Goal: Task Accomplishment & Management: Manage account settings

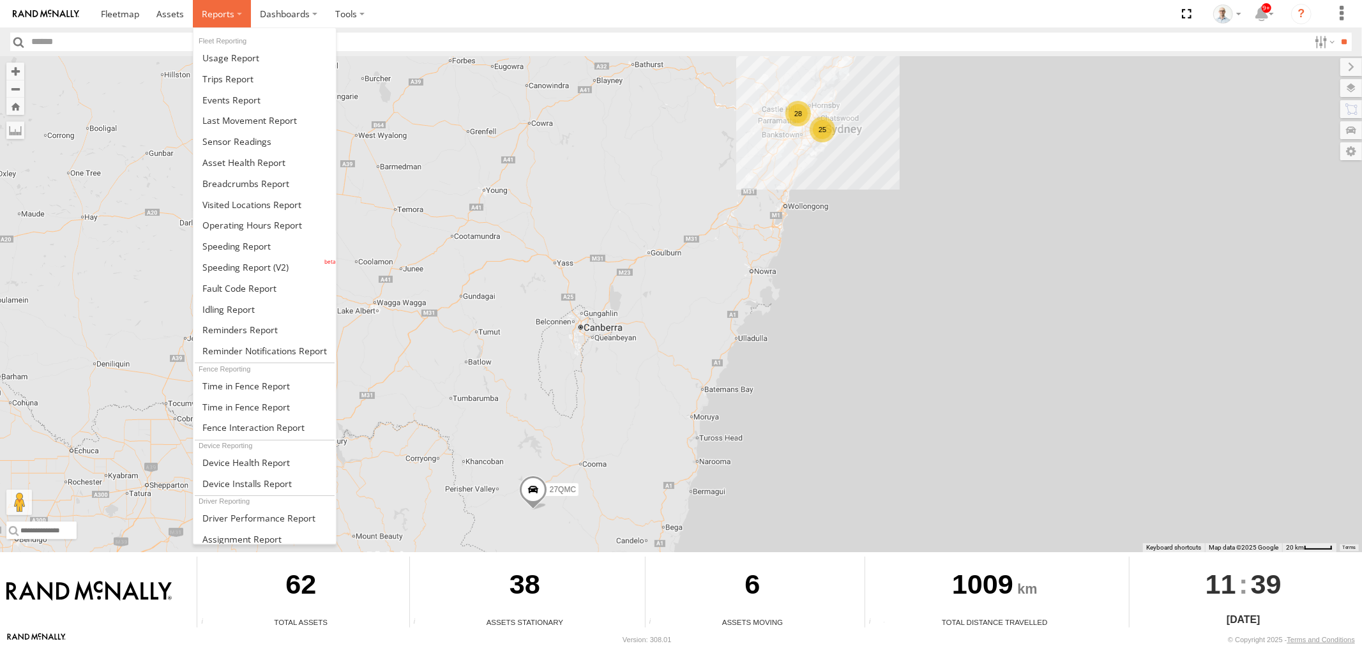
click at [209, 10] on span at bounding box center [218, 14] width 33 height 12
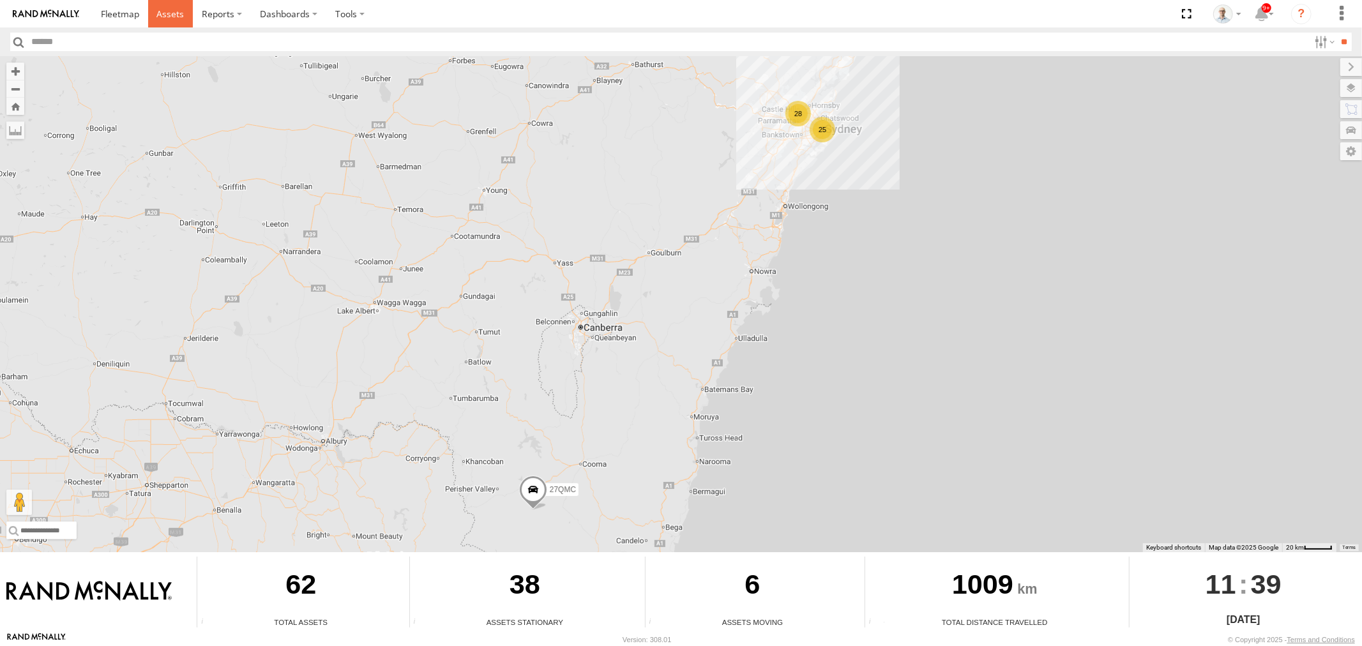
click at [169, 16] on span at bounding box center [169, 14] width 27 height 12
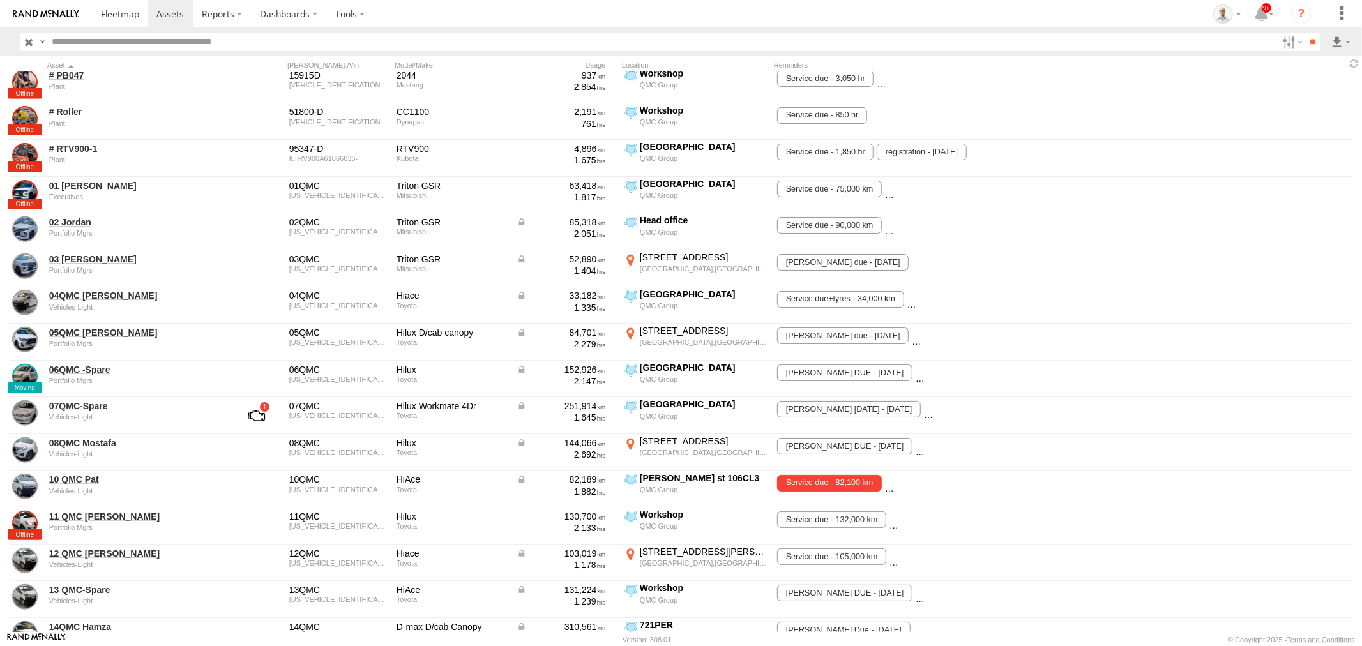
scroll to position [1277, 0]
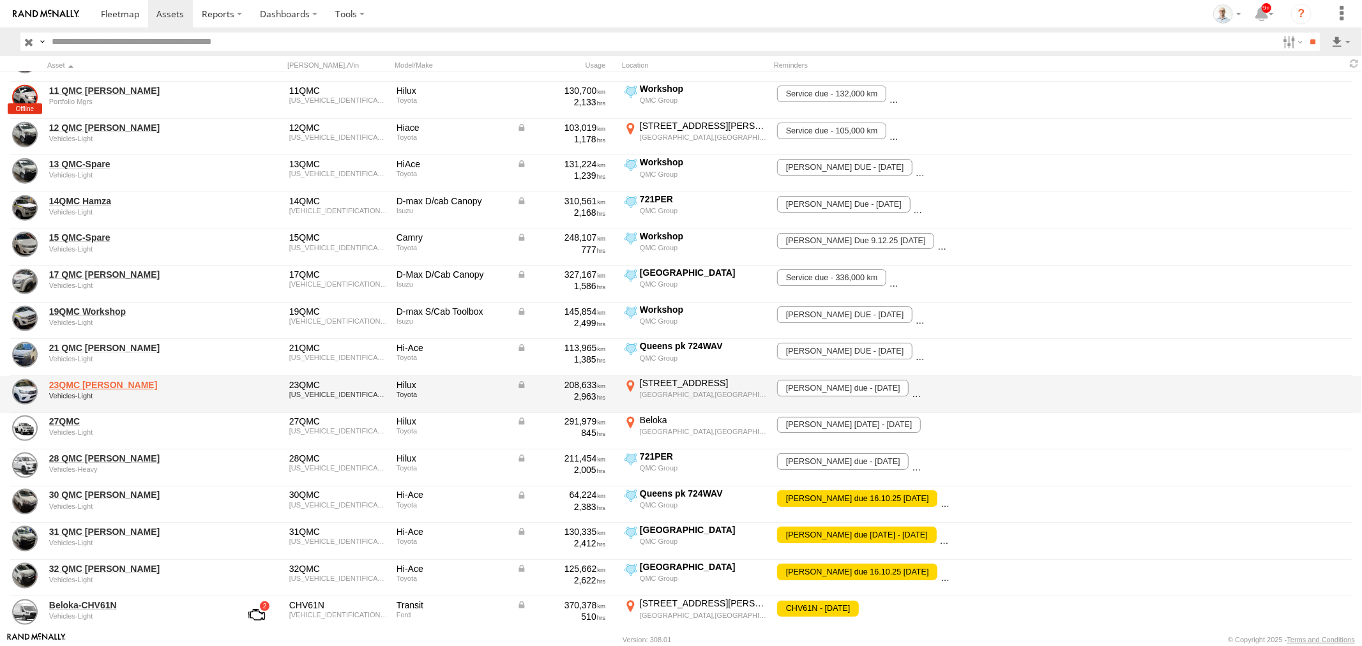
click at [86, 381] on link "23QMC Paul" at bounding box center [136, 384] width 175 height 11
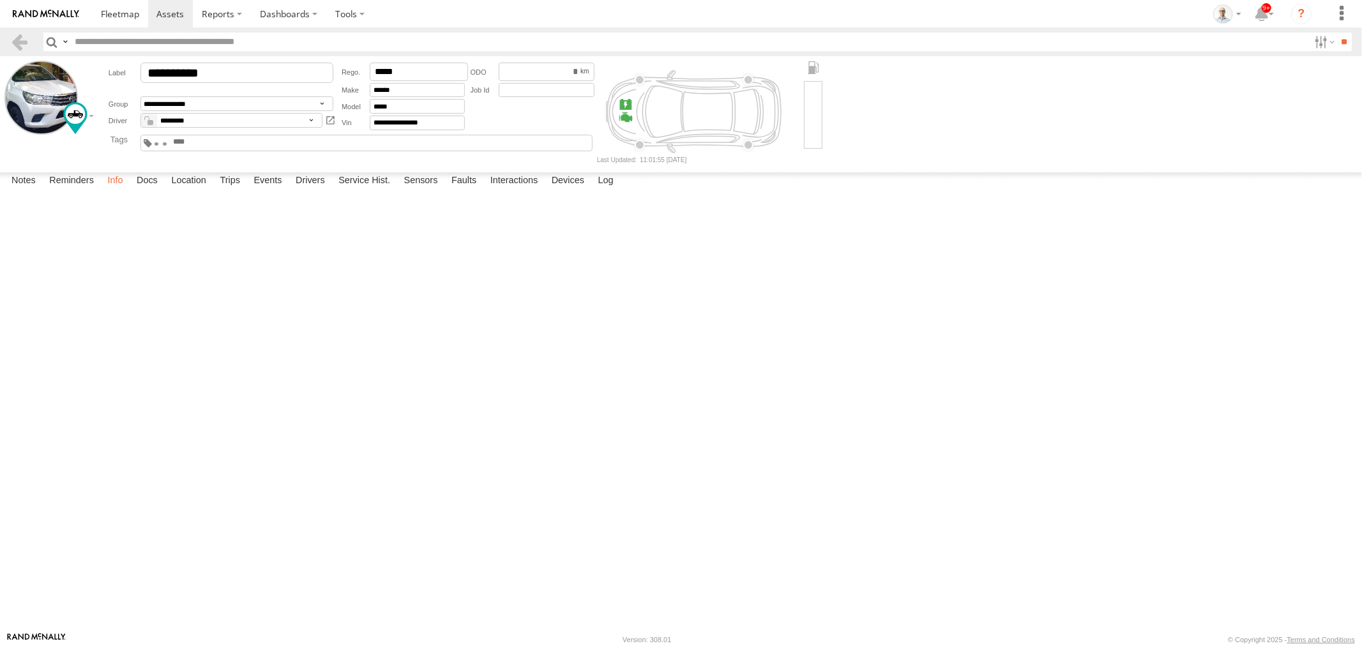
click at [111, 190] on label "Info" at bounding box center [115, 181] width 28 height 18
drag, startPoint x: 224, startPoint y: 372, endPoint x: 145, endPoint y: 377, distance: 78.7
click at [0, 0] on div "**********" at bounding box center [0, 0] width 0 height 0
click at [119, 190] on label "Info" at bounding box center [115, 181] width 28 height 18
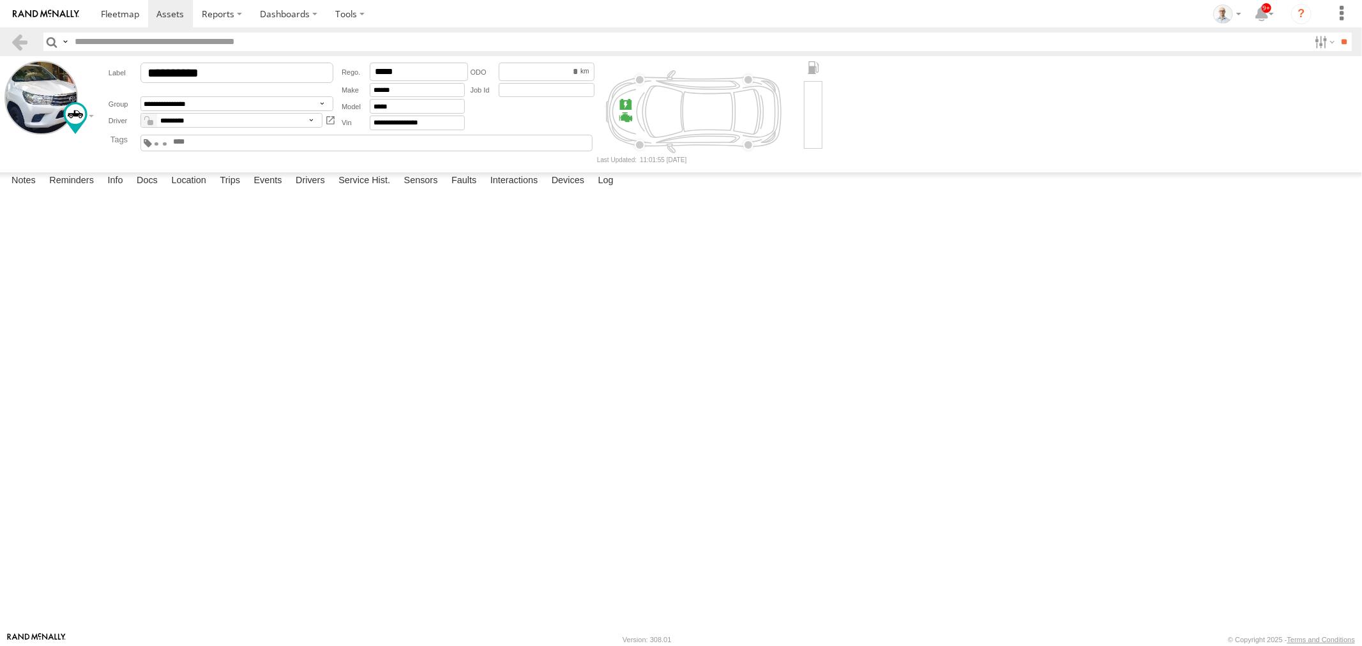
click at [0, 0] on input "******" at bounding box center [0, 0] width 0 height 0
drag, startPoint x: 202, startPoint y: 450, endPoint x: 131, endPoint y: 450, distance: 70.9
click at [0, 0] on div "E-Tag ****** 11:42 18/09/2025" at bounding box center [0, 0] width 0 height 0
type input "**********"
click at [0, 0] on div "**********" at bounding box center [0, 0] width 0 height 0
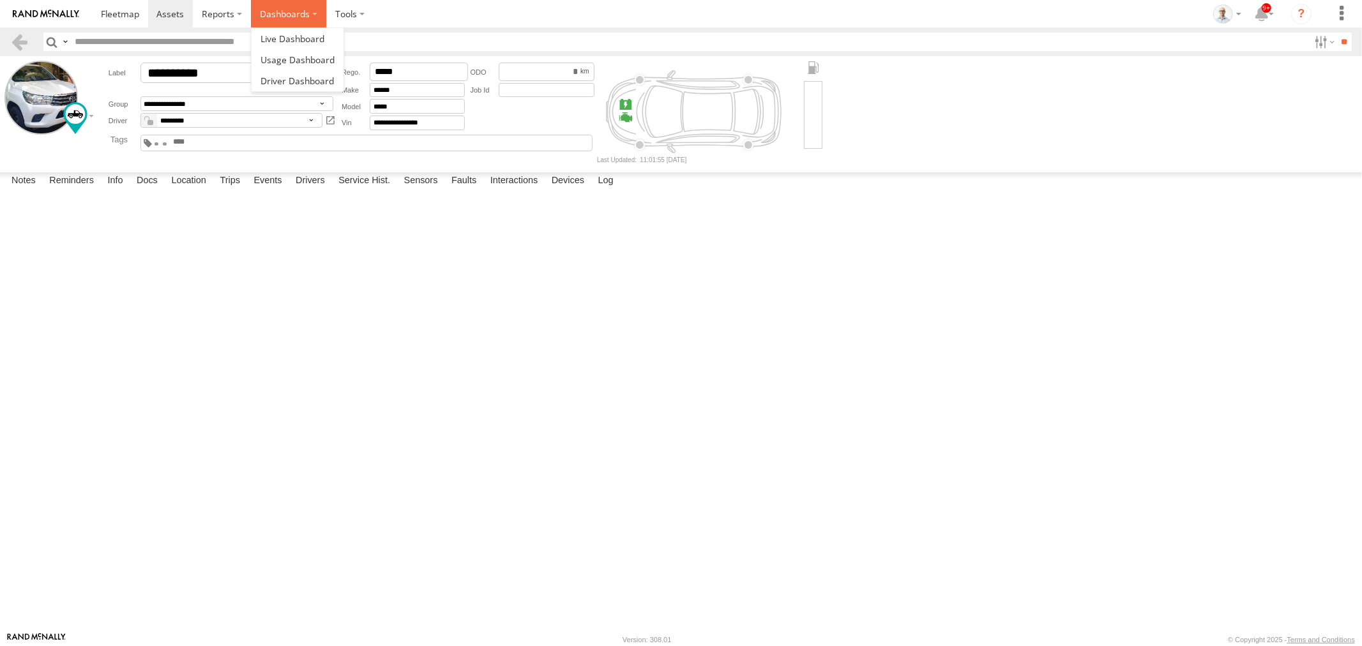
click at [290, 21] on label "Dashboards" at bounding box center [288, 13] width 75 height 27
click at [294, 36] on span at bounding box center [293, 39] width 64 height 12
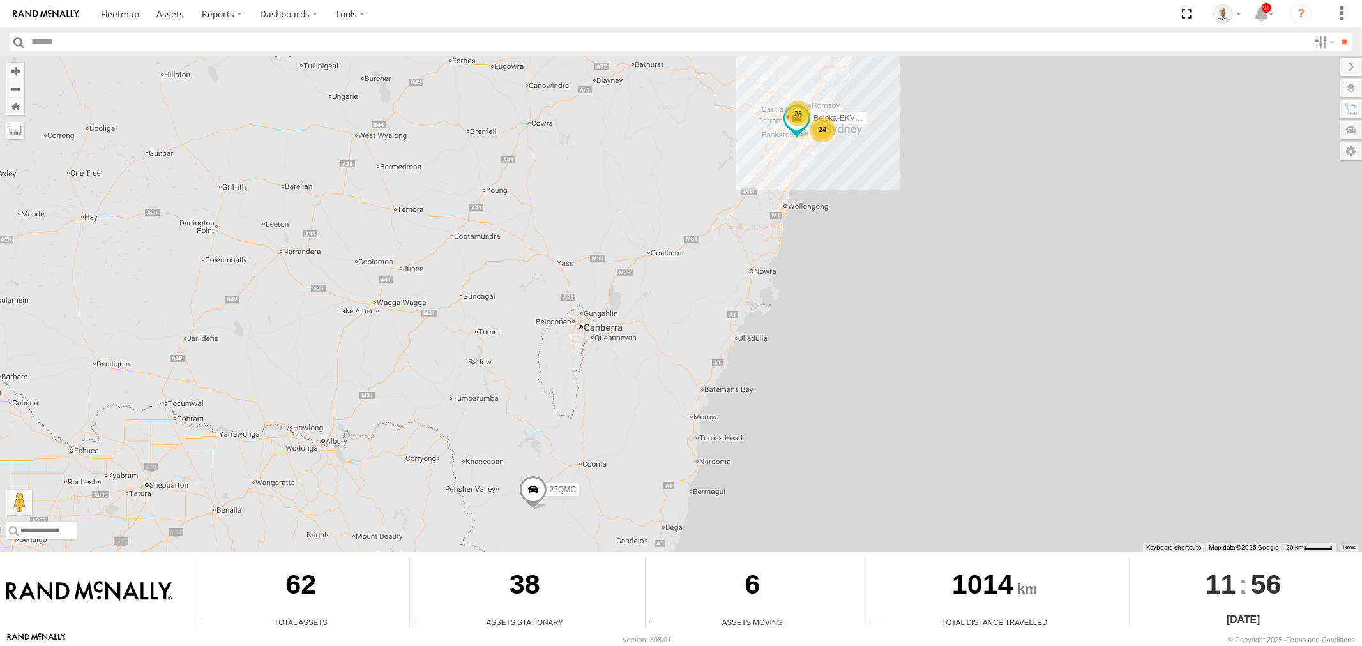
drag, startPoint x: 790, startPoint y: 109, endPoint x: 792, endPoint y: 128, distance: 19.3
click at [790, 109] on div "28" at bounding box center [798, 114] width 26 height 26
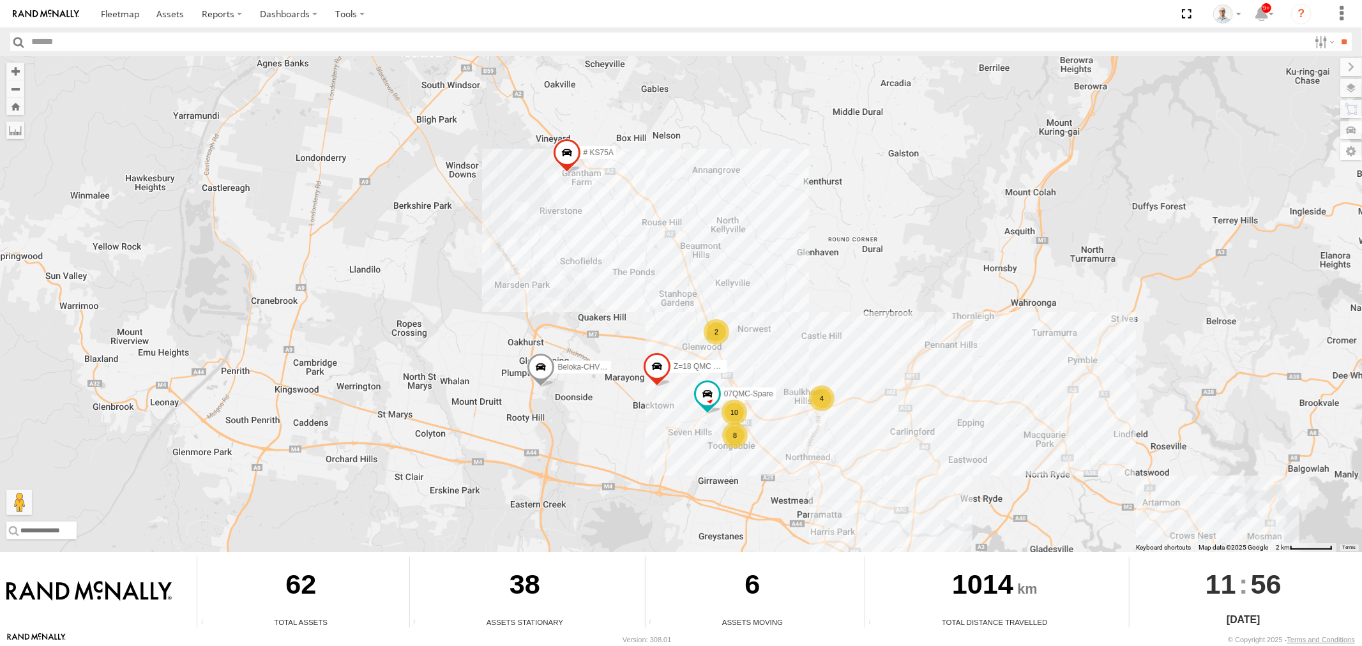
click at [714, 338] on div "2" at bounding box center [717, 332] width 26 height 26
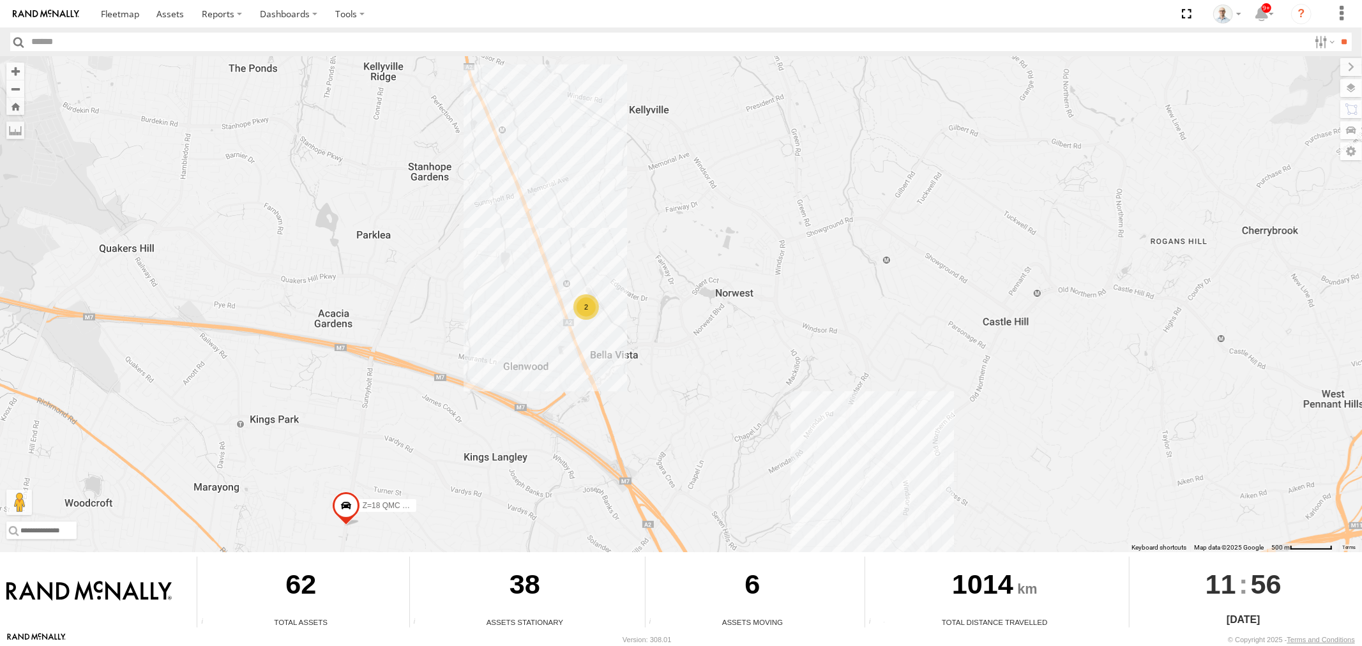
drag, startPoint x: 658, startPoint y: 452, endPoint x: 633, endPoint y: 213, distance: 240.7
click at [637, 254] on div "Beloka-EKV93V 27QMC 07QMC-Spare # KS75A Beloka-CHV61N Z=18 QMC Written off 2" at bounding box center [681, 304] width 1362 height 496
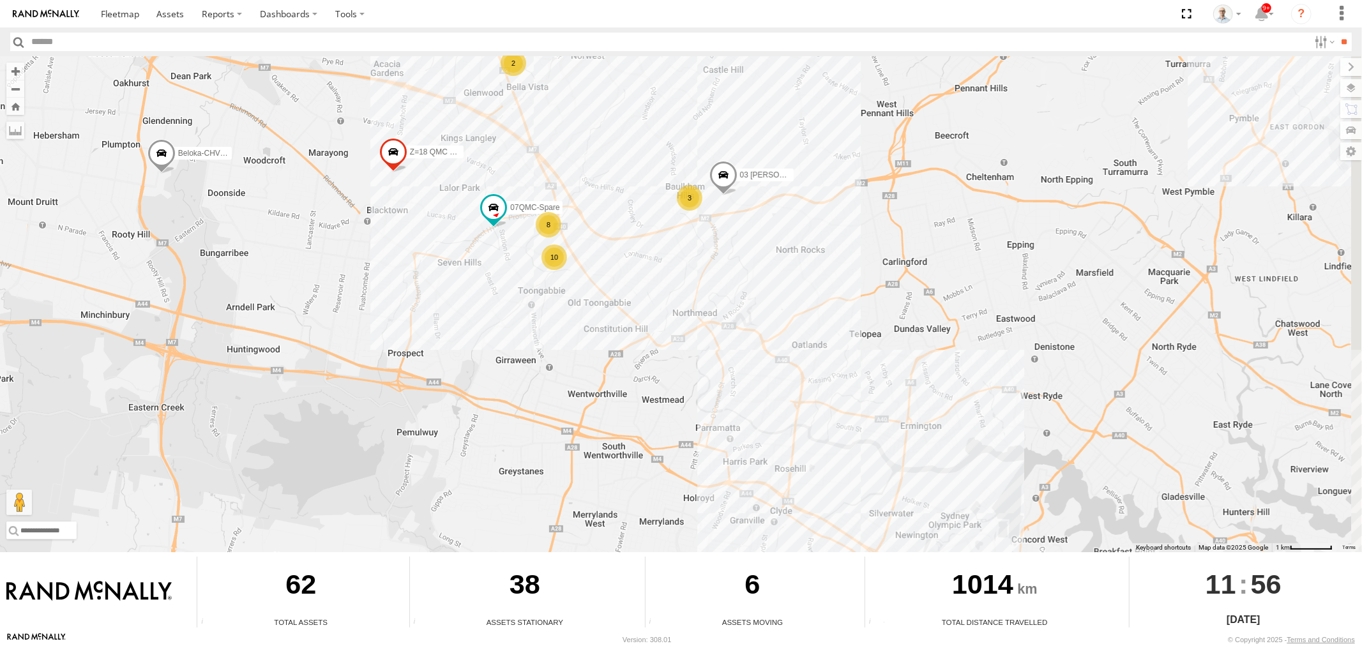
drag, startPoint x: 738, startPoint y: 279, endPoint x: 556, endPoint y: 130, distance: 235.6
click at [557, 132] on div "Beloka-EKV93V 27QMC 07QMC-Spare # KS75A Beloka-CHV61N Z=18 QMC Written off 03 J…" at bounding box center [681, 304] width 1362 height 496
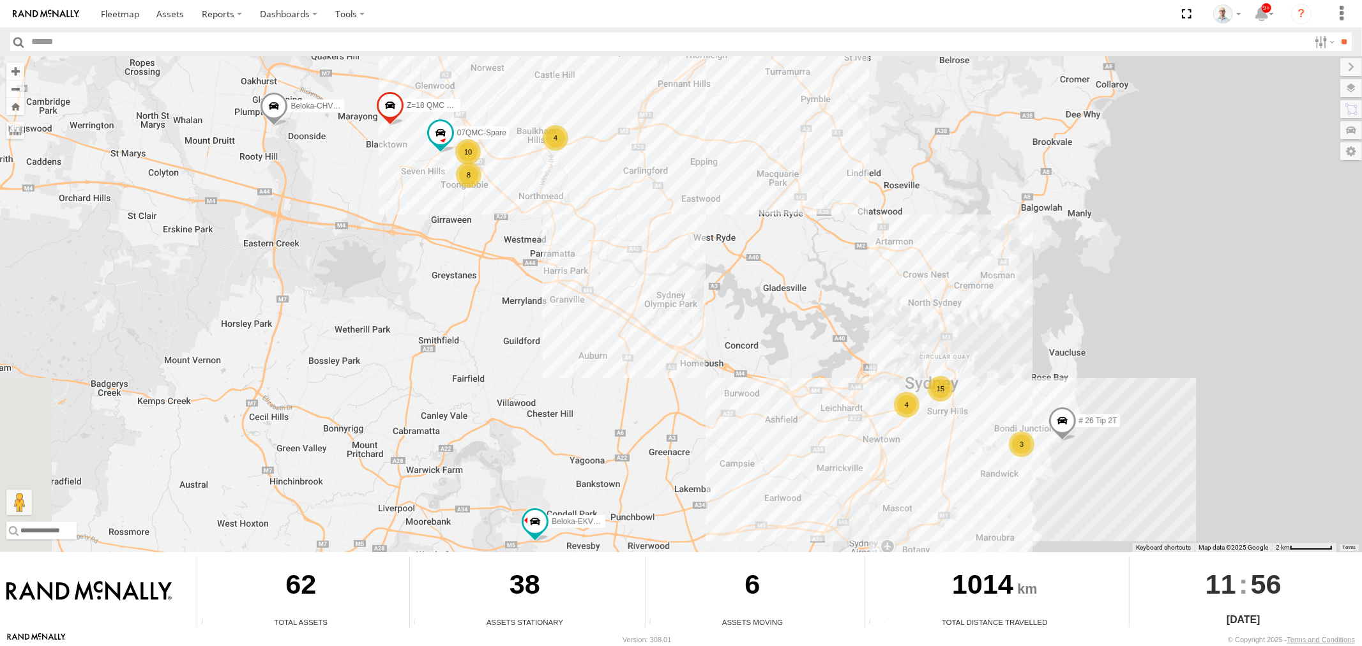
drag, startPoint x: 528, startPoint y: 281, endPoint x: 641, endPoint y: 370, distance: 144.1
click at [641, 370] on div "Beloka-EKV93V 27QMC 07QMC-Spare # KS75A Beloka-CHV61N Z=18 QMC Written off 15 4…" at bounding box center [681, 304] width 1362 height 496
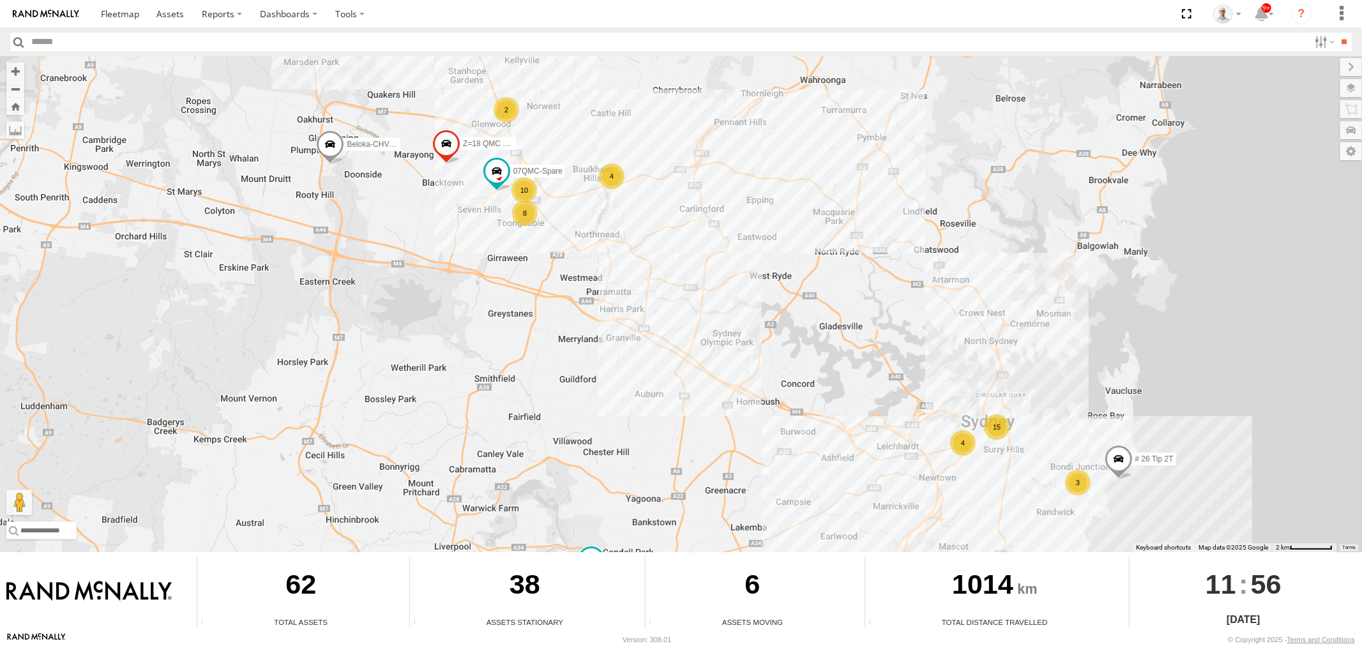
click at [444, 142] on span at bounding box center [446, 146] width 28 height 34
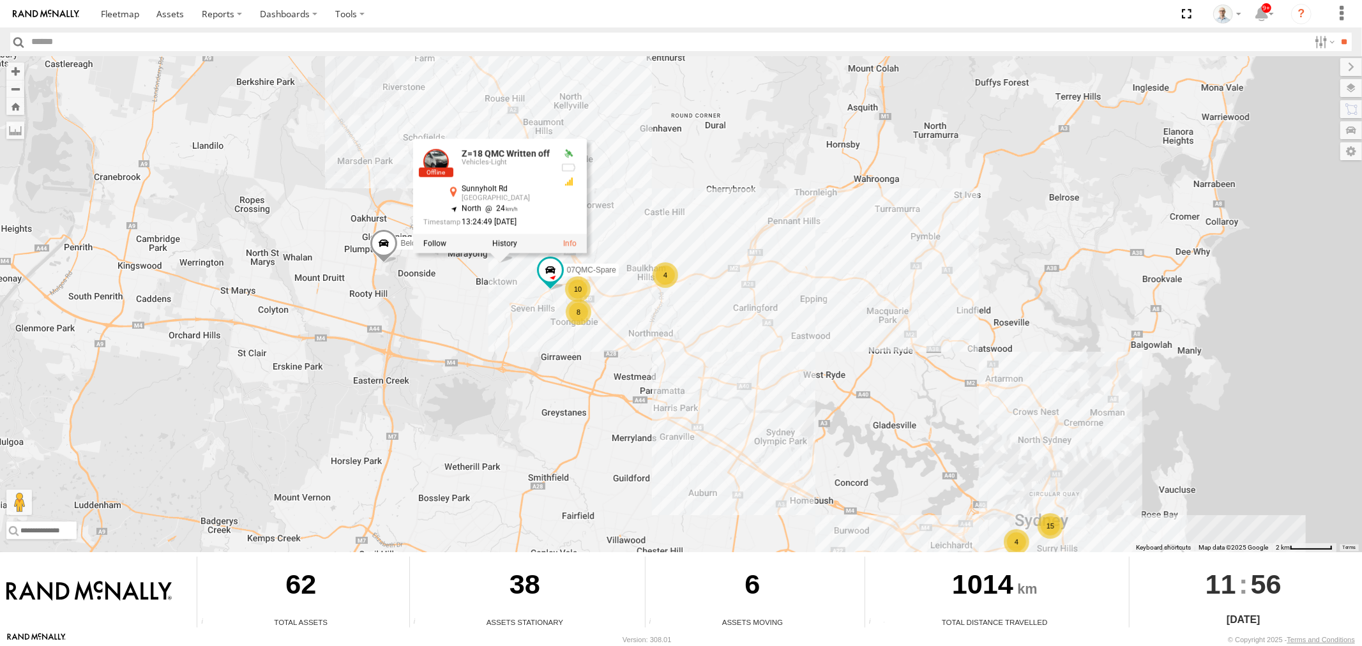
drag, startPoint x: 356, startPoint y: 266, endPoint x: 411, endPoint y: 368, distance: 116.6
click at [411, 370] on div "Beloka-EKV93V 27QMC 07QMC-Spare # KS75A Beloka-CHV61N Z=18 QMC Written off 15 4…" at bounding box center [681, 304] width 1362 height 496
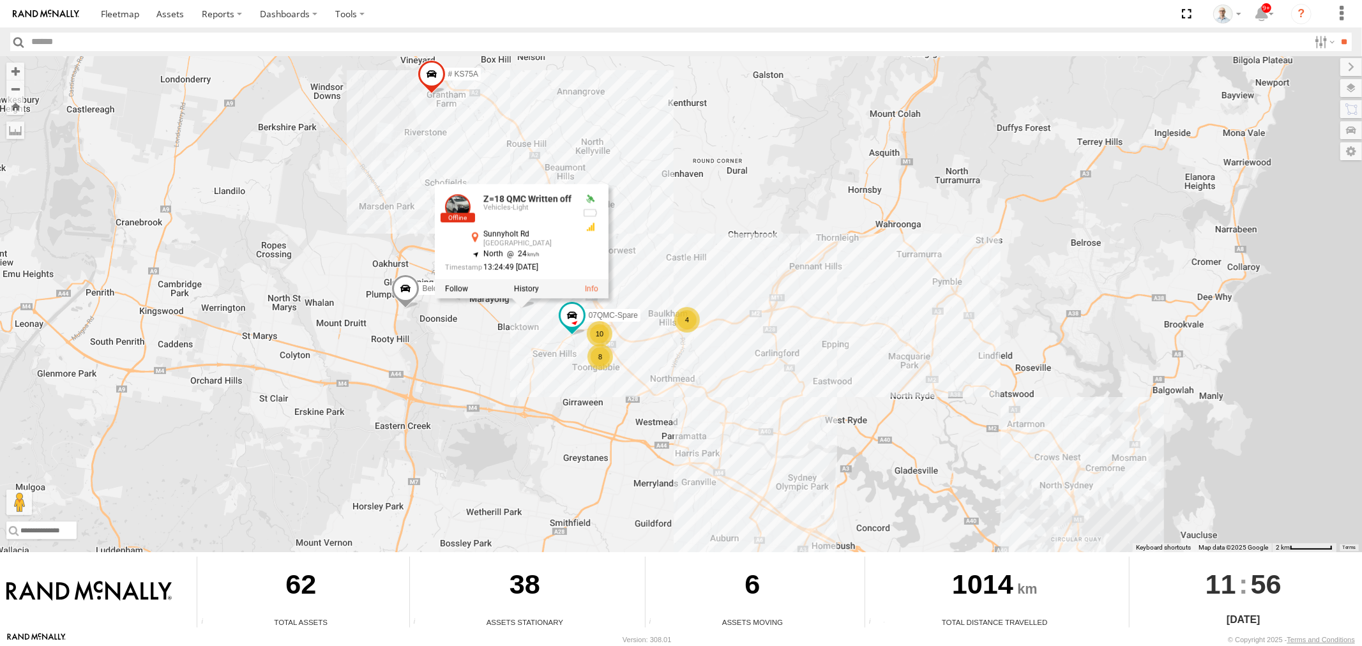
click at [501, 204] on div "Vehicles-Light" at bounding box center [527, 208] width 89 height 8
click at [501, 202] on link "Z=18 QMC Written off" at bounding box center [527, 198] width 88 height 10
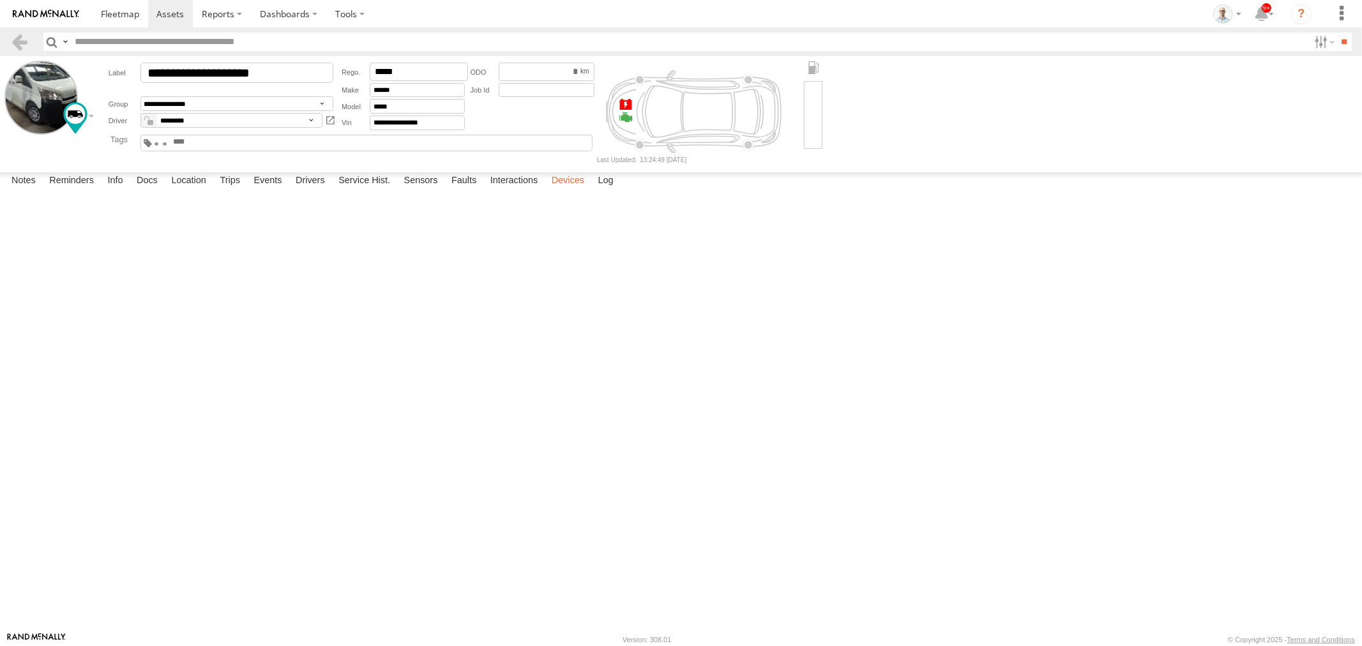
click at [563, 190] on label "Devices" at bounding box center [567, 181] width 45 height 18
click at [0, 0] on div "353635119801203" at bounding box center [0, 0] width 0 height 0
drag, startPoint x: 123, startPoint y: 224, endPoint x: 40, endPoint y: 227, distance: 83.1
click at [0, 0] on div "353635119801203 QMC Group Offline Plug N Play 4.50 04:26 10/08/2022 06:36 15/09…" at bounding box center [0, 0] width 0 height 0
copy div "353635119801203"
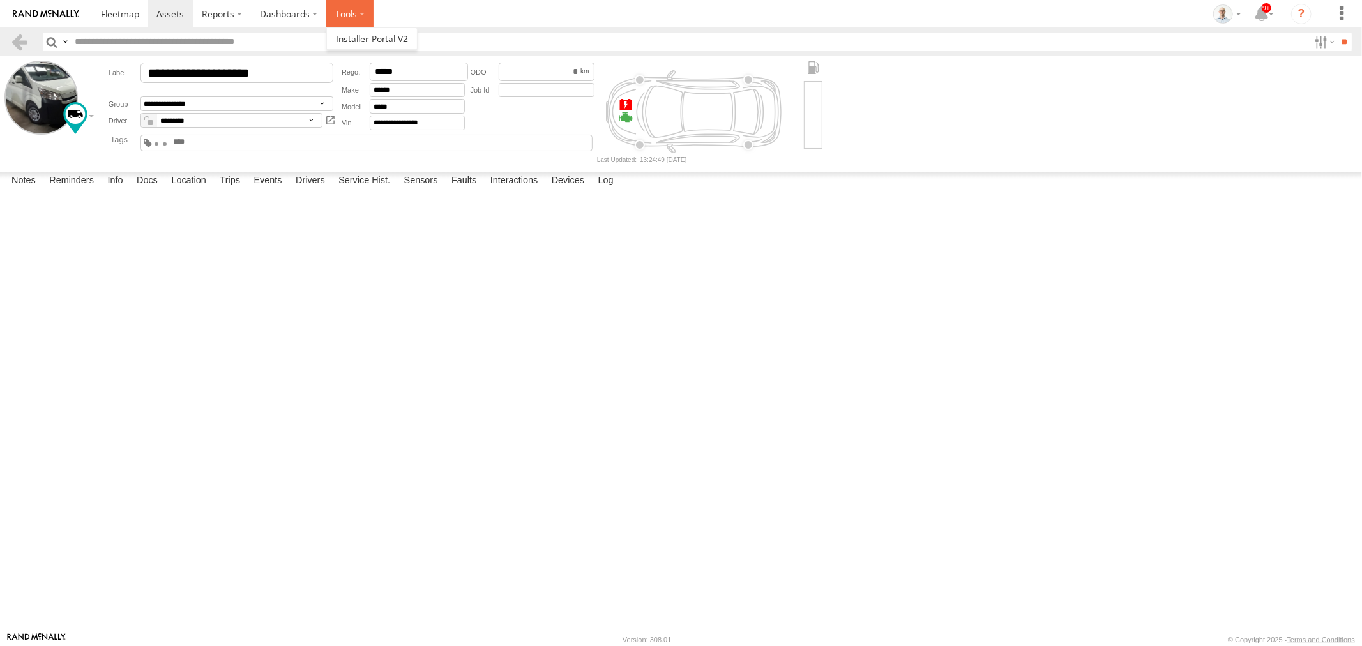
click at [359, 7] on label at bounding box center [349, 13] width 47 height 27
drag, startPoint x: 341, startPoint y: 33, endPoint x: 354, endPoint y: 40, distance: 14.6
click at [342, 33] on span at bounding box center [372, 39] width 73 height 12
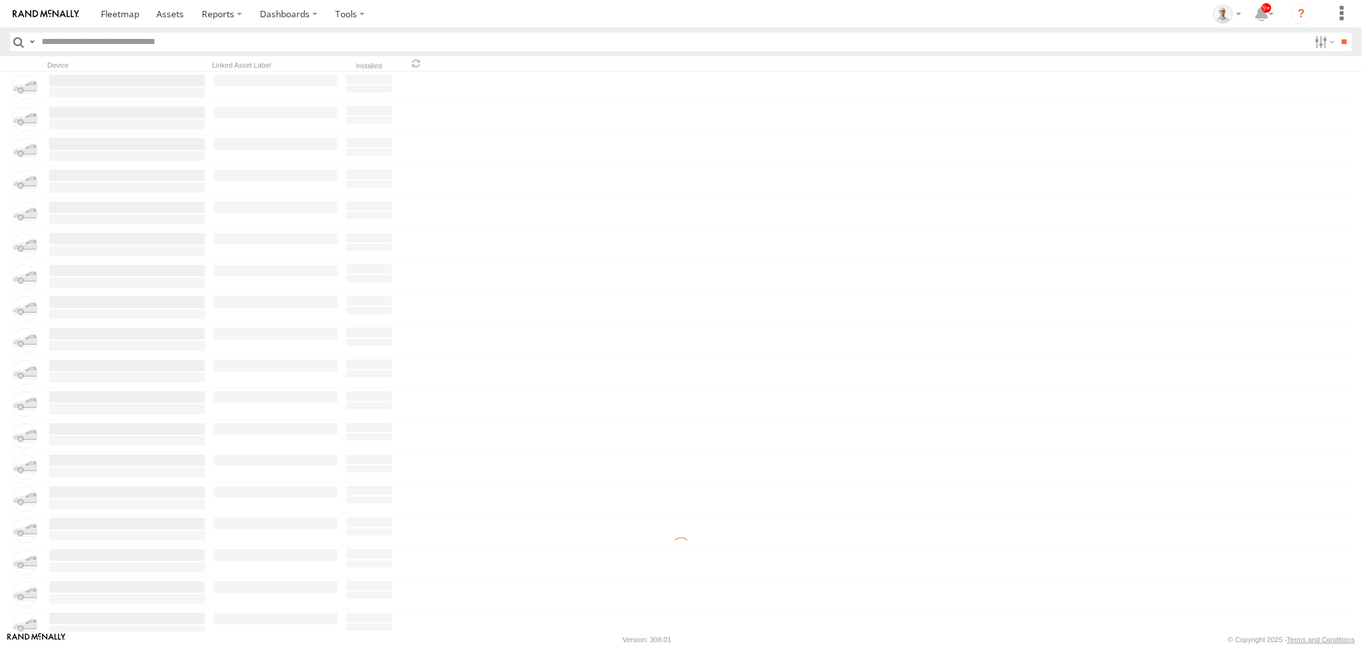
click at [202, 42] on input "text" at bounding box center [672, 42] width 1273 height 19
paste input "**********"
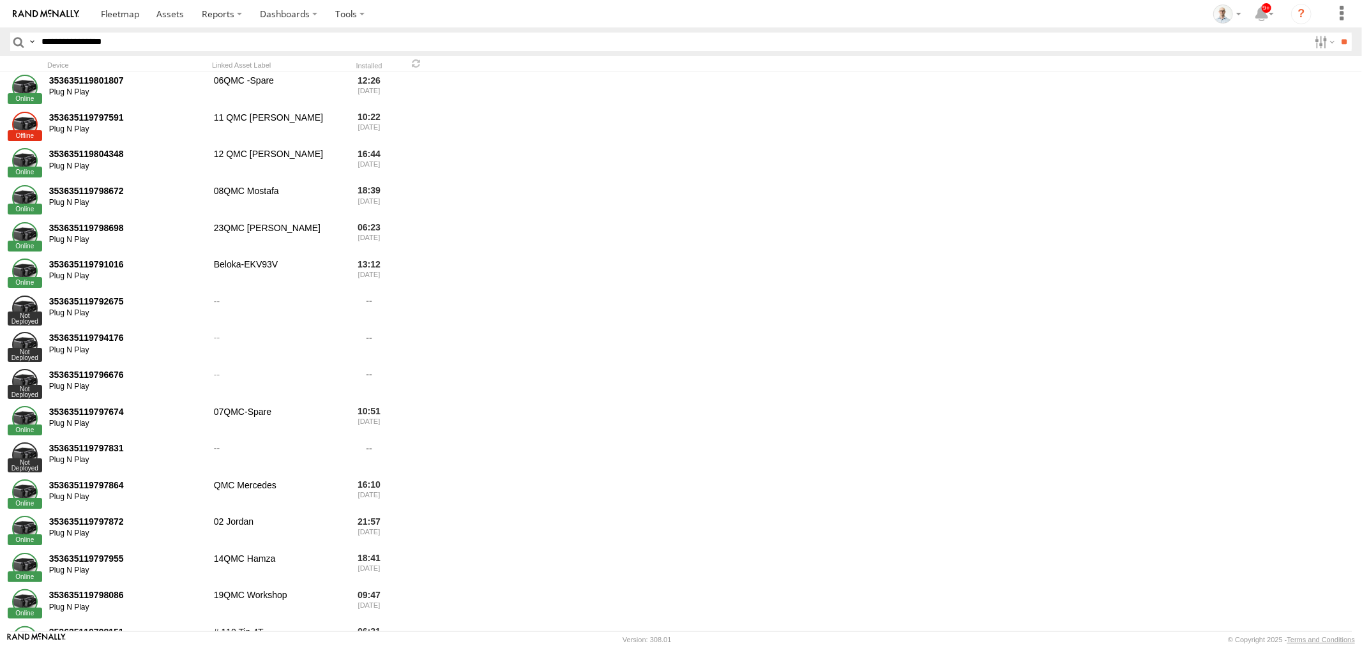
type input "**********"
click at [1337, 33] on input "**" at bounding box center [1344, 42] width 15 height 19
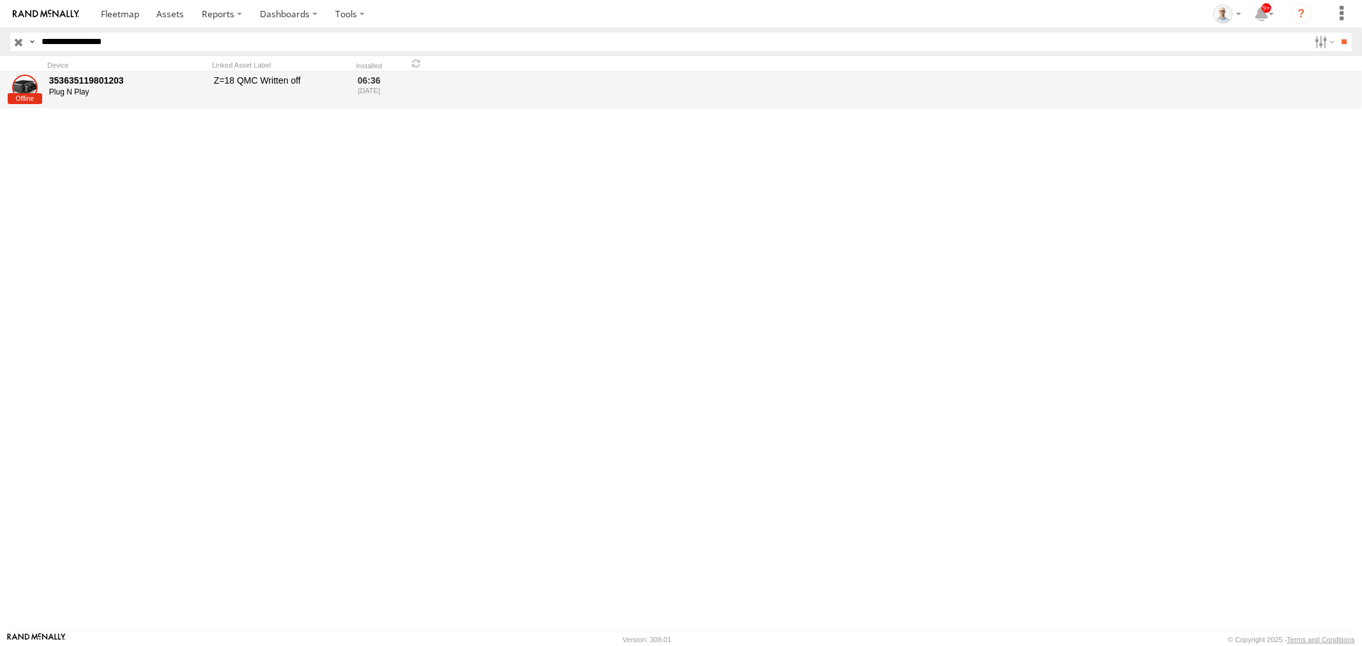
click at [82, 79] on div "353635119801203" at bounding box center [127, 80] width 156 height 11
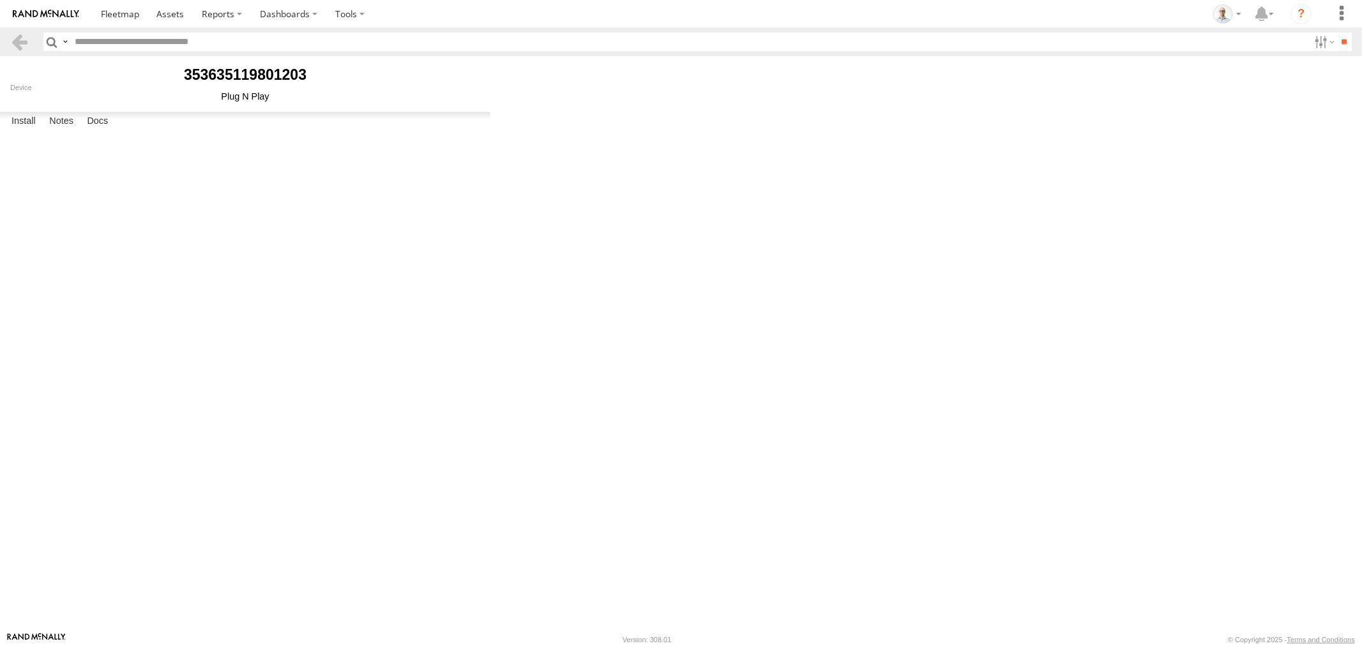
type input "**********"
select select "******"
type input "*****"
type input "********"
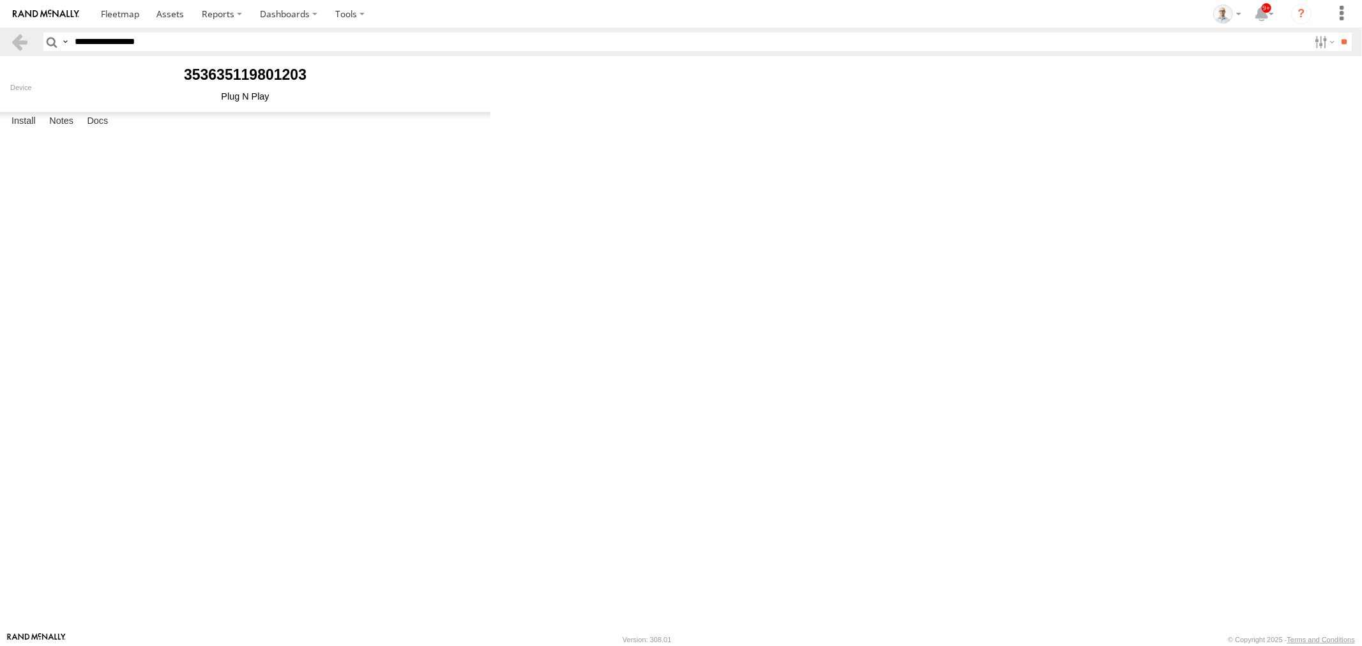
type input "*******"
type input "**********"
click at [0, 0] on link "Uninstall" at bounding box center [0, 0] width 0 height 0
click at [0, 0] on label "Cancel" at bounding box center [0, 0] width 0 height 0
click at [0, 0] on link "Uninstall" at bounding box center [0, 0] width 0 height 0
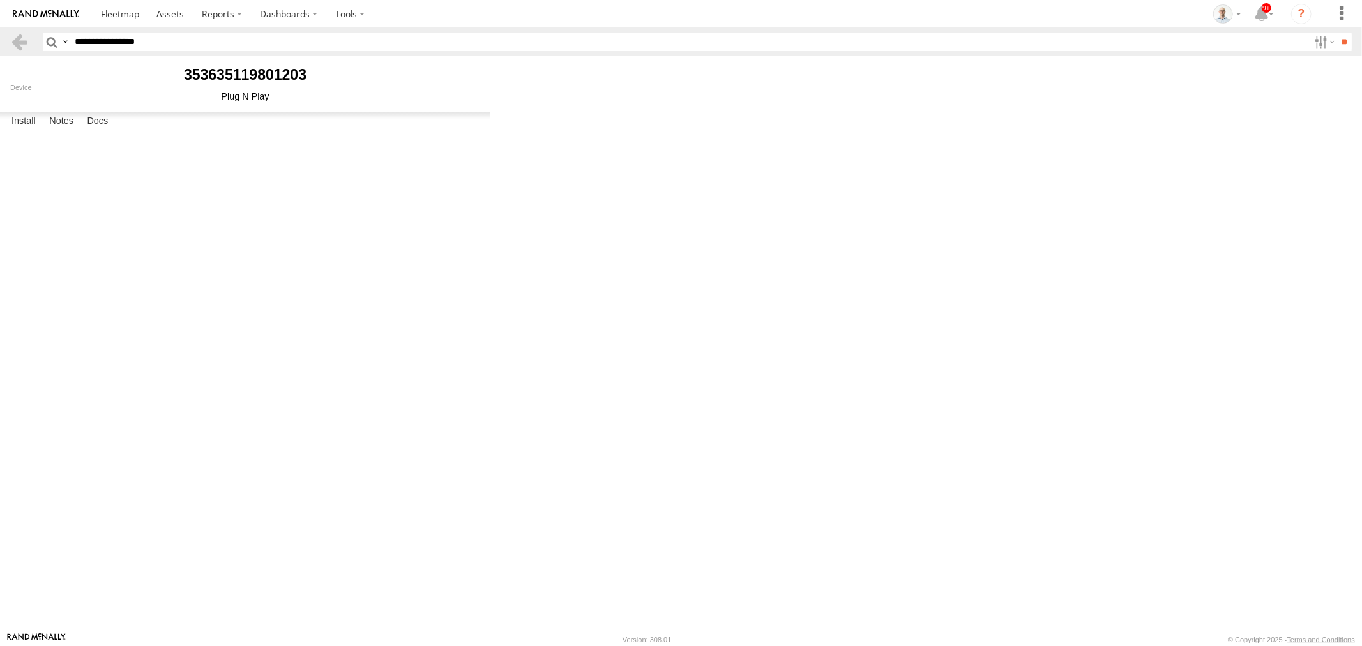
click at [0, 0] on button "Proceed" at bounding box center [0, 0] width 0 height 0
click at [0, 0] on button "OK" at bounding box center [0, 0] width 0 height 0
click at [747, 205] on body "?" at bounding box center [681, 323] width 1362 height 646
click at [278, 8] on label "Dashboards" at bounding box center [288, 13] width 75 height 27
click at [291, 36] on span at bounding box center [293, 39] width 64 height 12
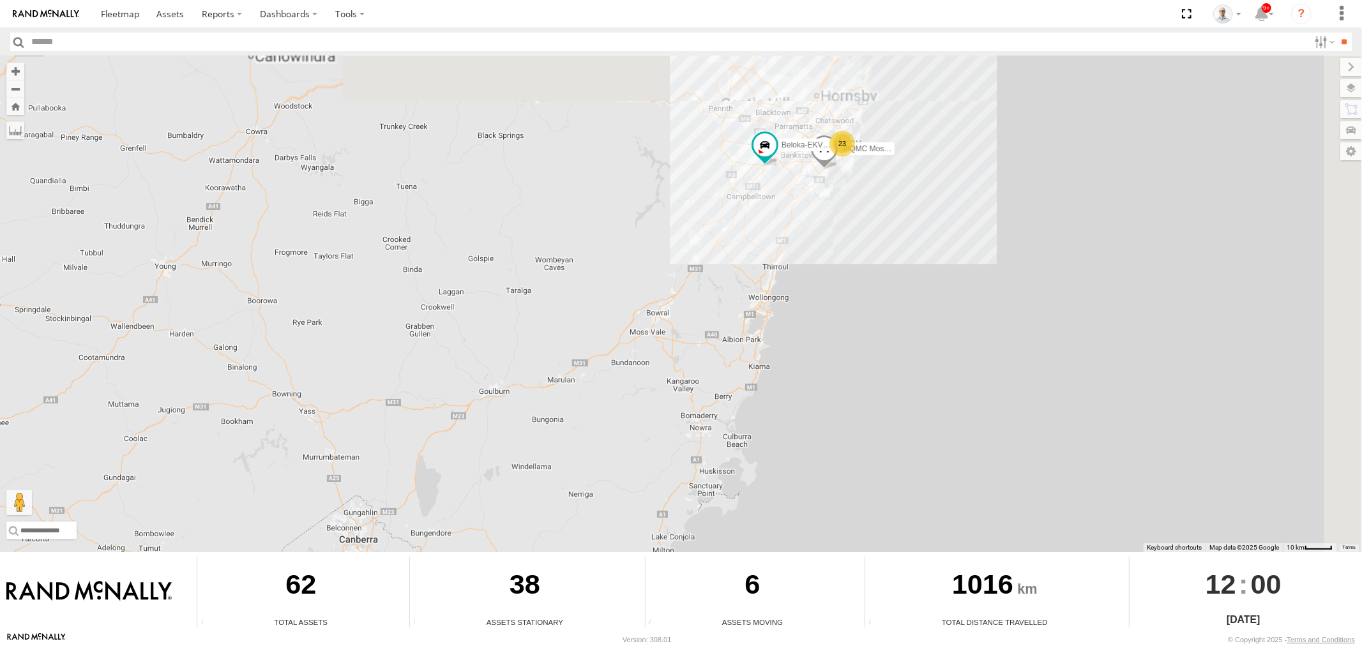
drag, startPoint x: 781, startPoint y: 212, endPoint x: 682, endPoint y: 327, distance: 151.7
click at [690, 322] on div "Beloka-EKV93V 27QMC 23 08QMC Mostafa" at bounding box center [681, 304] width 1362 height 496
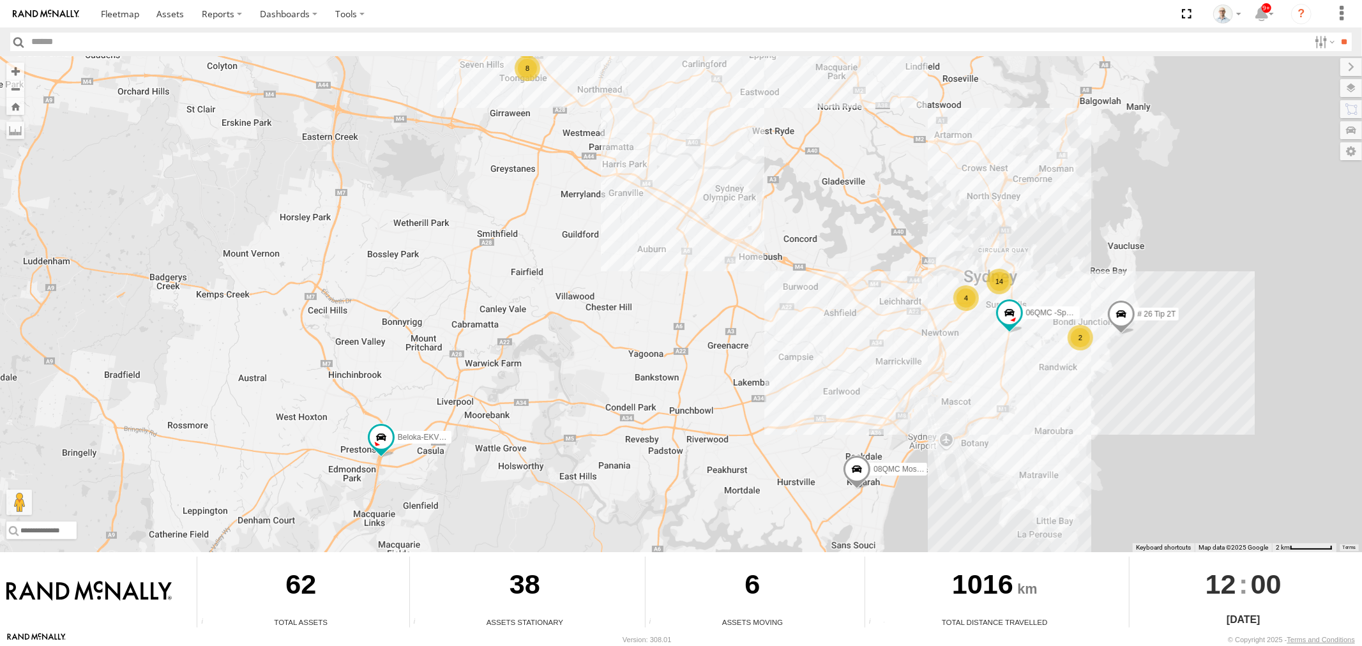
drag, startPoint x: 563, startPoint y: 409, endPoint x: 744, endPoint y: 169, distance: 301.0
click at [862, 179] on div "Beloka-EKV93V 27QMC 08QMC Mostafa 14 4 4 07QMC-Spare 10 2 # 26 Tip 2T 8 06QMC -…" at bounding box center [681, 304] width 1362 height 496
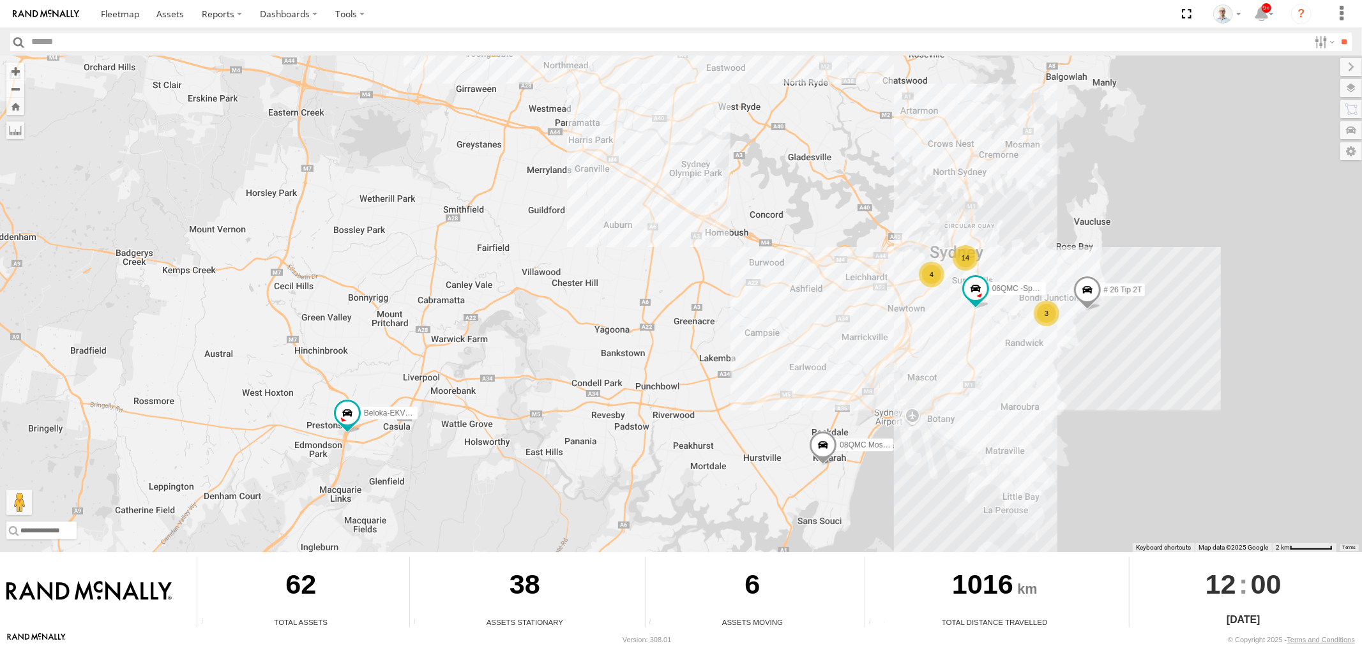
drag, startPoint x: 538, startPoint y: 196, endPoint x: 529, endPoint y: 205, distance: 12.6
click at [500, 170] on div "Beloka-EKV93V 27QMC 08QMC Mostafa 14 4 4 07QMC-Spare 10 3 # 26 Tip 2T 8 06QMC -…" at bounding box center [681, 304] width 1362 height 496
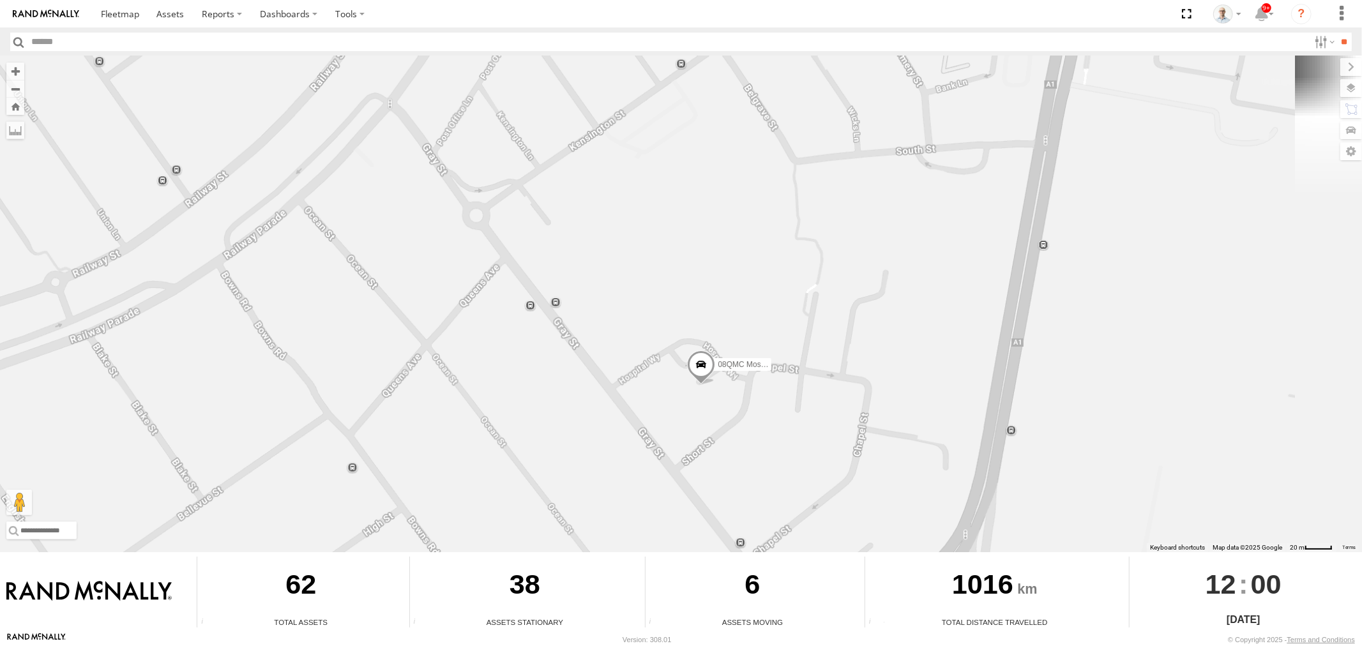
drag, startPoint x: 847, startPoint y: 441, endPoint x: 799, endPoint y: 386, distance: 72.9
click at [814, 388] on div "Beloka-EKV93V 27QMC 08QMC Mostafa 07QMC-Spare # 26 Tip 2T 06QMC -Spare Beloka-C…" at bounding box center [681, 304] width 1362 height 496
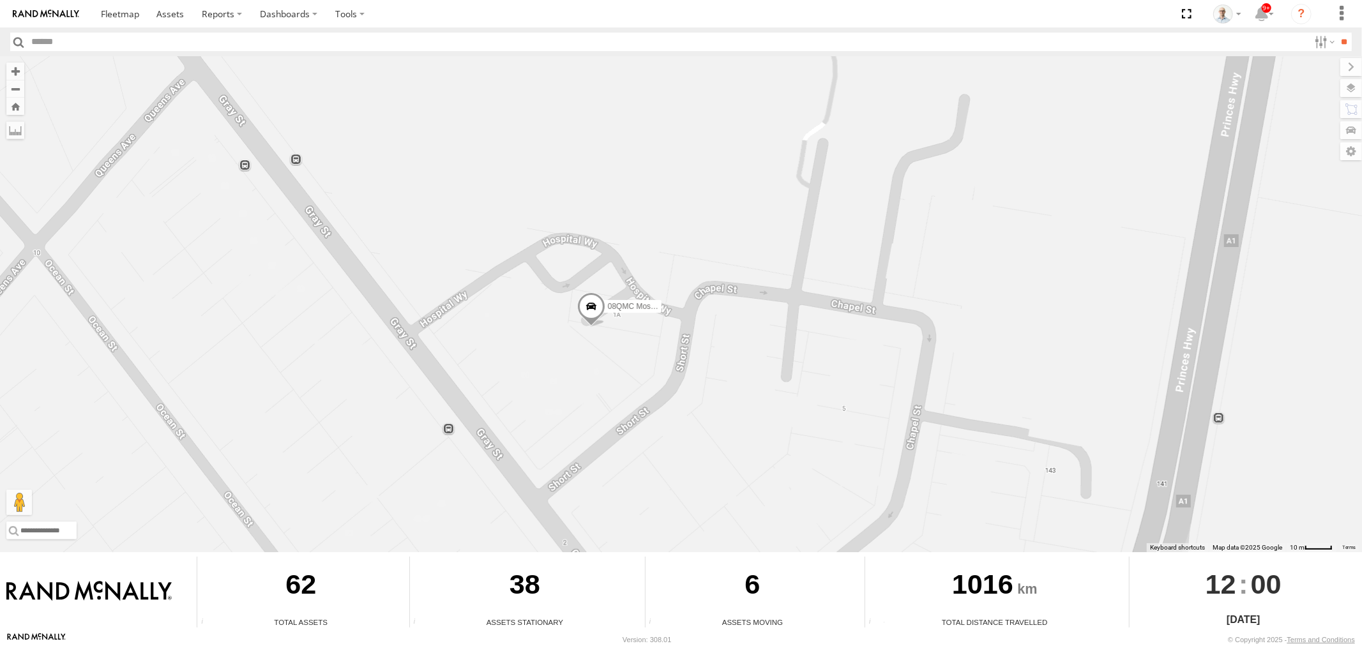
click at [1344, 94] on label at bounding box center [1351, 88] width 22 height 18
click at [0, 0] on span "Mainroads ([GEOGRAPHIC_DATA])" at bounding box center [0, 0] width 0 height 0
click at [0, 0] on span "Basemaps" at bounding box center [0, 0] width 0 height 0
click at [0, 0] on span "Satellite + Roadmap" at bounding box center [0, 0] width 0 height 0
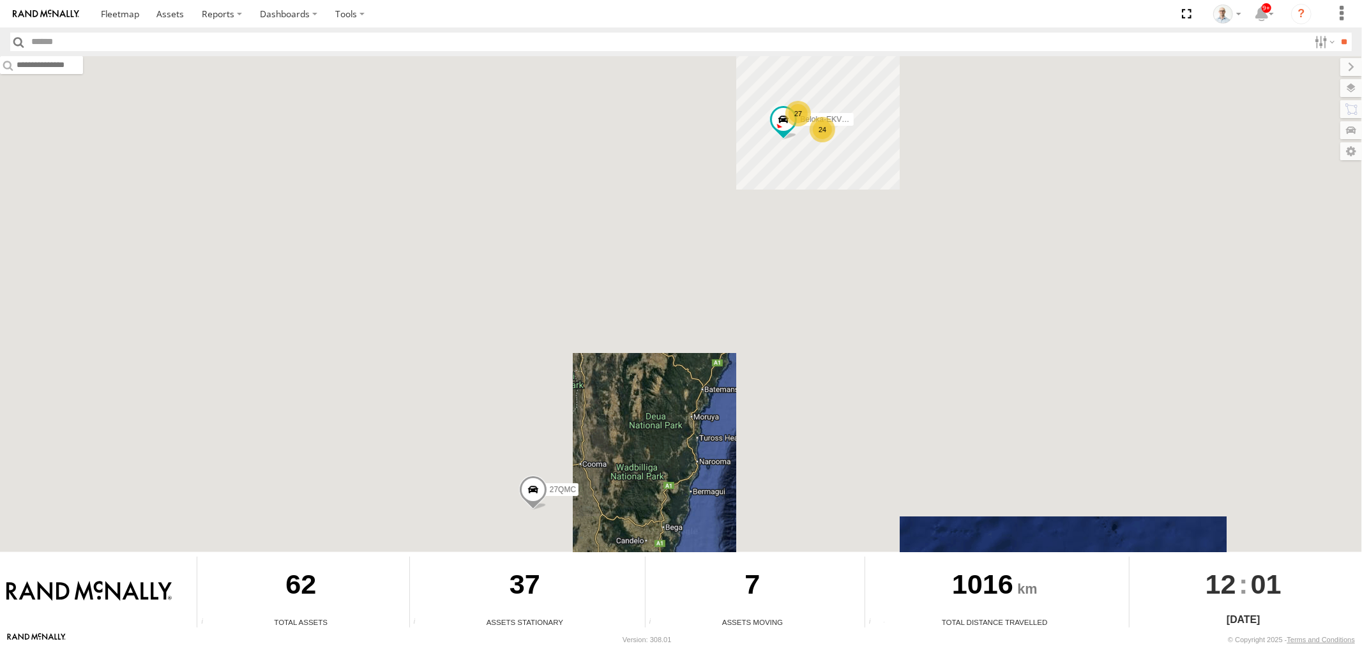
click at [818, 128] on div "24" at bounding box center [823, 130] width 26 height 26
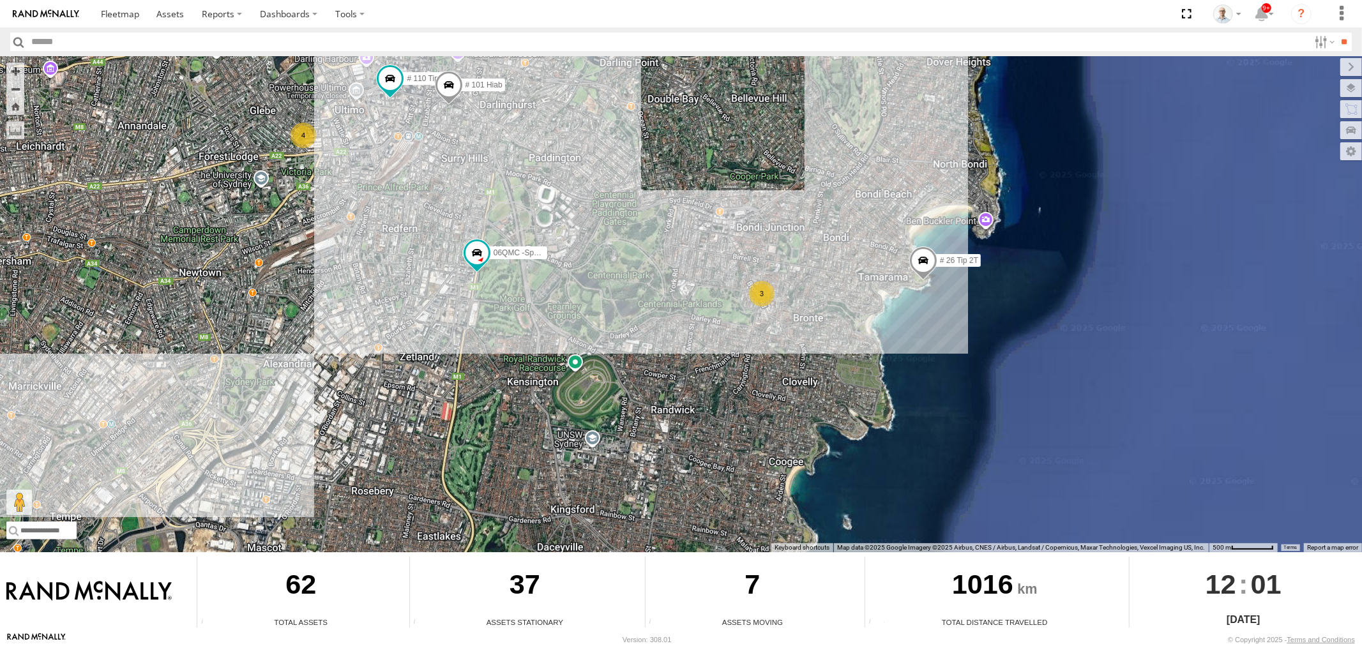
drag, startPoint x: 969, startPoint y: 185, endPoint x: 773, endPoint y: 207, distance: 197.9
click at [773, 207] on div "Beloka-EKV93V 27QMC 08QMC Mostafa # 26 Tip 2T 06QMC -Spare 4 3 # 110 Tip 4T # 1…" at bounding box center [681, 304] width 1362 height 496
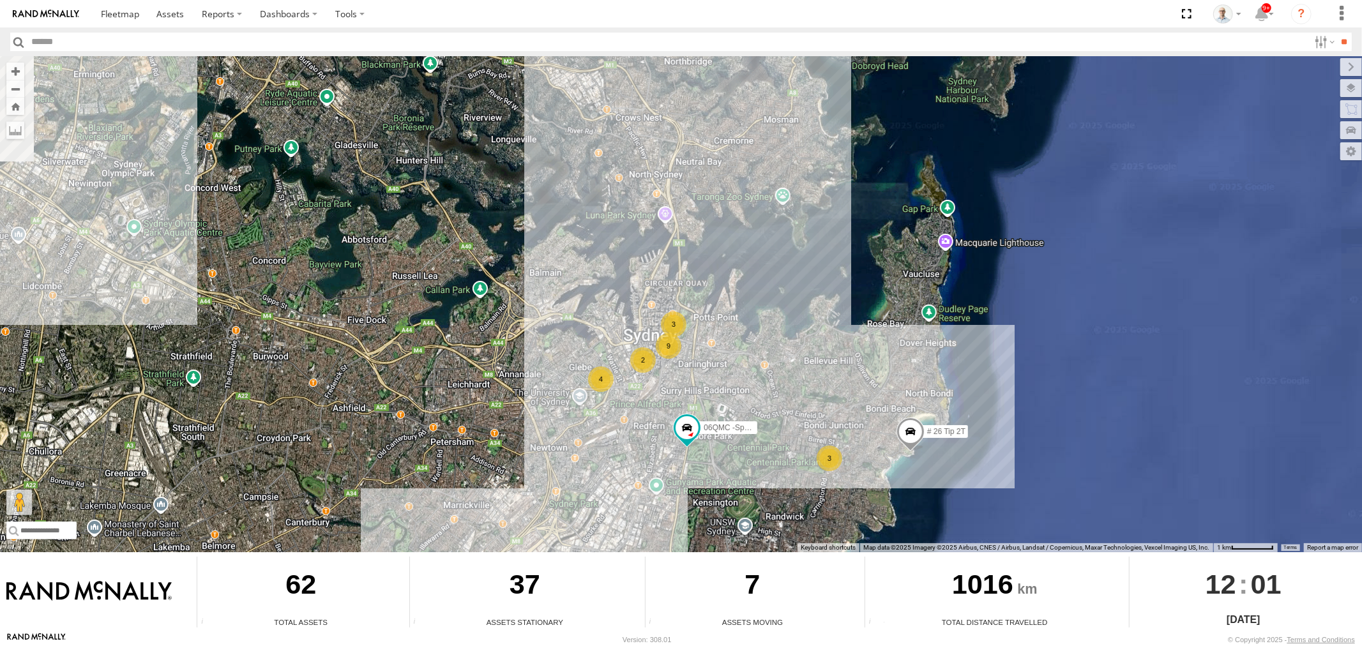
drag, startPoint x: 543, startPoint y: 209, endPoint x: 678, endPoint y: 413, distance: 244.6
click at [678, 413] on div "Beloka-EKV93V 27QMC 08QMC Mostafa # 26 Tip 2T 06QMC -Spare 9 3 4 2 3" at bounding box center [681, 304] width 1362 height 496
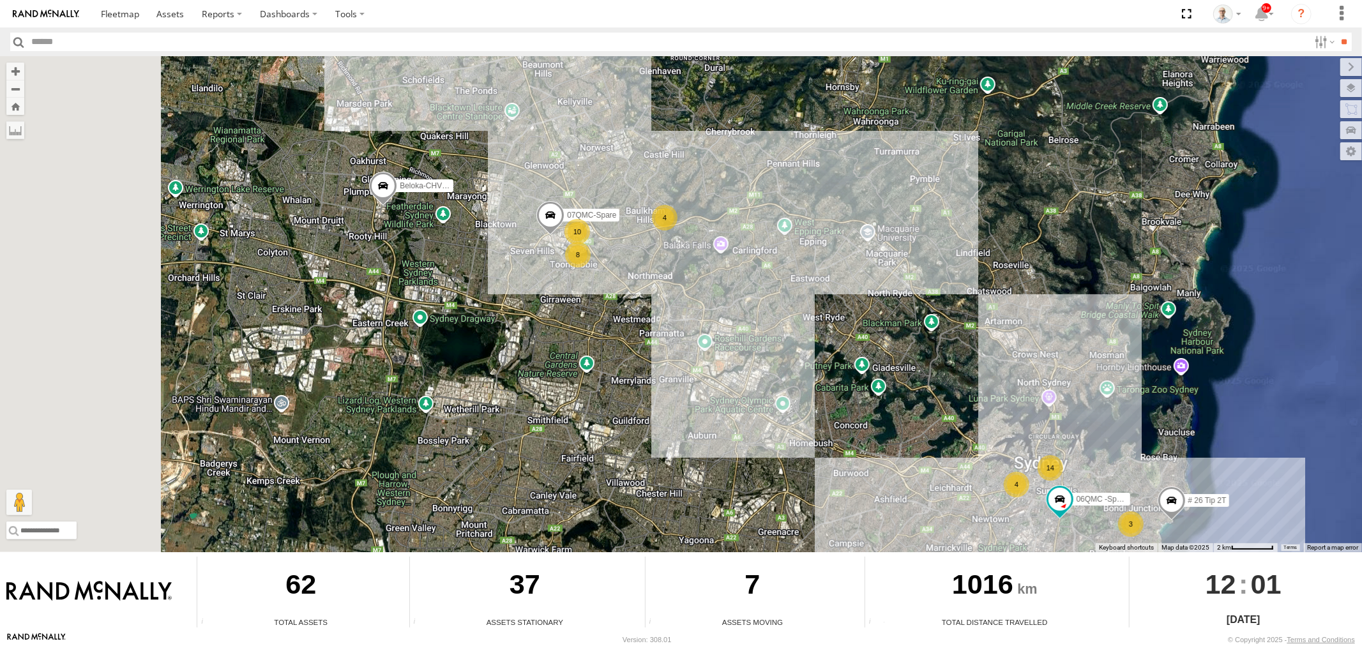
drag, startPoint x: 248, startPoint y: 147, endPoint x: 646, endPoint y: 273, distance: 417.9
click at [646, 273] on div "Beloka-EKV93V 27QMC 08QMC Mostafa # 26 Tip 2T 06QMC -Spare 14 4 4 07QMC-Spare 1…" at bounding box center [681, 304] width 1362 height 496
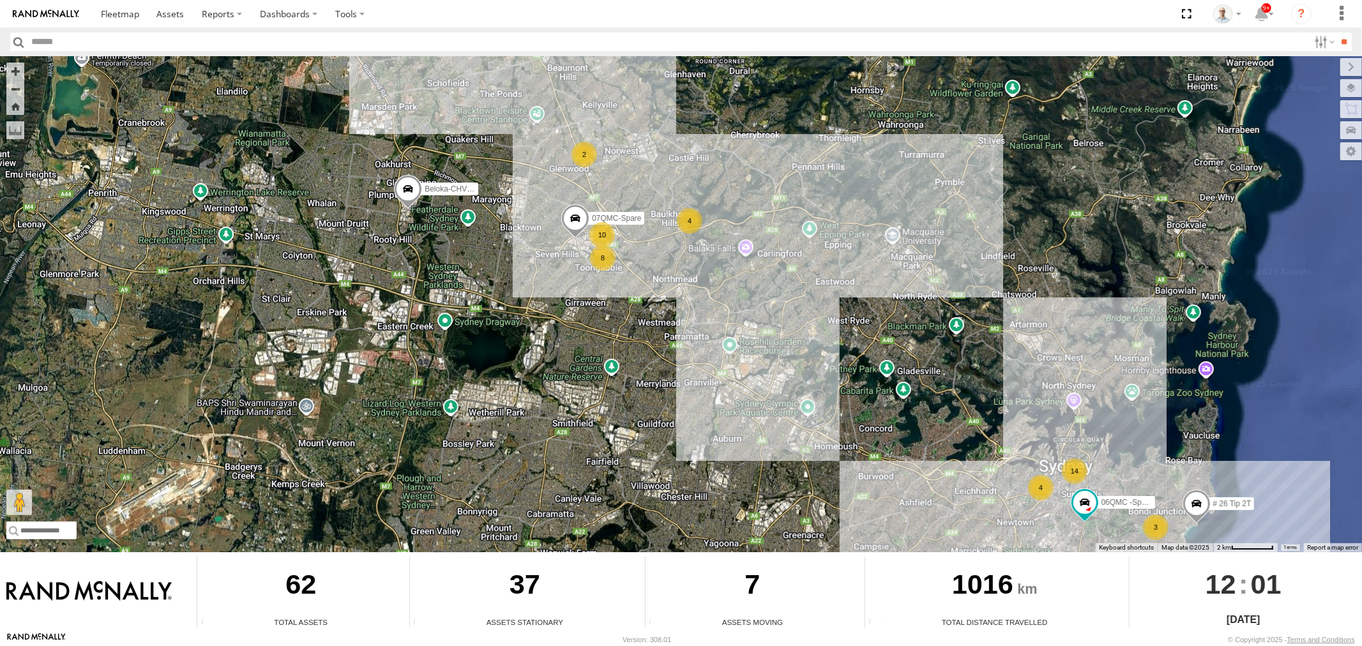
click at [691, 219] on div "4" at bounding box center [690, 221] width 26 height 26
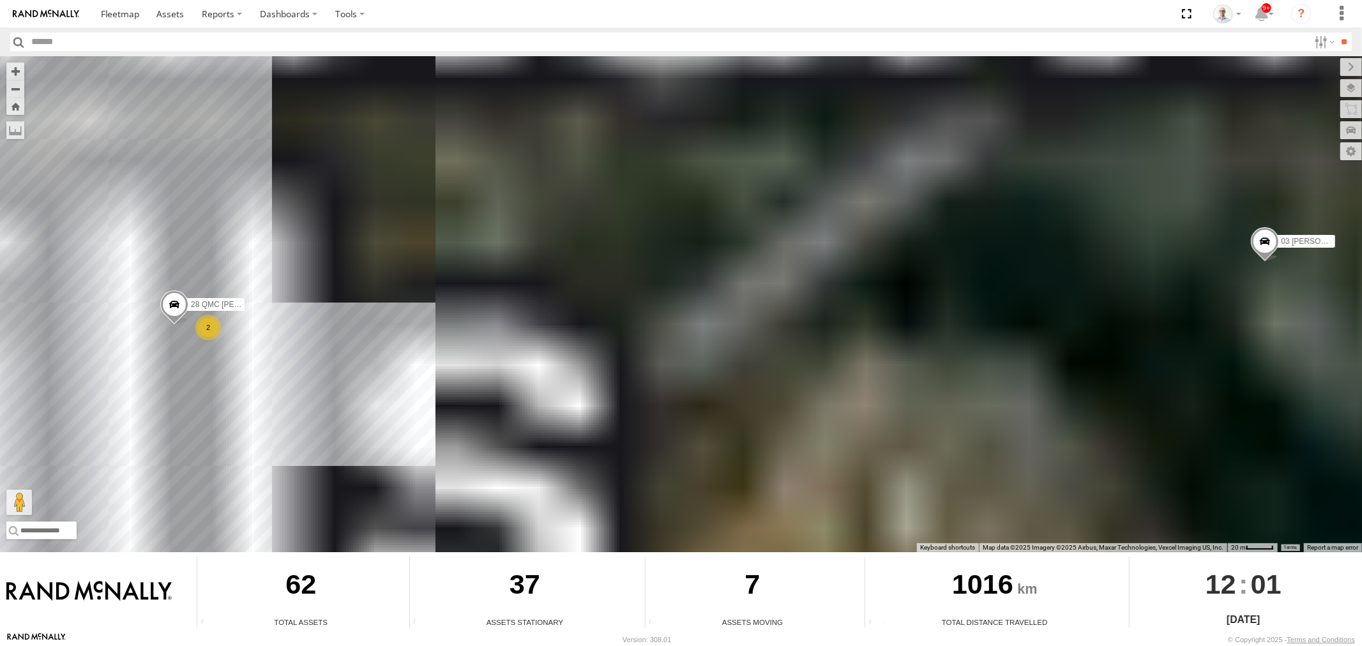
drag, startPoint x: 358, startPoint y: 327, endPoint x: 545, endPoint y: 282, distance: 191.7
click at [544, 283] on div "Beloka-EKV93V 27QMC 08QMC Mostafa # 26 Tip 2T 06QMC -Spare 07QMC-Spare Beloka-C…" at bounding box center [681, 304] width 1362 height 496
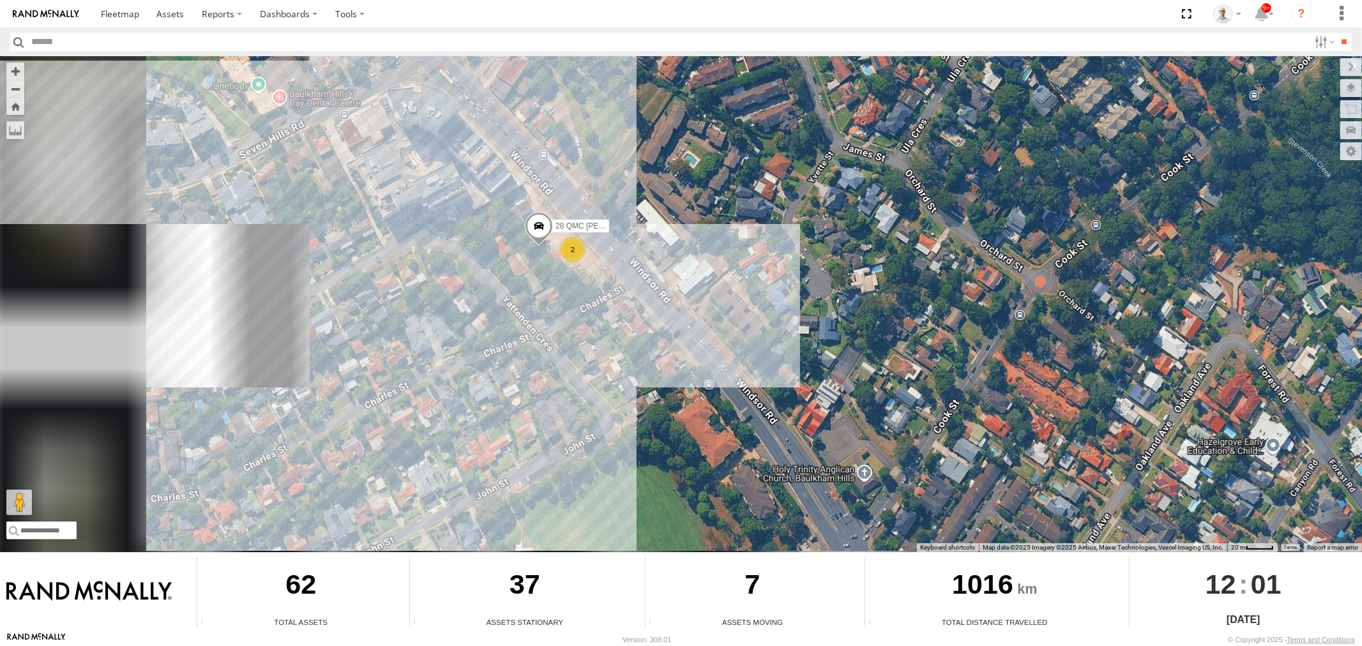
click at [565, 248] on div "2" at bounding box center [573, 250] width 26 height 26
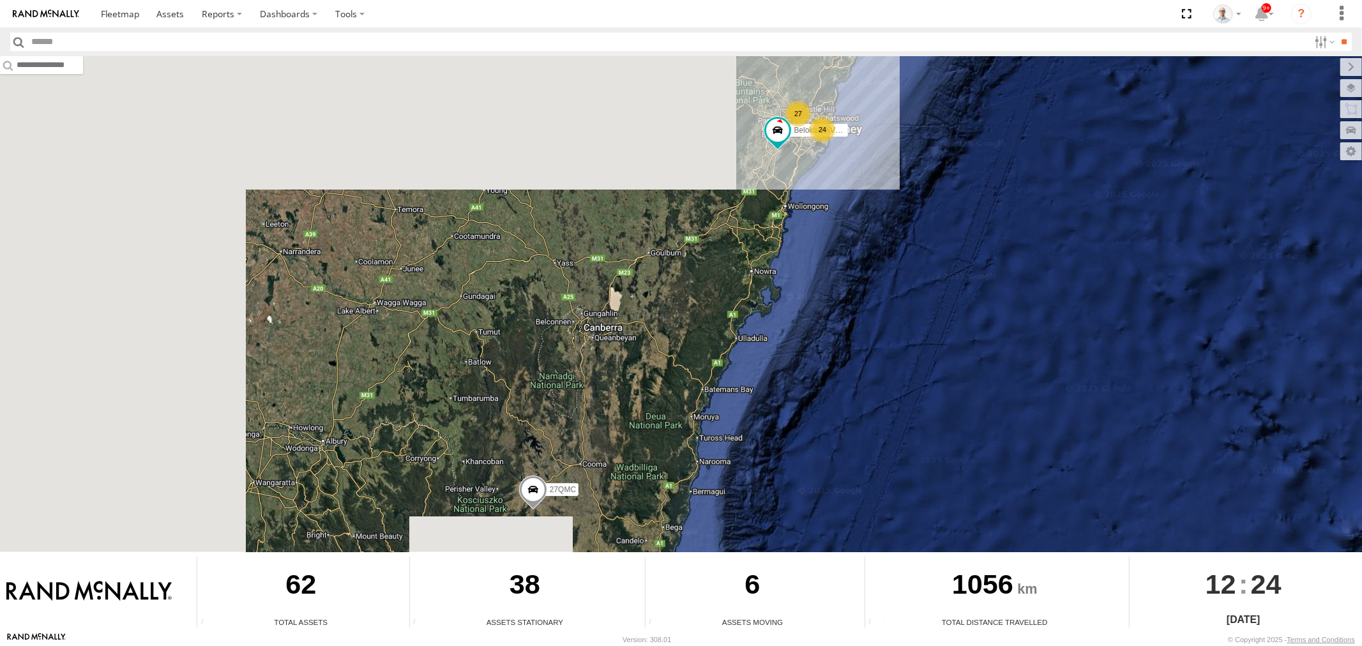
click at [787, 114] on div "27" at bounding box center [798, 114] width 26 height 26
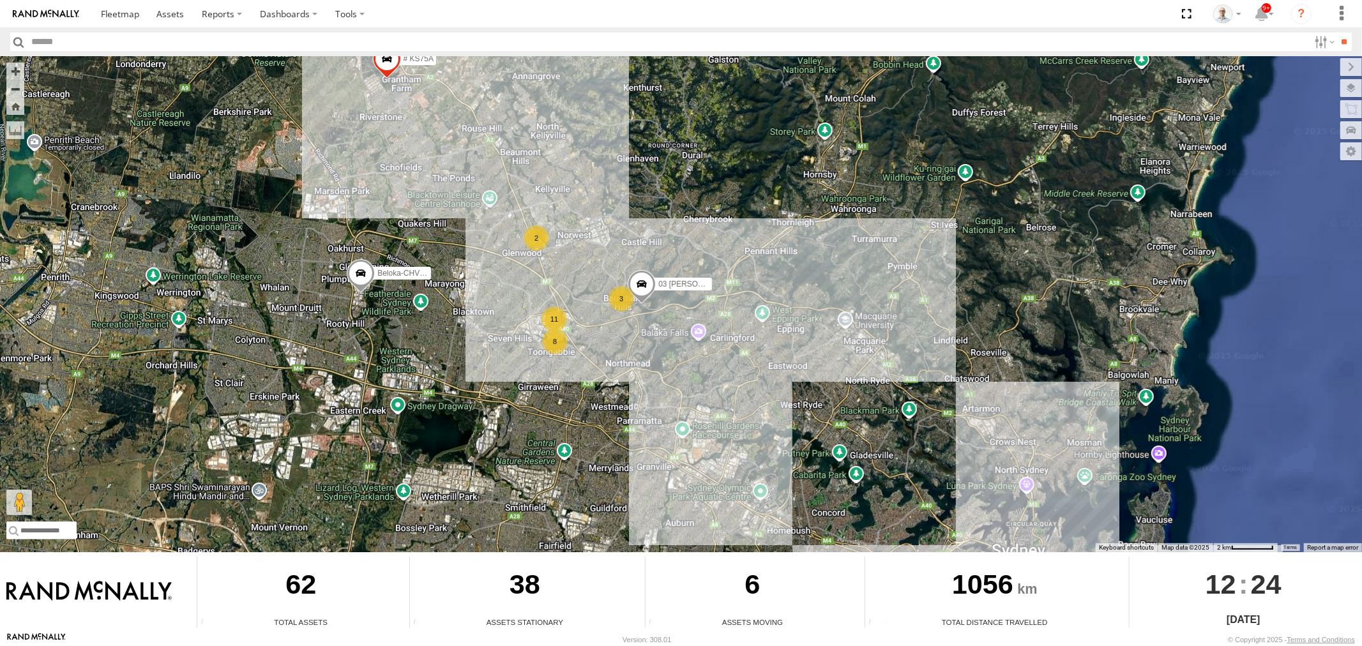
drag, startPoint x: 743, startPoint y: 364, endPoint x: 558, endPoint y: 266, distance: 208.8
click at [560, 268] on div "Beloka-EKV93V 27QMC 03 Jayden 11 # KS75A 8 3 Beloka-CHV61N 2" at bounding box center [681, 304] width 1362 height 496
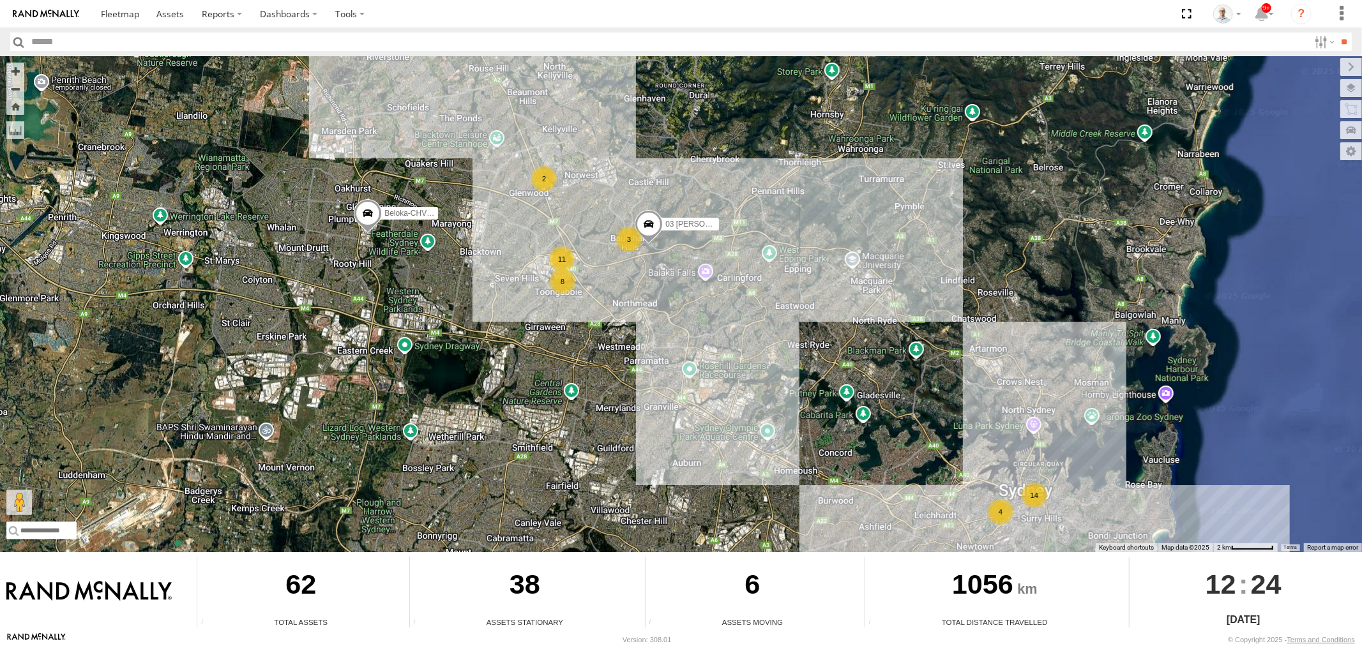
drag, startPoint x: 724, startPoint y: 403, endPoint x: 737, endPoint y: 342, distance: 62.1
click at [737, 342] on div "Beloka-EKV93V 27QMC 03 Jayden 11 # KS75A 8 3 Beloka-CHV61N 2 14 4" at bounding box center [681, 304] width 1362 height 496
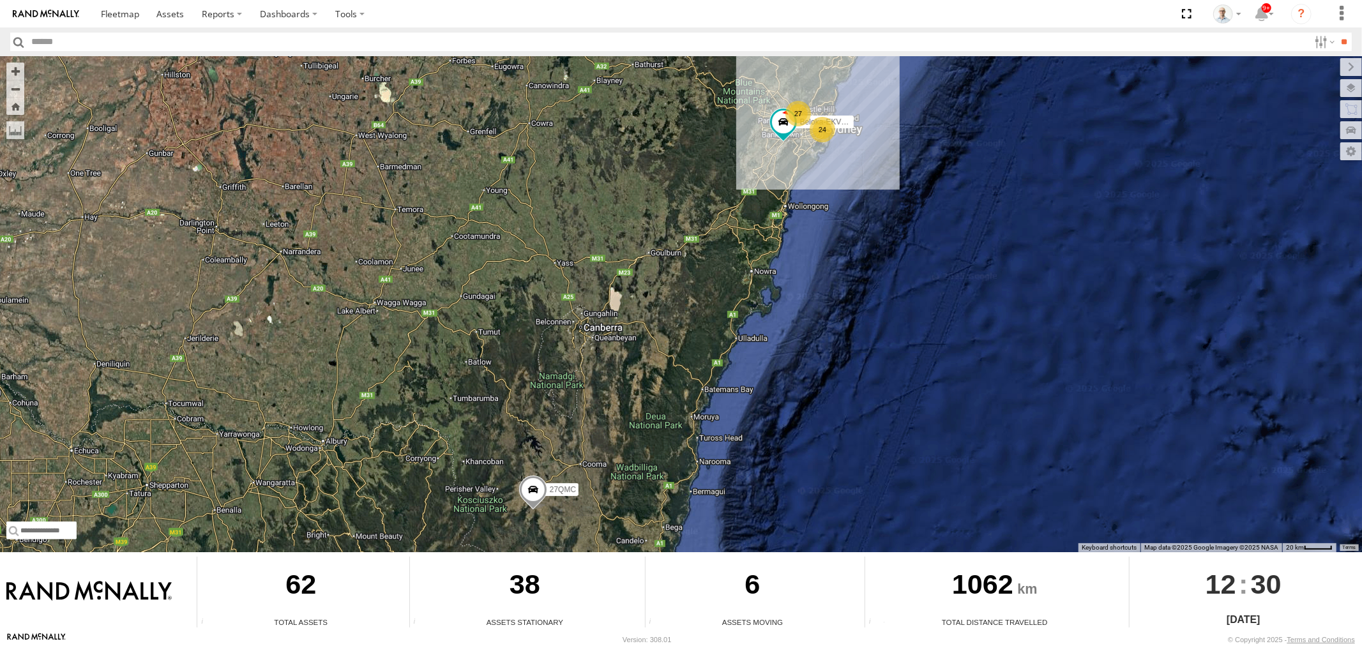
click at [803, 116] on div "27" at bounding box center [798, 114] width 26 height 26
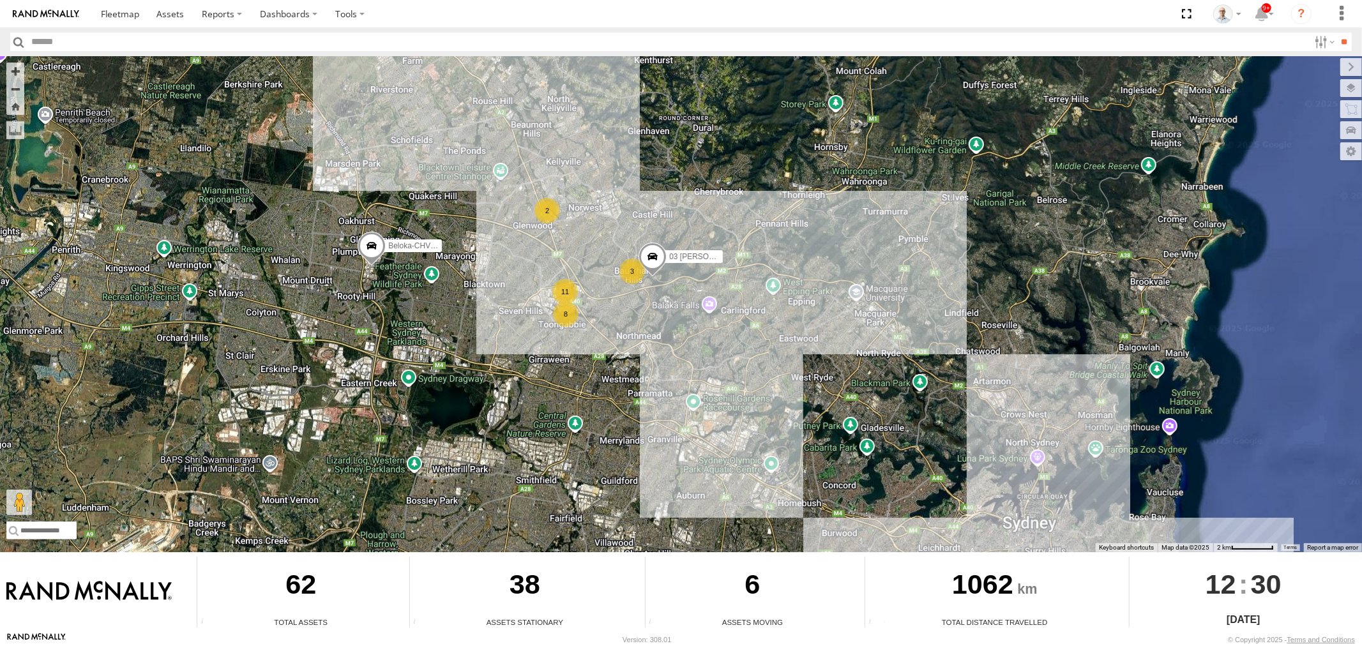
drag, startPoint x: 737, startPoint y: 436, endPoint x: 546, endPoint y: 301, distance: 233.7
click at [553, 301] on div "8" at bounding box center [566, 314] width 26 height 26
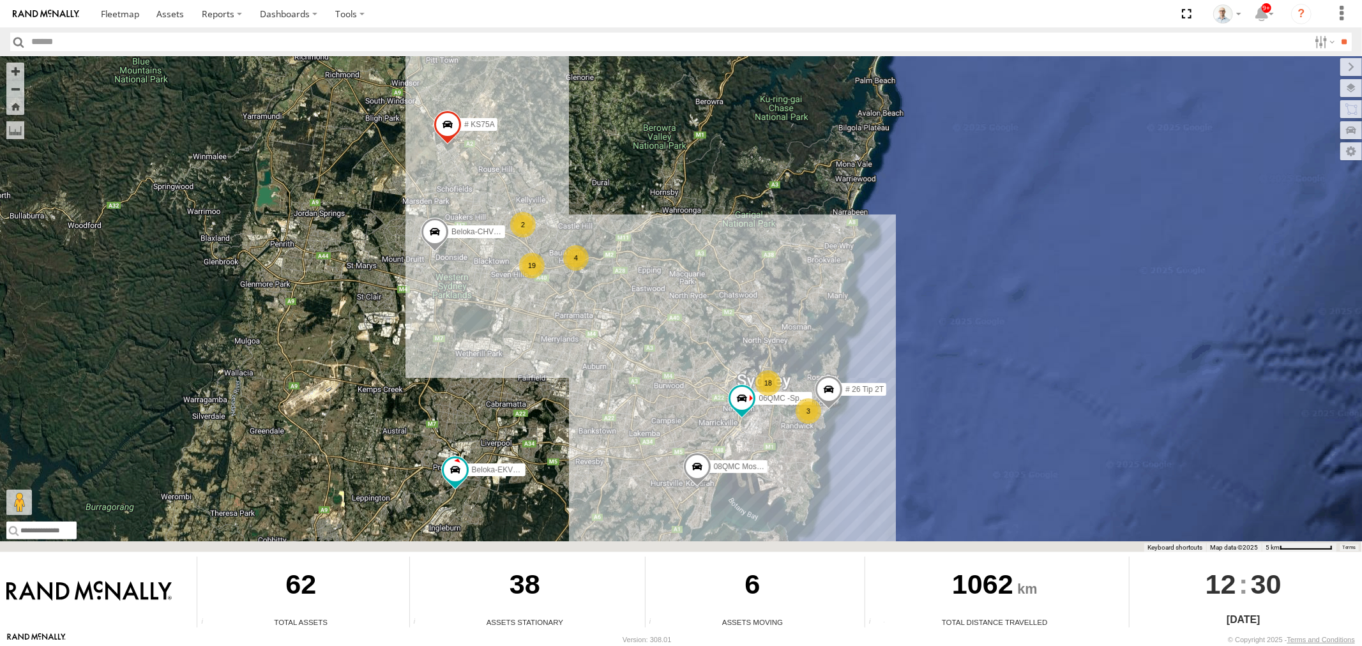
drag, startPoint x: 628, startPoint y: 397, endPoint x: 604, endPoint y: 368, distance: 37.7
click at [604, 368] on div "Beloka-EKV93V 27QMC # KS75A Beloka-CHV61N # 26 Tip 2T 18 08QMC Mostafa 4 19 3 0…" at bounding box center [681, 304] width 1362 height 496
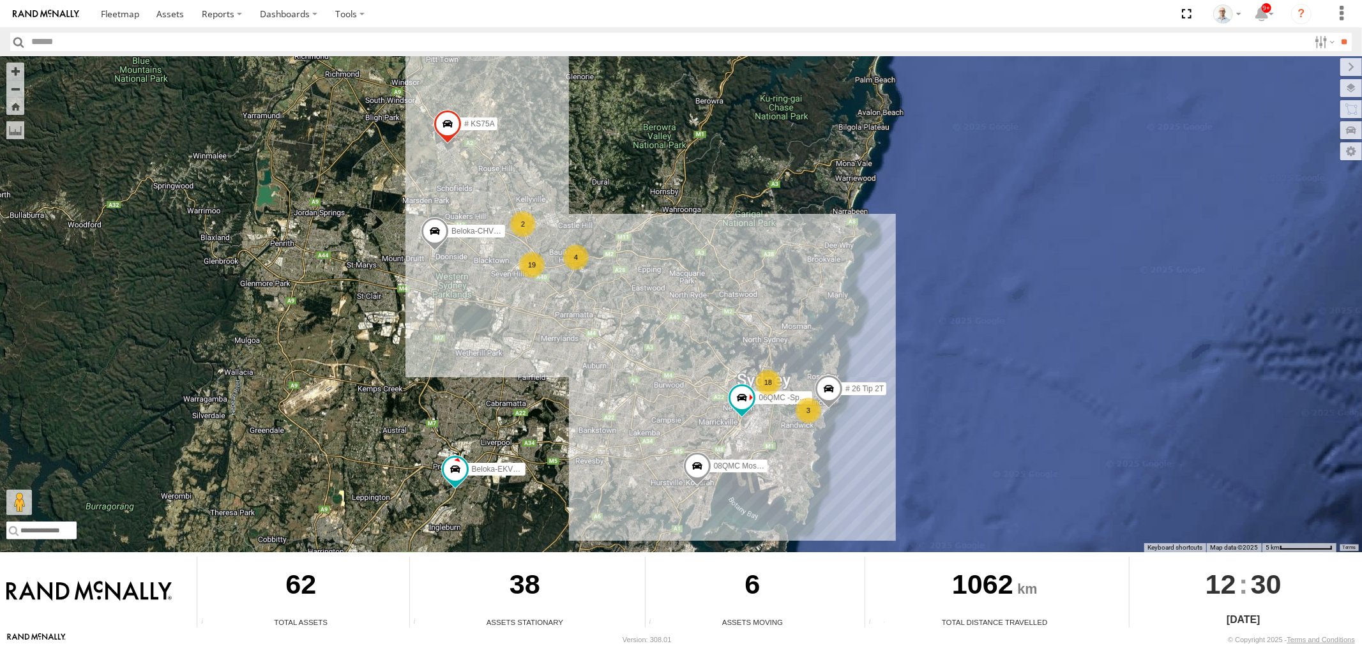
drag, startPoint x: 561, startPoint y: 317, endPoint x: 618, endPoint y: 382, distance: 86.0
click at [618, 382] on div "Beloka-EKV93V 27QMC # KS75A Beloka-CHV61N # 26 Tip 2T 18 08QMC Mostafa 4 19 3 0…" at bounding box center [681, 304] width 1362 height 496
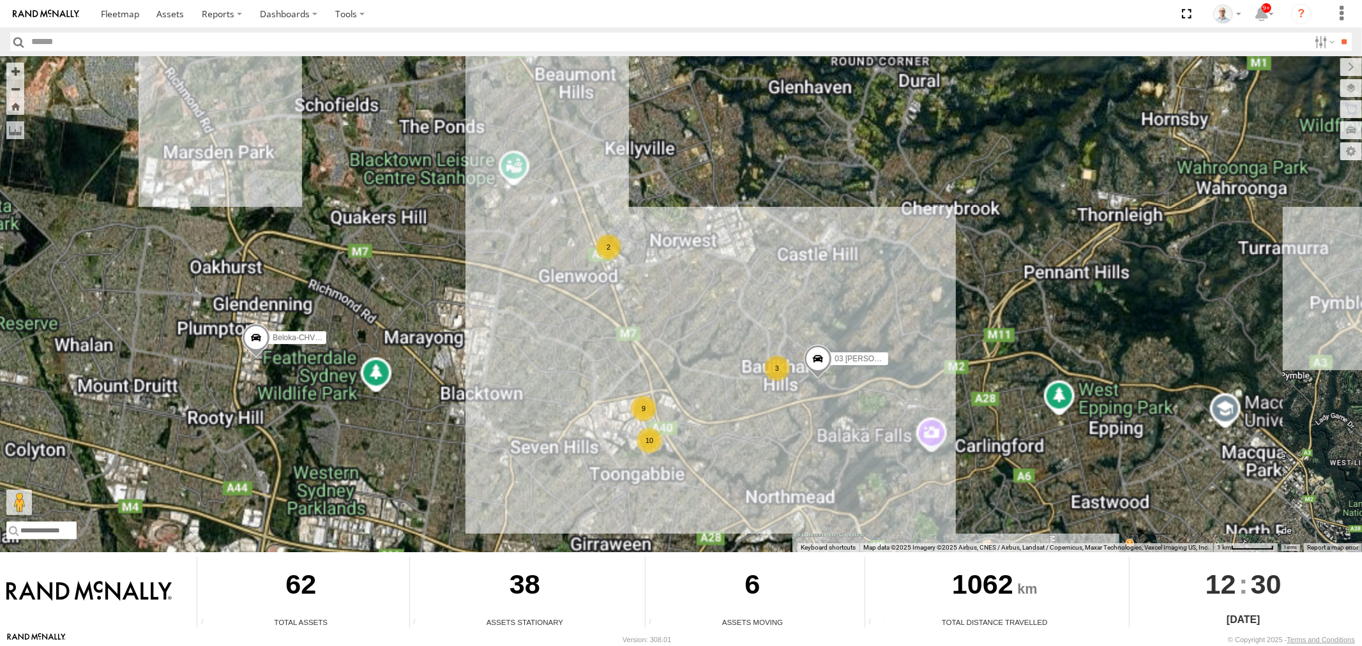
drag, startPoint x: 697, startPoint y: 405, endPoint x: 669, endPoint y: 391, distance: 31.4
click at [671, 393] on div "Beloka-EKV93V 27QMC # KS75A Beloka-CHV61N # 26 Tip 2T 08QMC Mostafa 06QMC -Spar…" at bounding box center [681, 304] width 1362 height 496
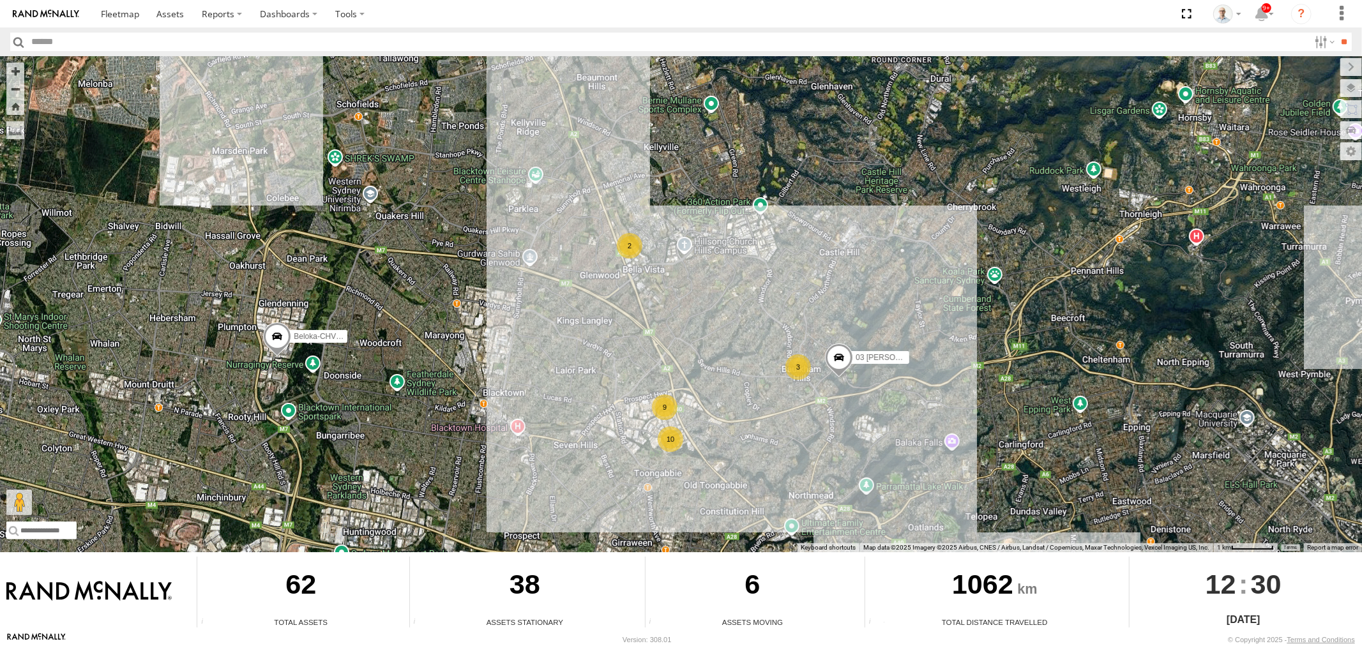
drag, startPoint x: 673, startPoint y: 384, endPoint x: 736, endPoint y: 379, distance: 62.8
click at [736, 379] on div "Beloka-EKV93V 27QMC # KS75A Beloka-CHV61N # 26 Tip 2T 08QMC Mostafa 06QMC -Spar…" at bounding box center [681, 304] width 1362 height 496
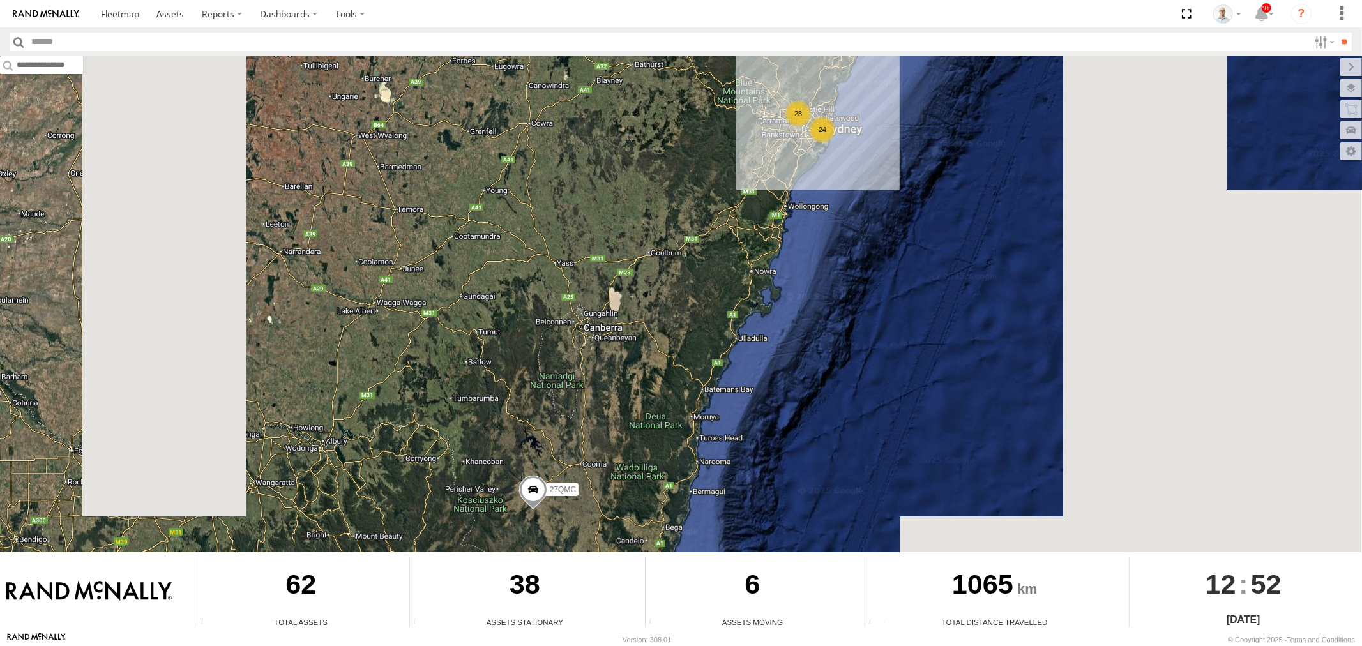
click at [819, 100] on div "24 28 27QMC" at bounding box center [681, 304] width 1362 height 496
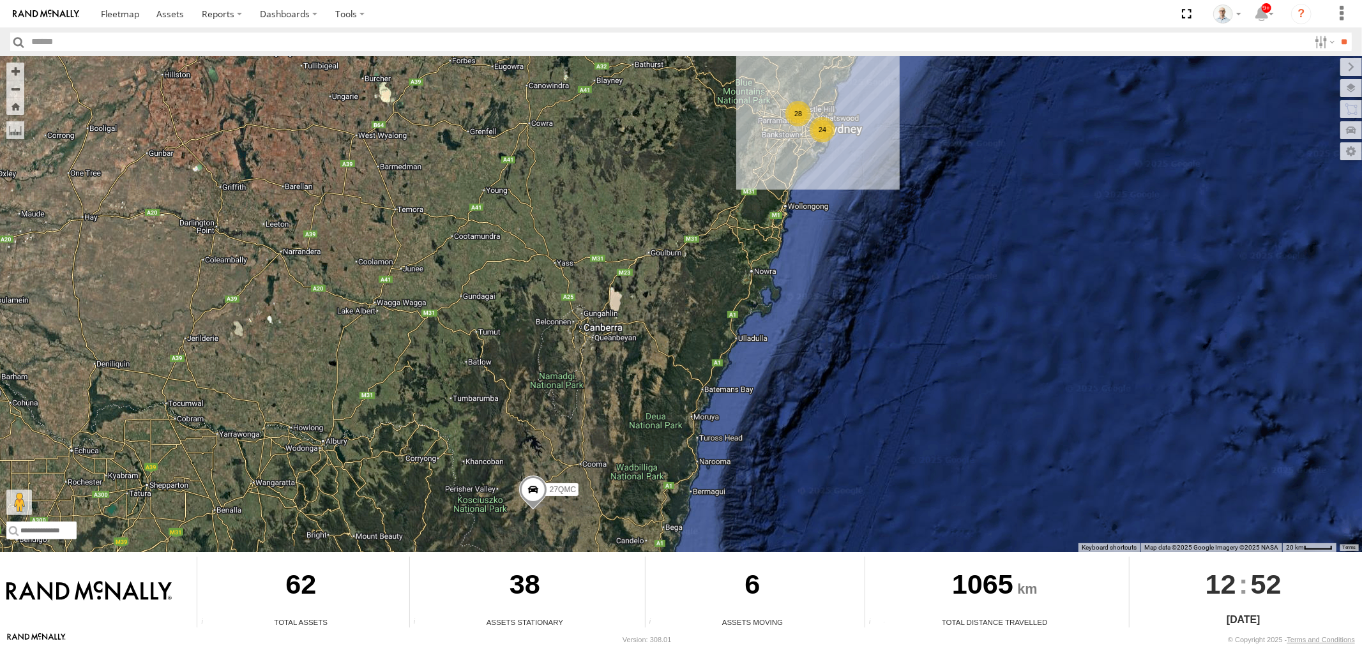
drag, startPoint x: 803, startPoint y: 109, endPoint x: 800, endPoint y: 163, distance: 54.4
click at [803, 109] on div "28" at bounding box center [798, 114] width 26 height 26
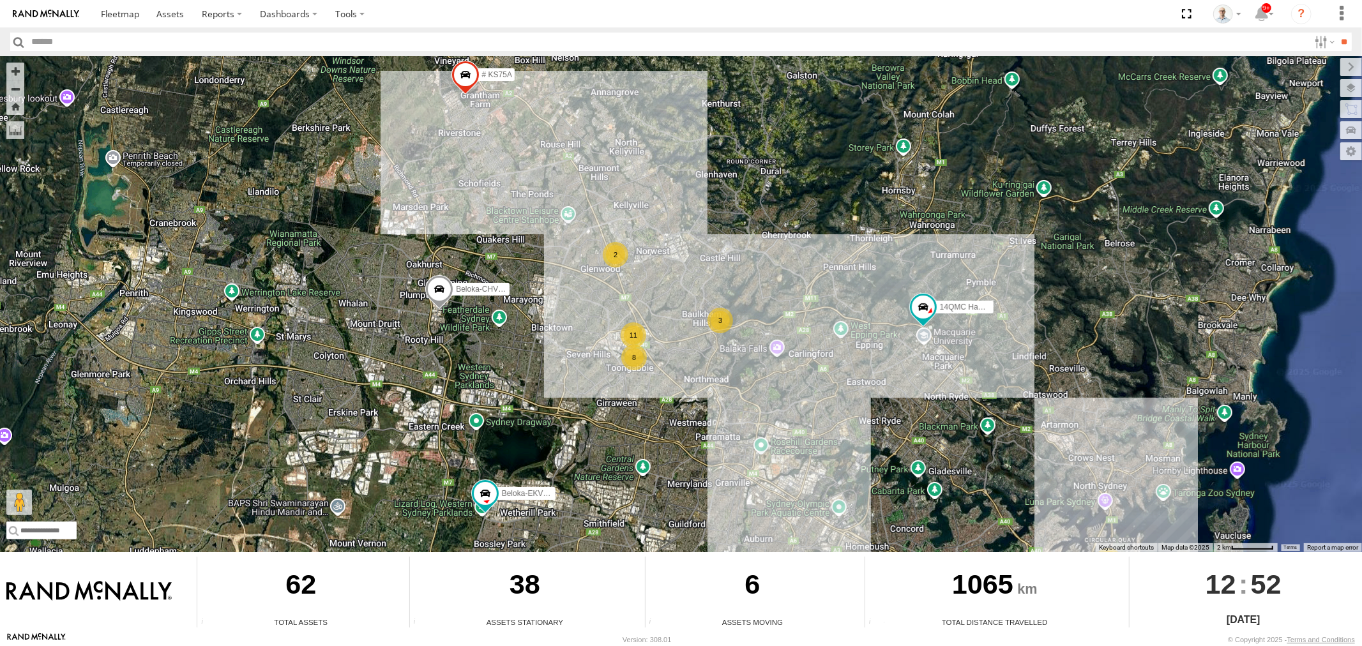
click at [615, 264] on div "2" at bounding box center [616, 255] width 26 height 26
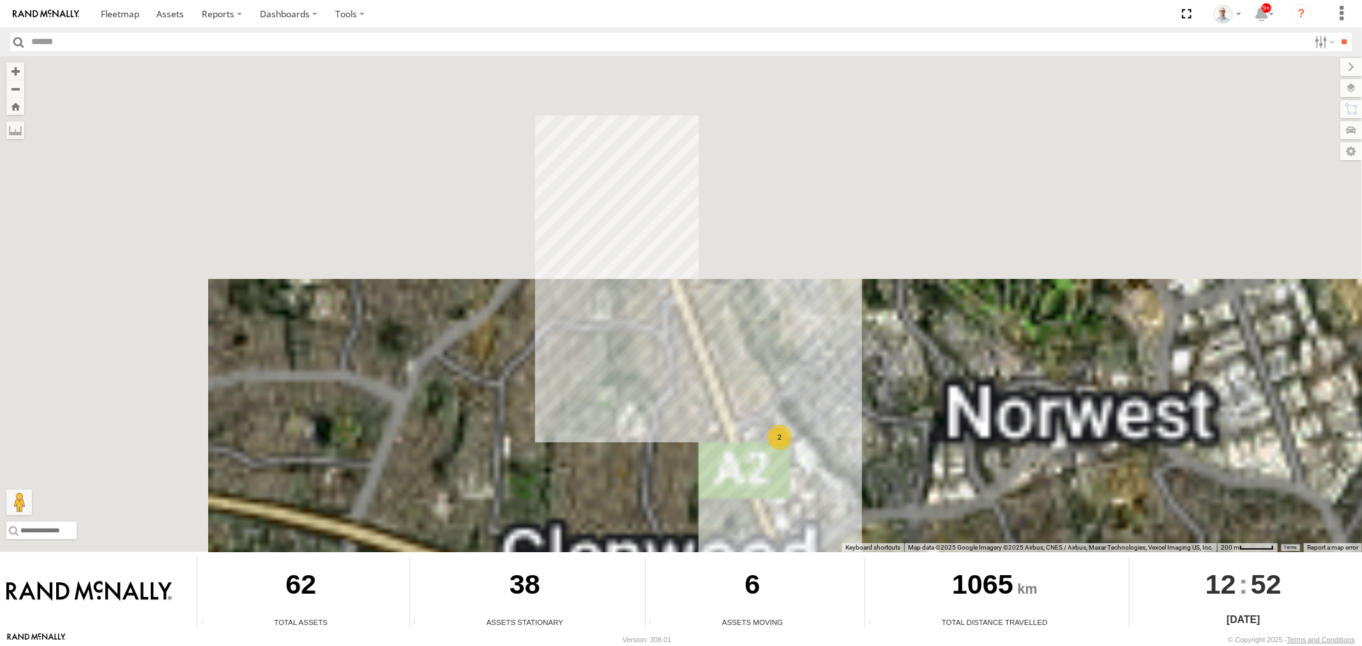
drag, startPoint x: 845, startPoint y: 520, endPoint x: 724, endPoint y: 318, distance: 235.7
click at [726, 330] on div "27QMC # KS75A Beloka-EKV93V 14QMC Hamza Beloka-CHV61N 2" at bounding box center [681, 304] width 1362 height 496
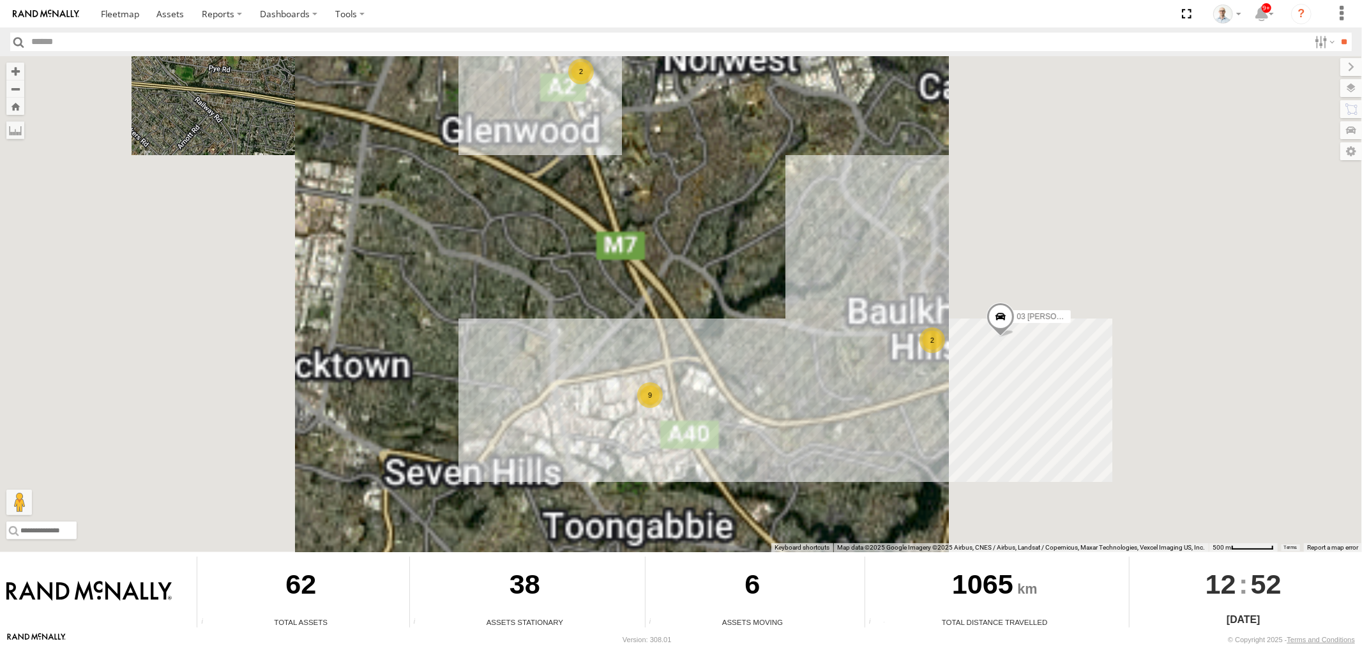
drag, startPoint x: 792, startPoint y: 380, endPoint x: 722, endPoint y: 246, distance: 150.8
click at [732, 273] on div "27QMC # KS75A Beloka-EKV93V 14QMC Hamza Beloka-CHV61N 03 Jayden 9 2 2" at bounding box center [681, 304] width 1362 height 496
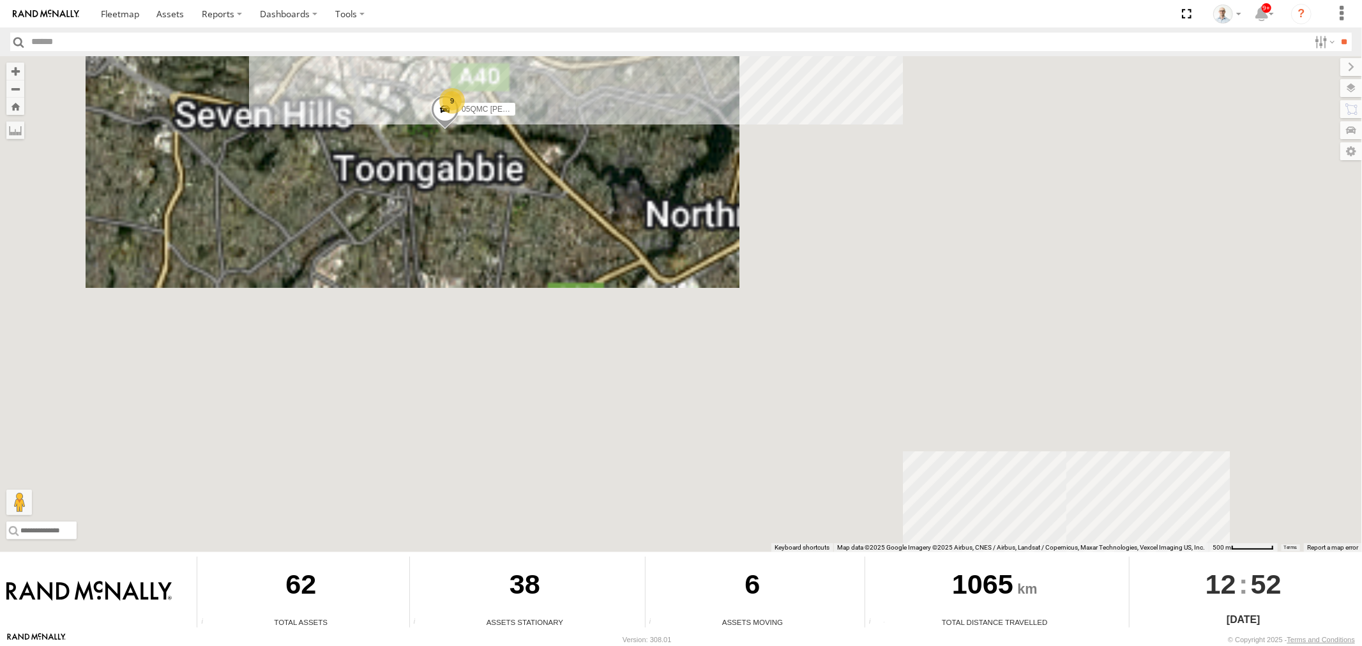
drag, startPoint x: 722, startPoint y: 259, endPoint x: 735, endPoint y: 460, distance: 201.6
click at [735, 460] on div "27QMC # KS75A Beloka-EKV93V 14QMC Hamza Beloka-CHV61N 03 Jayden 9 2 2 9 05QMC J…" at bounding box center [681, 304] width 1362 height 496
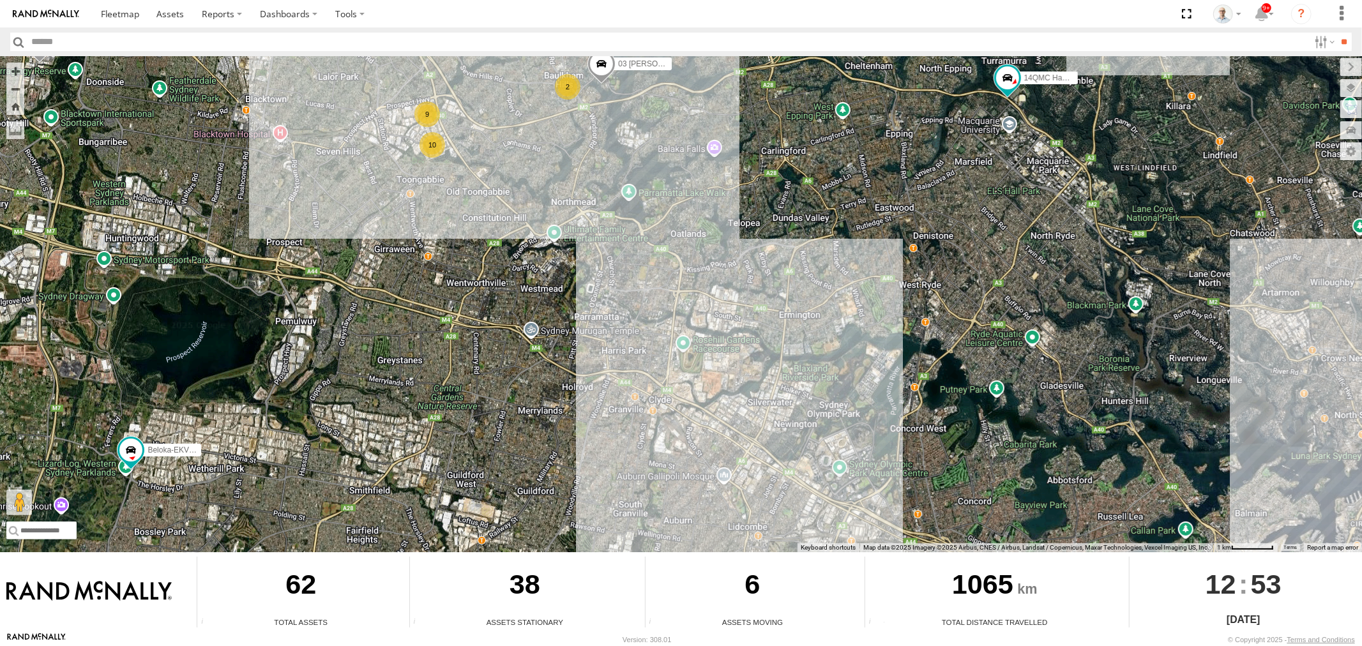
drag, startPoint x: 738, startPoint y: 413, endPoint x: 610, endPoint y: 167, distance: 277.6
click at [586, 174] on div "27QMC # KS75A Beloka-EKV93V 14QMC Hamza Beloka-CHV61N 03 Jayden 9 10 2 2" at bounding box center [681, 304] width 1362 height 496
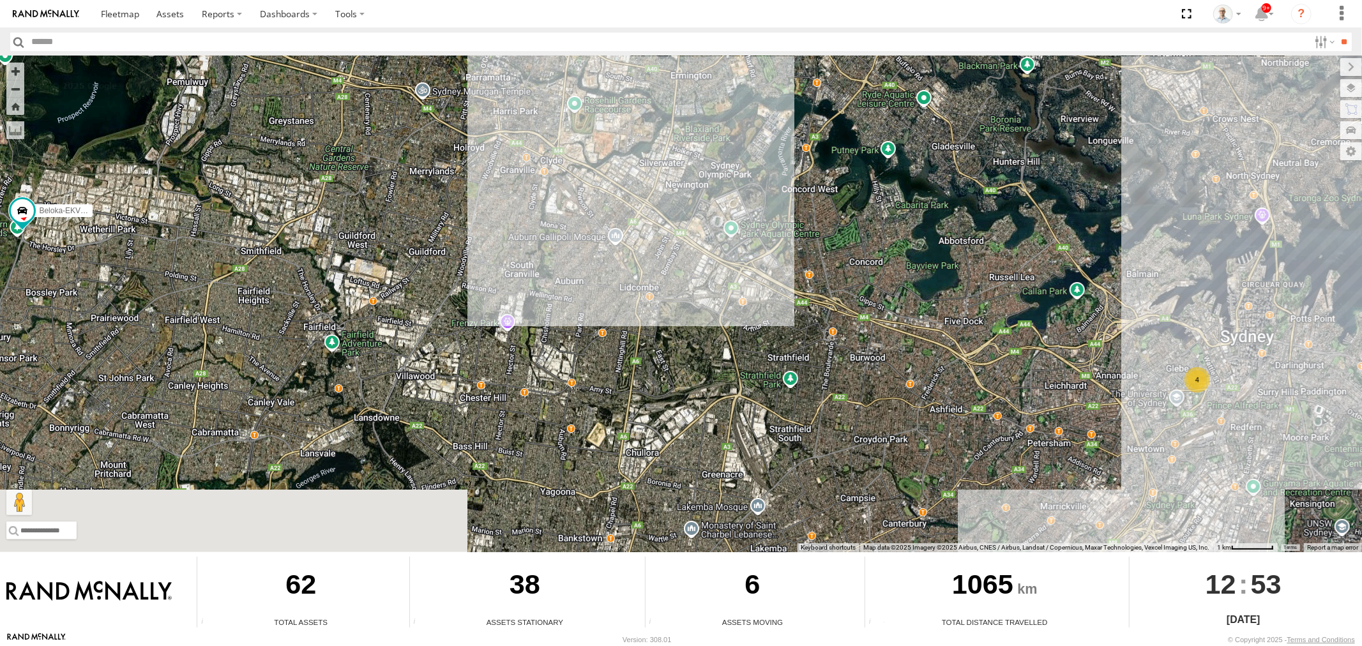
drag, startPoint x: 875, startPoint y: 431, endPoint x: 666, endPoint y: 298, distance: 248.0
click at [669, 302] on div "27QMC # KS75A Beloka-EKV93V 14QMC Hamza Beloka-CHV61N 03 Jayden 9 10 2 2 4" at bounding box center [681, 304] width 1362 height 496
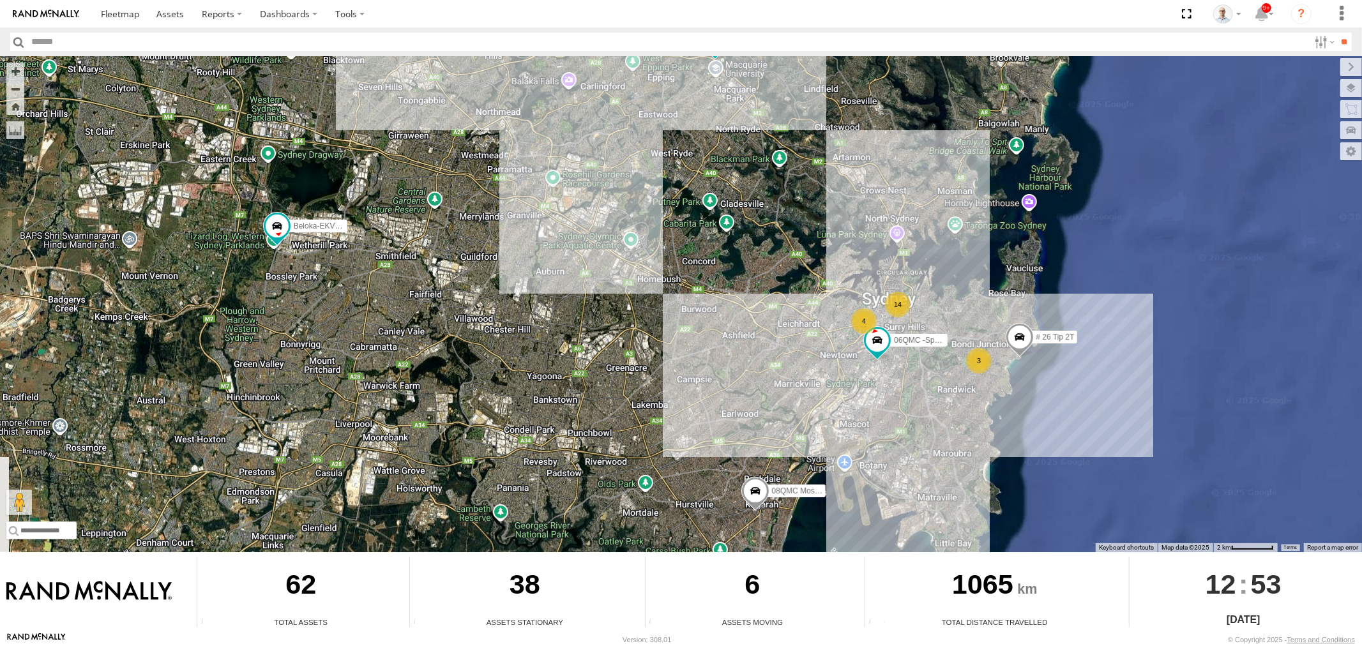
drag, startPoint x: 604, startPoint y: 195, endPoint x: 716, endPoint y: 289, distance: 146.4
click at [716, 289] on div "27QMC # KS75A Beloka-EKV93V 14QMC Hamza Beloka-CHV61N 03 Jayden 14 4 08QMC Most…" at bounding box center [681, 304] width 1362 height 496
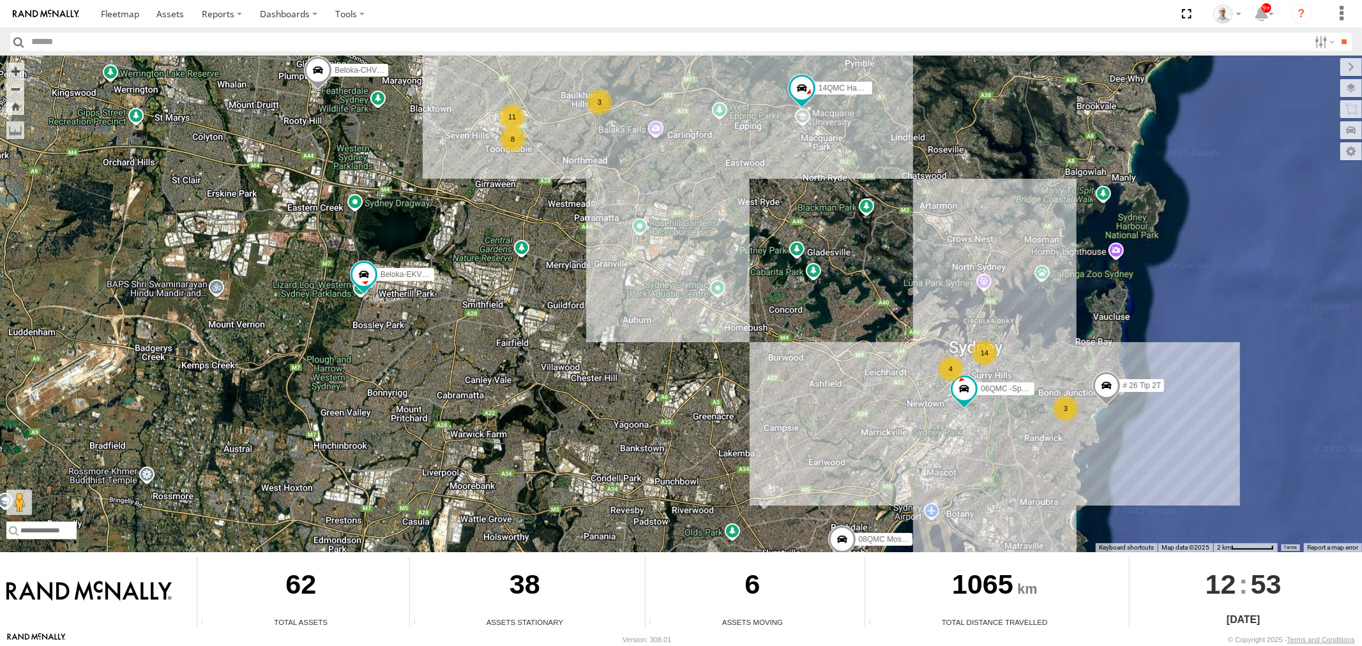
drag, startPoint x: 658, startPoint y: 302, endPoint x: 795, endPoint y: 392, distance: 163.7
click at [801, 402] on div "27QMC # KS75A Beloka-EKV93V 14QMC Hamza Beloka-CHV61N 14 4 08QMC Mostafa 3 # 26…" at bounding box center [681, 304] width 1362 height 496
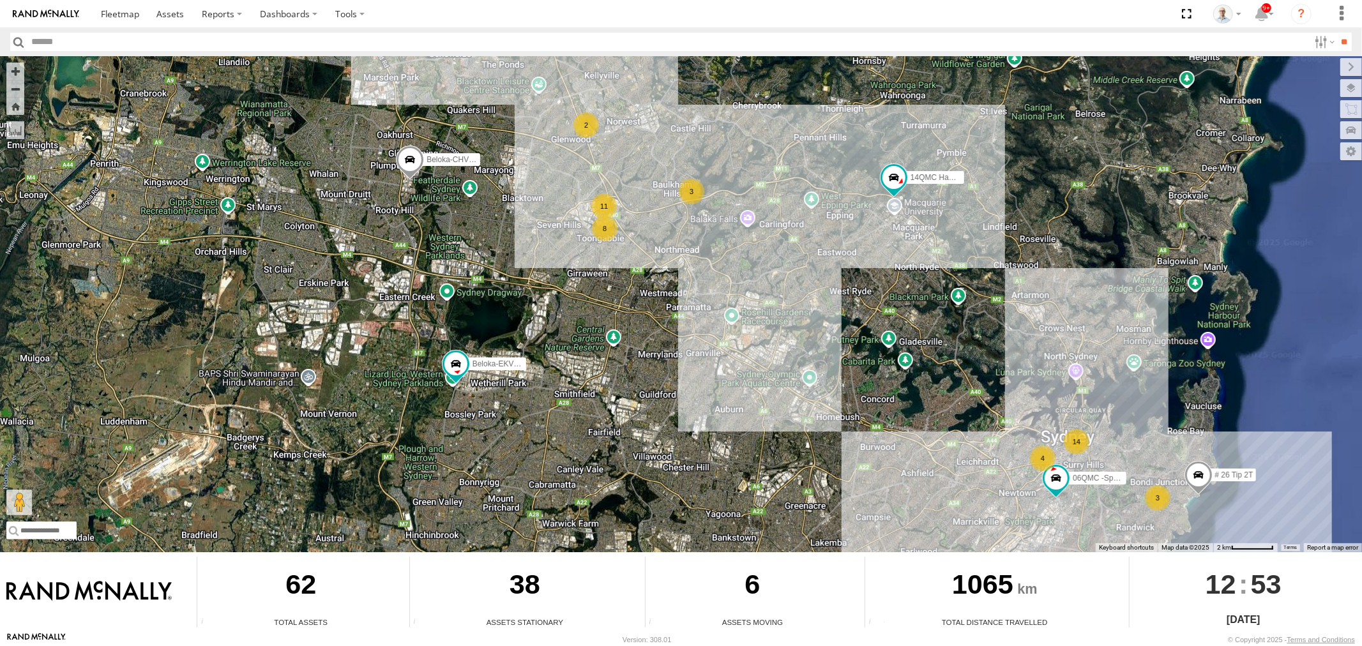
click at [598, 208] on div "11" at bounding box center [604, 206] width 26 height 26
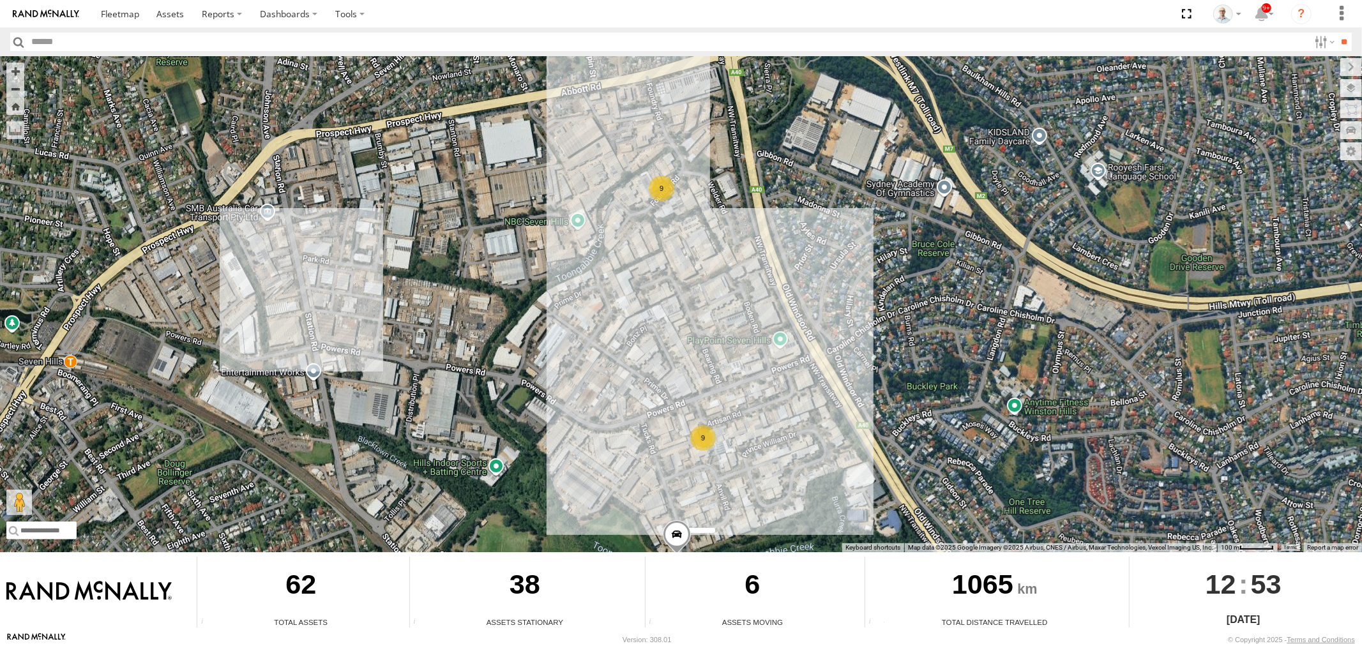
click at [664, 197] on div "9" at bounding box center [662, 189] width 26 height 26
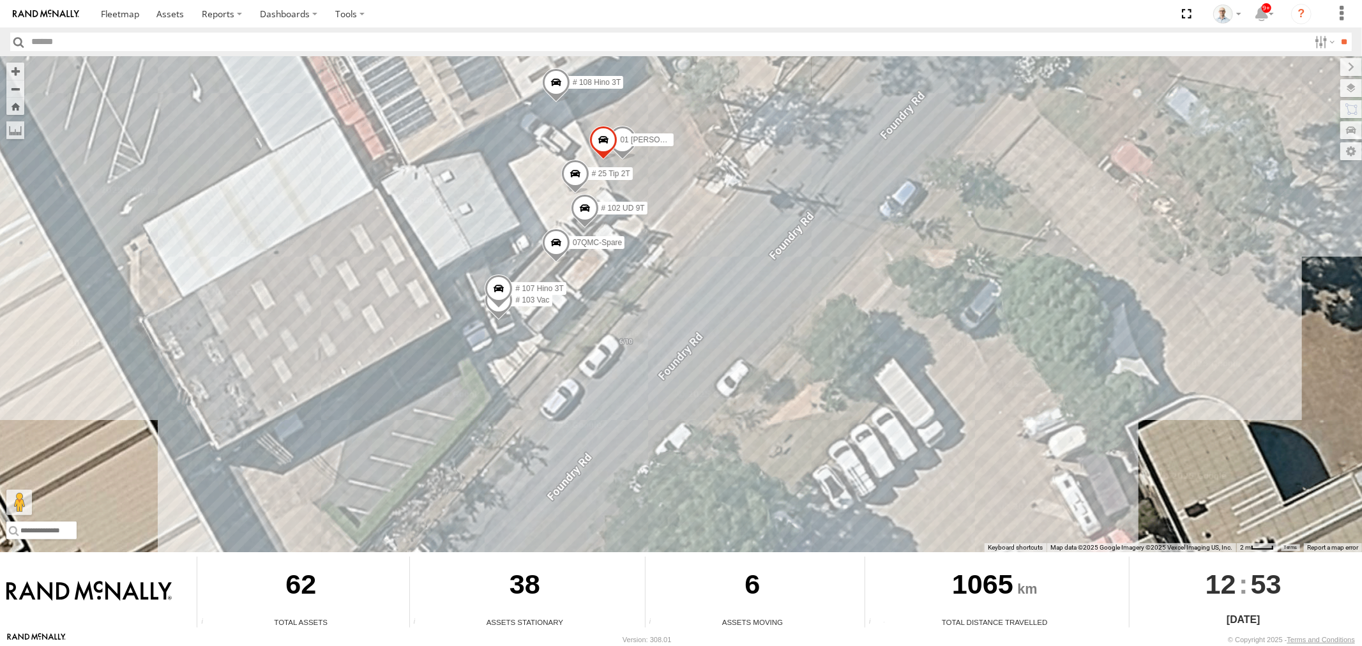
drag, startPoint x: 481, startPoint y: 209, endPoint x: 508, endPoint y: 234, distance: 36.6
click at [508, 234] on div "27QMC # KS75A Beloka-EKV93V 14QMC Hamza Beloka-CHV61N 08QMC Mostafa # 26 Tip 2T…" at bounding box center [681, 304] width 1362 height 496
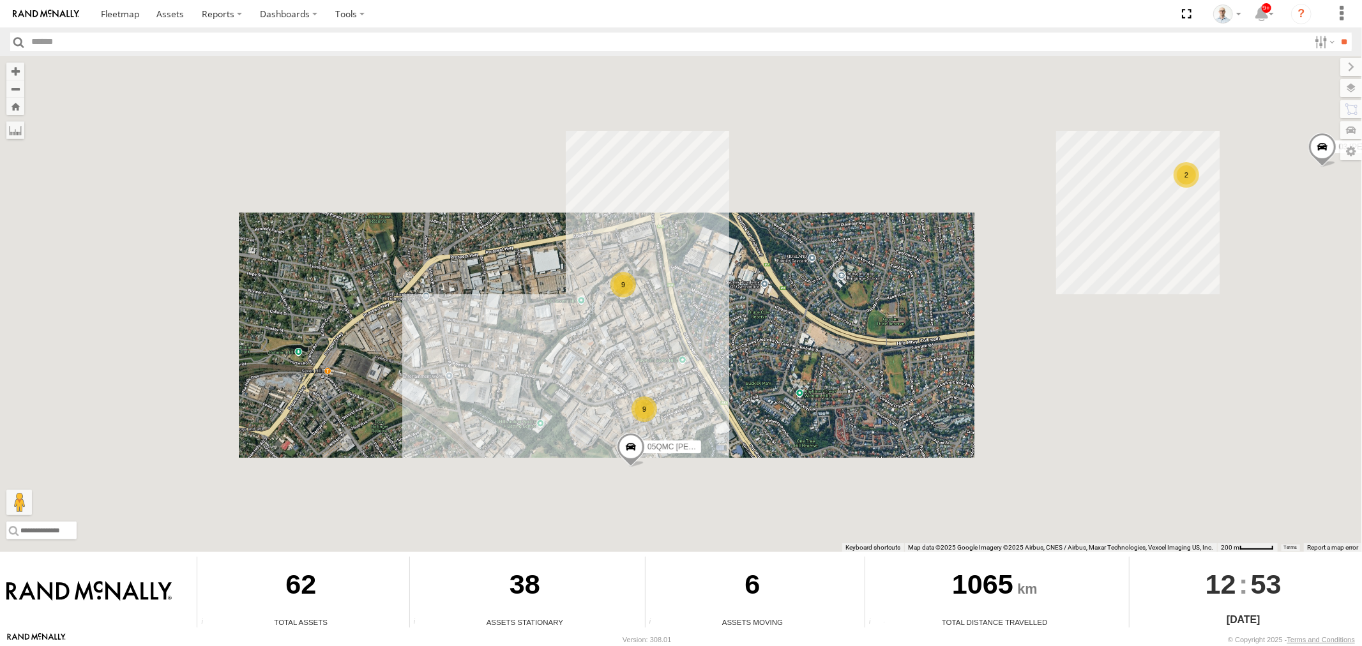
drag, startPoint x: 718, startPoint y: 384, endPoint x: 693, endPoint y: 319, distance: 69.1
click at [696, 318] on div "27QMC # KS75A Beloka-EKV93V 14QMC Hamza Beloka-CHV61N 08QMC Mostafa # 26 Tip 2T…" at bounding box center [681, 304] width 1362 height 496
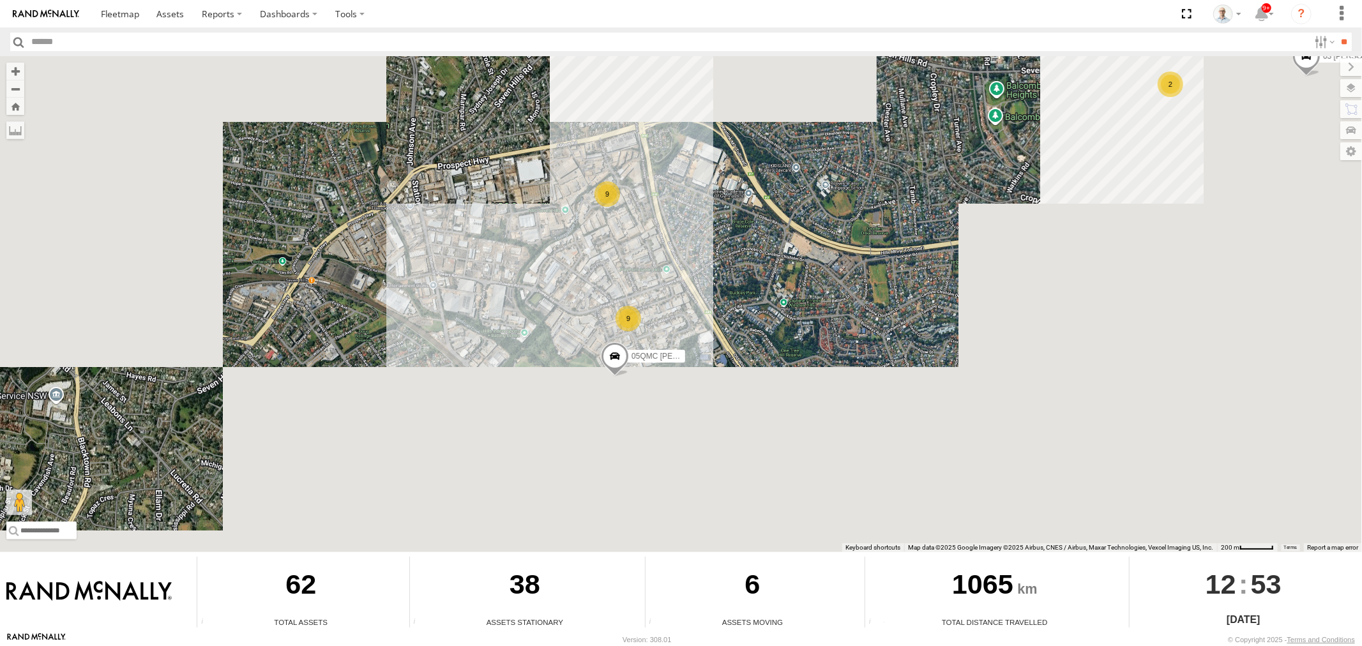
drag, startPoint x: 630, startPoint y: 322, endPoint x: 631, endPoint y: 359, distance: 37.0
click at [631, 322] on div "9" at bounding box center [629, 319] width 26 height 26
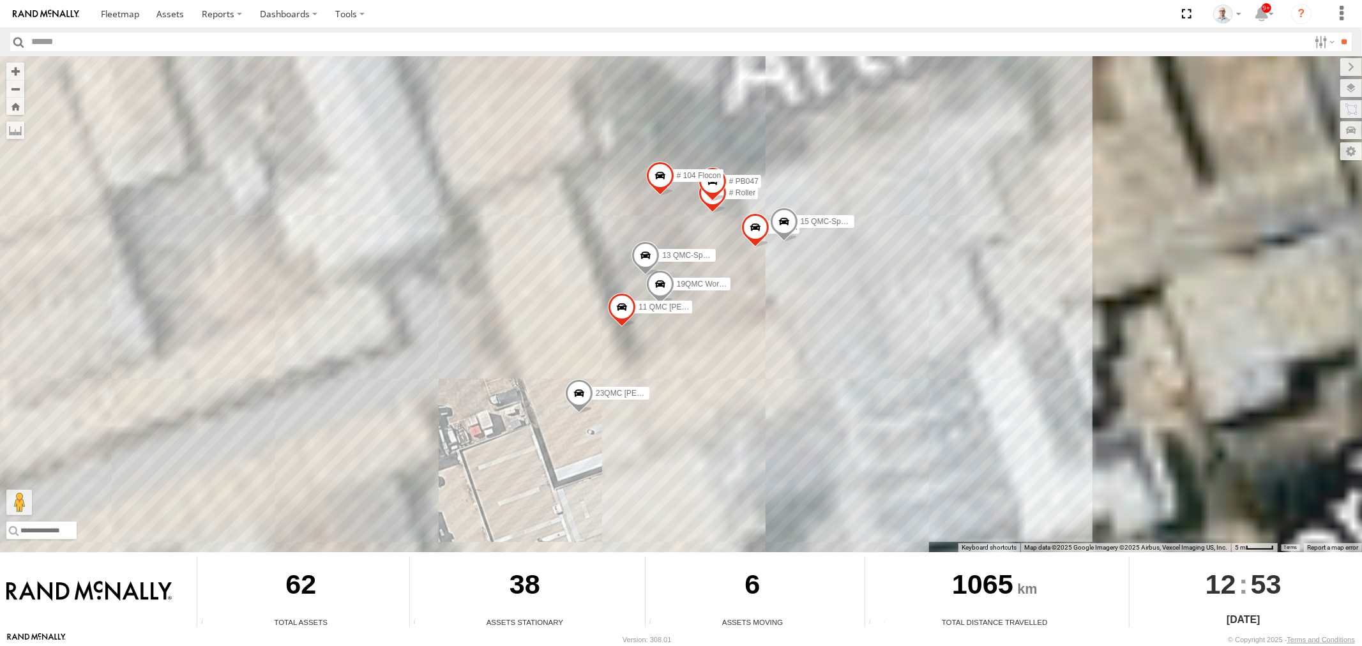
click at [989, 289] on div "27QMC # KS75A Beloka-EKV93V 14QMC Hamza Beloka-CHV61N 08QMC Mostafa # 26 Tip 2T…" at bounding box center [681, 304] width 1362 height 496
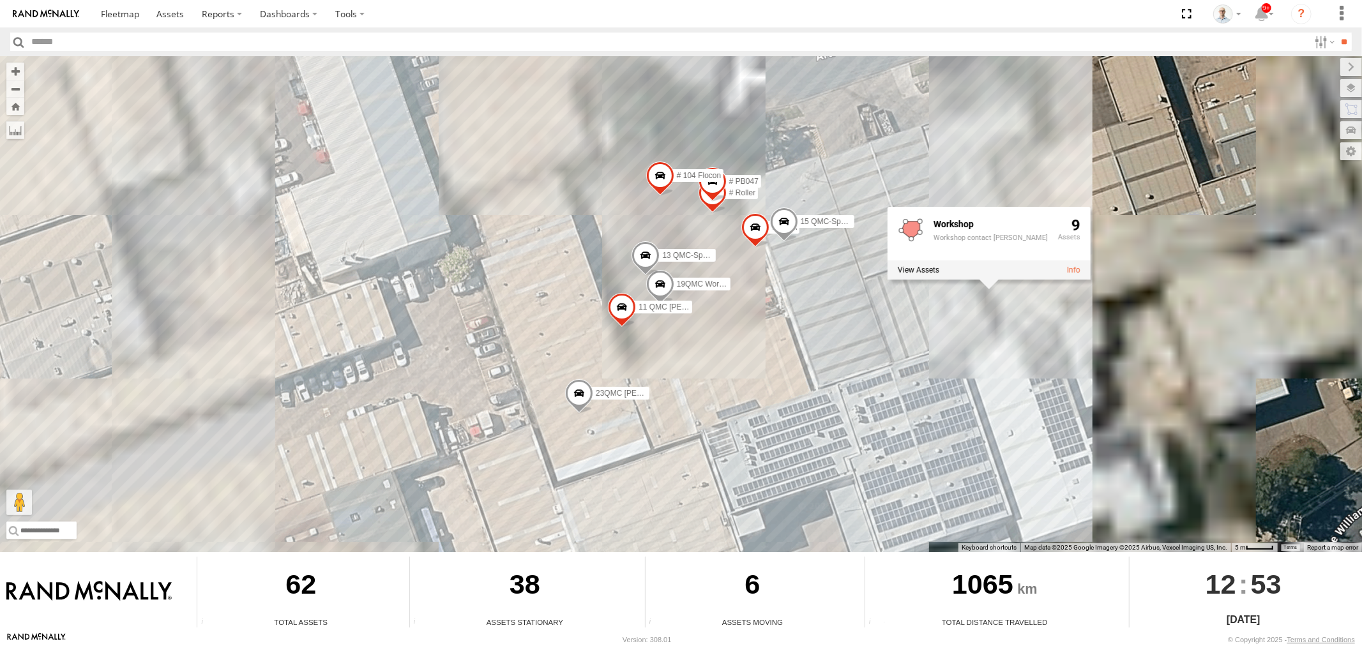
click at [1092, 298] on div "27QMC # KS75A Beloka-EKV93V 14QMC Hamza Beloka-CHV61N 08QMC Mostafa # 26 Tip 2T…" at bounding box center [681, 304] width 1362 height 496
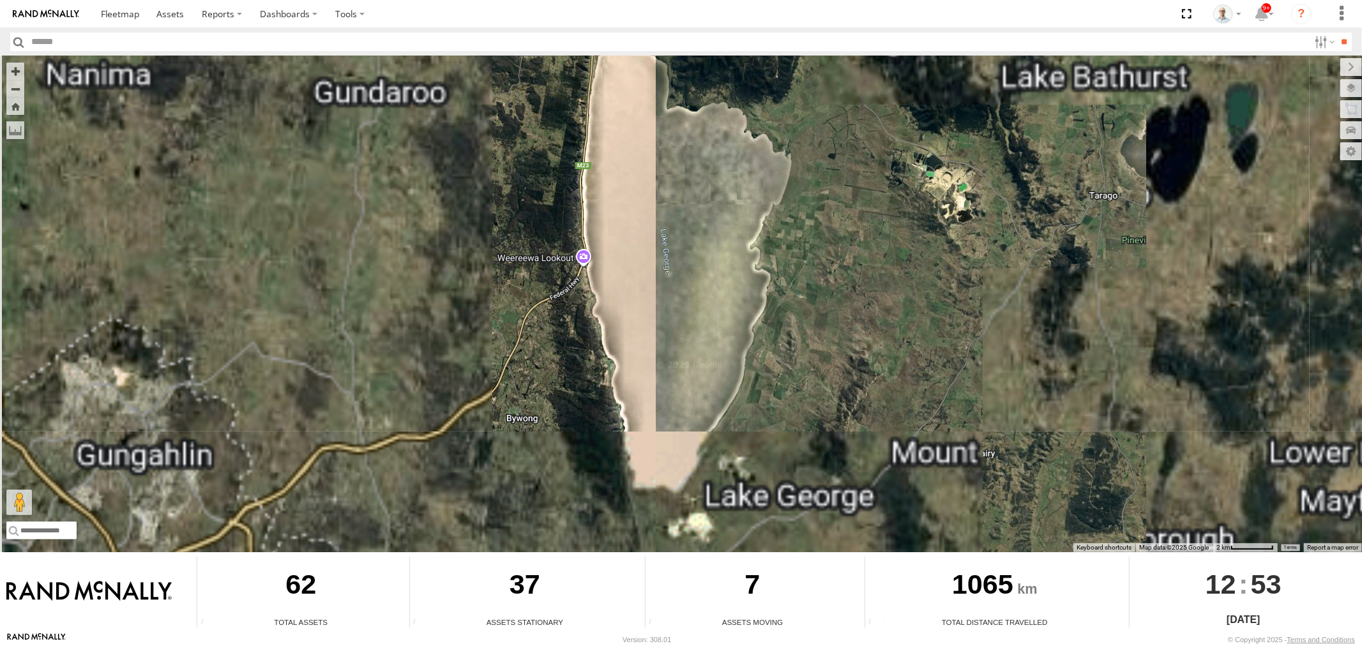
drag, startPoint x: 610, startPoint y: 393, endPoint x: 686, endPoint y: 374, distance: 78.4
click at [686, 374] on div "27QMC" at bounding box center [681, 304] width 1362 height 496
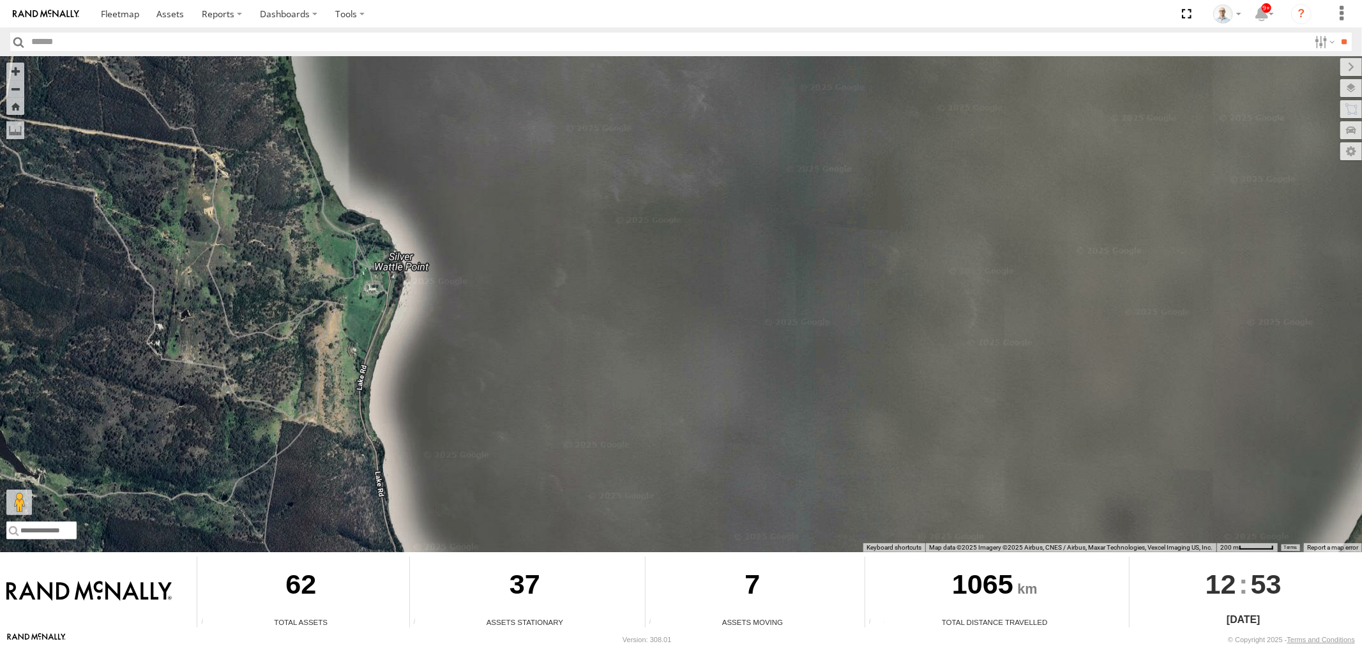
drag, startPoint x: 799, startPoint y: 405, endPoint x: 711, endPoint y: 333, distance: 113.4
click at [731, 346] on div "27QMC" at bounding box center [681, 304] width 1362 height 496
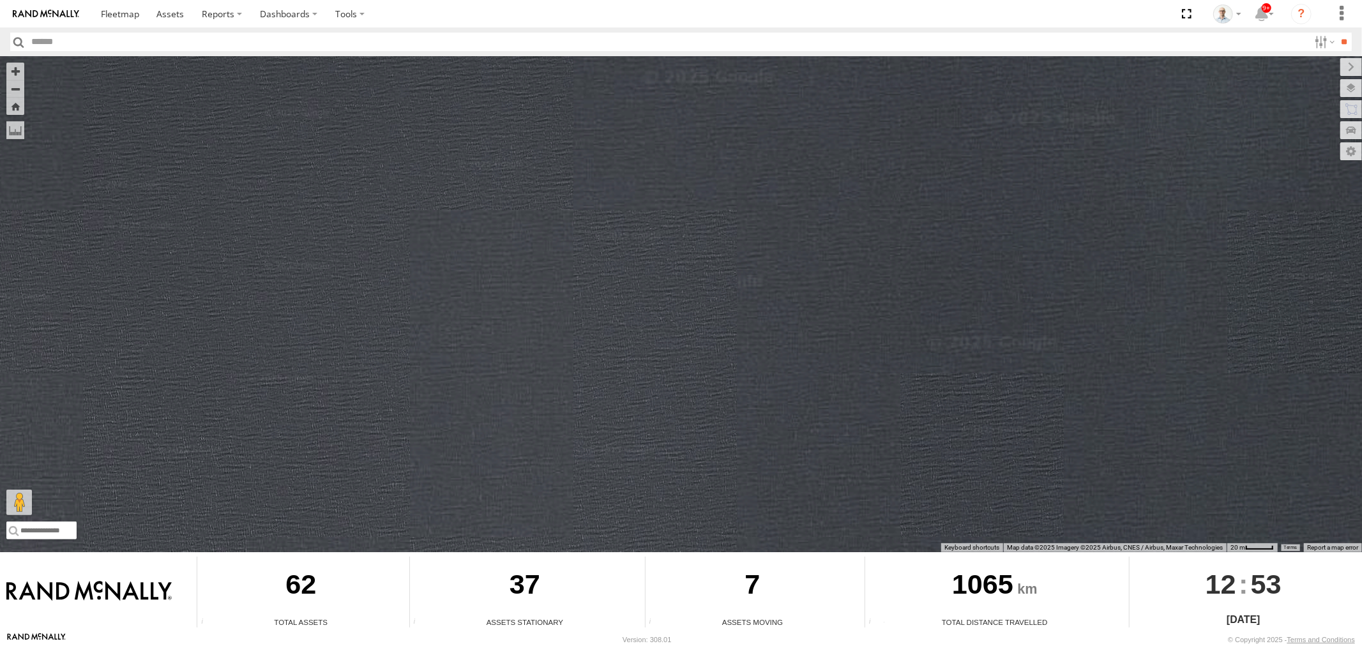
drag, startPoint x: 477, startPoint y: 338, endPoint x: 691, endPoint y: 333, distance: 214.0
click at [691, 333] on div "27QMC" at bounding box center [681, 304] width 1362 height 496
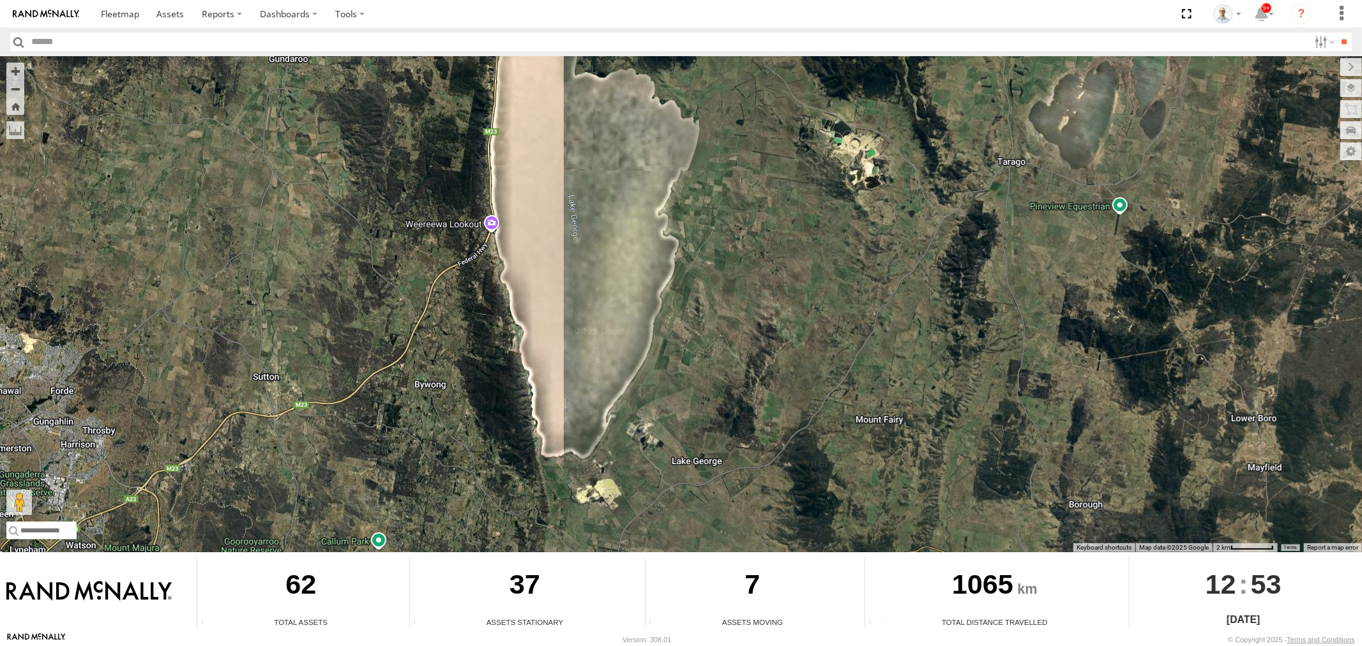
drag, startPoint x: 428, startPoint y: 386, endPoint x: 690, endPoint y: 352, distance: 263.4
click at [684, 353] on div "27QMC" at bounding box center [681, 304] width 1362 height 496
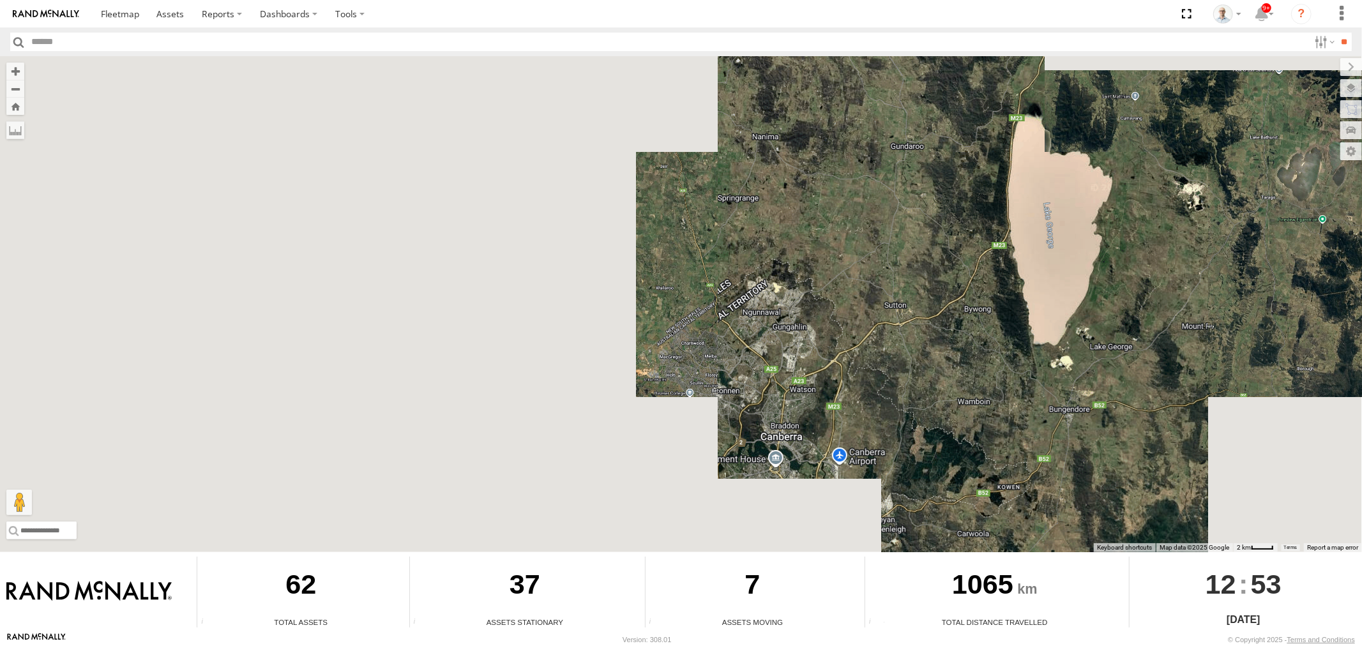
drag, startPoint x: 553, startPoint y: 354, endPoint x: 757, endPoint y: 315, distance: 207.9
click at [757, 316] on div "27QMC" at bounding box center [681, 304] width 1362 height 496
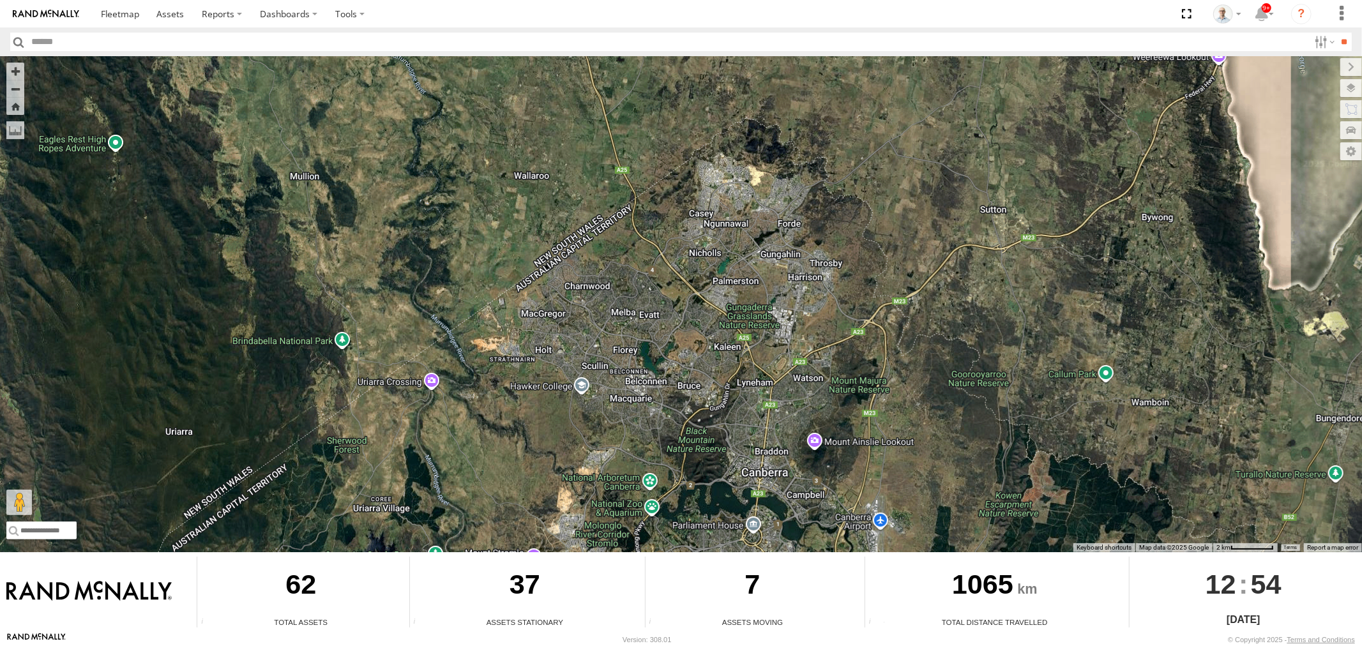
drag, startPoint x: 739, startPoint y: 447, endPoint x: 741, endPoint y: 287, distance: 159.7
click at [731, 292] on div "27QMC" at bounding box center [681, 304] width 1362 height 496
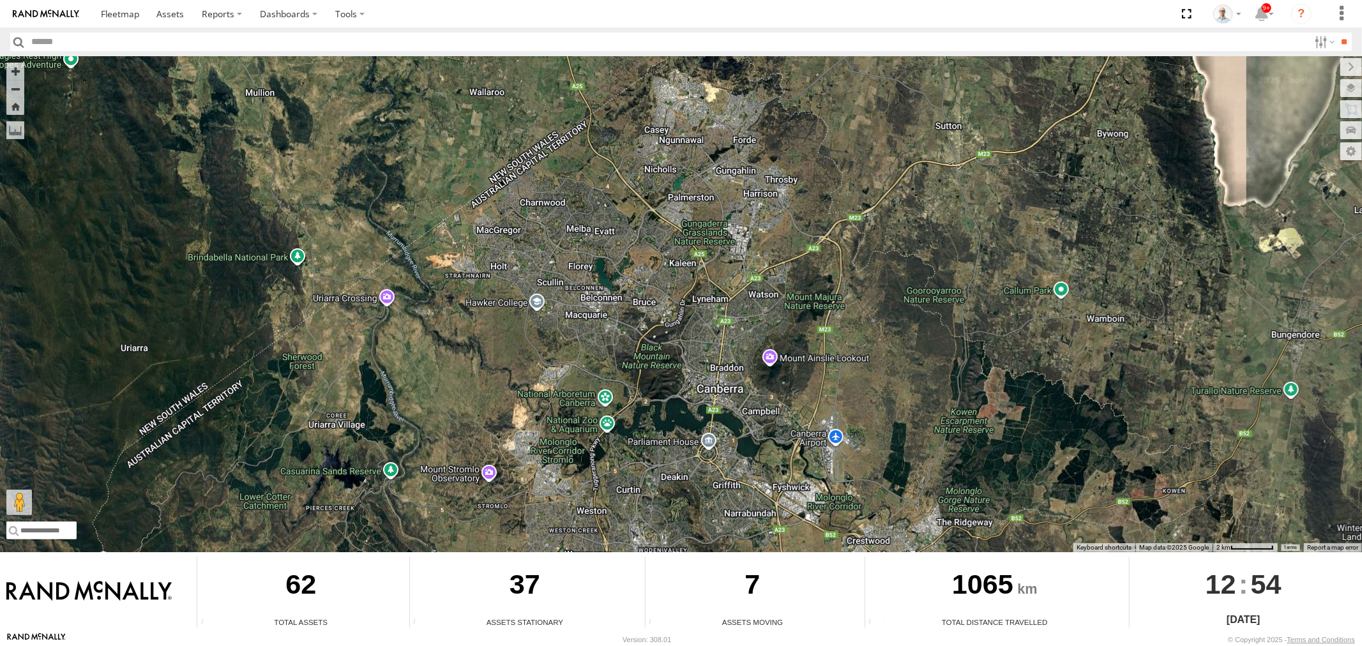
drag, startPoint x: 863, startPoint y: 463, endPoint x: 798, endPoint y: 373, distance: 110.8
click at [815, 383] on div "27QMC" at bounding box center [681, 304] width 1362 height 496
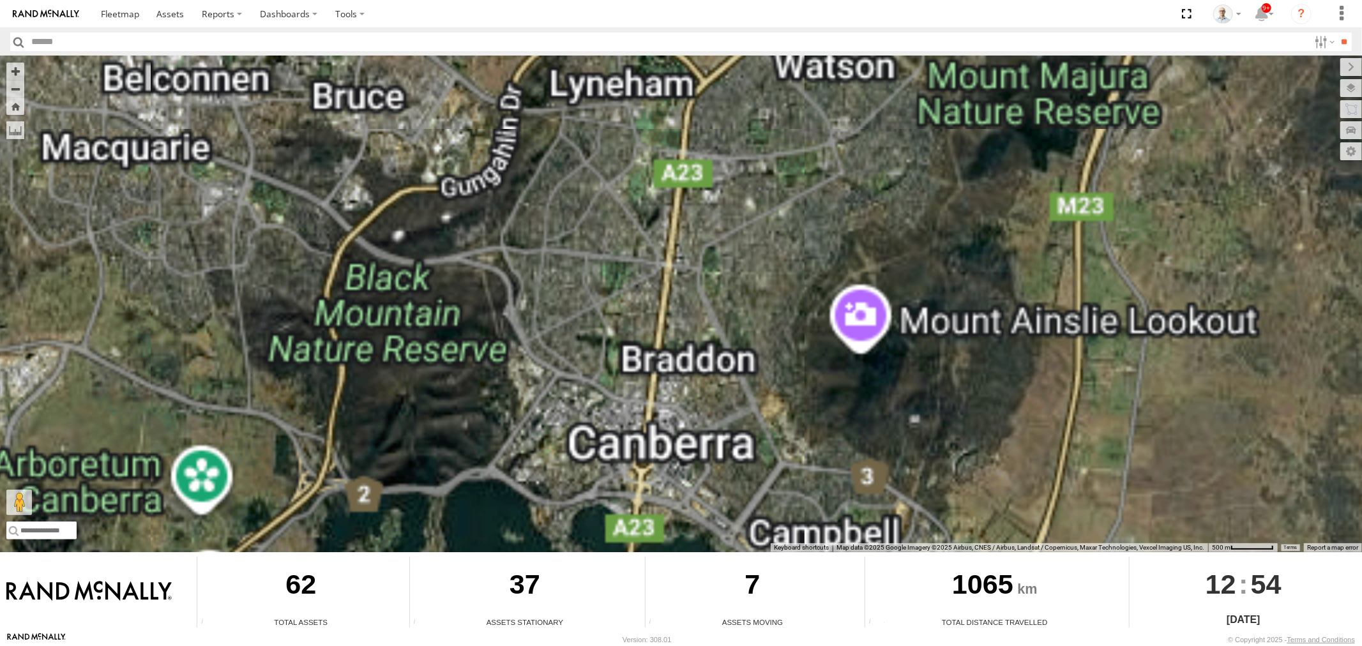
drag, startPoint x: 697, startPoint y: 175, endPoint x: 731, endPoint y: 312, distance: 140.8
click at [731, 312] on div "27QMC" at bounding box center [681, 304] width 1362 height 496
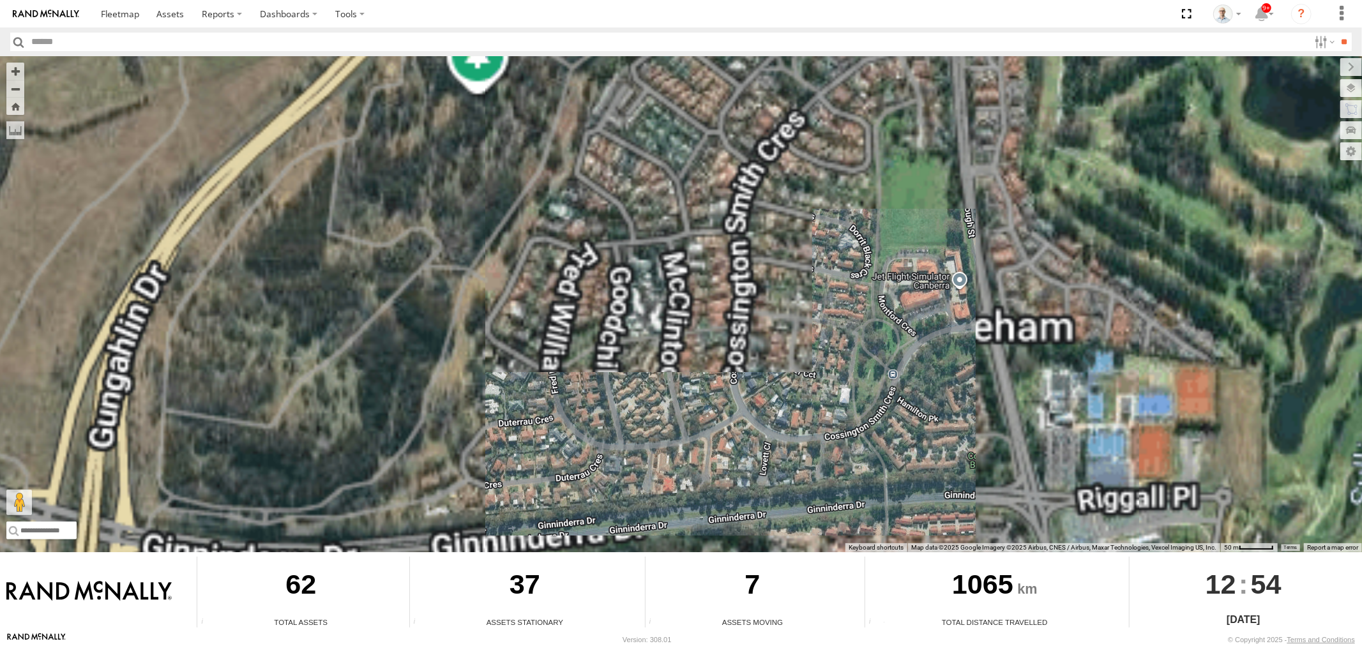
drag, startPoint x: 671, startPoint y: 174, endPoint x: 679, endPoint y: 239, distance: 65.0
click at [679, 239] on div "27QMC" at bounding box center [681, 304] width 1362 height 496
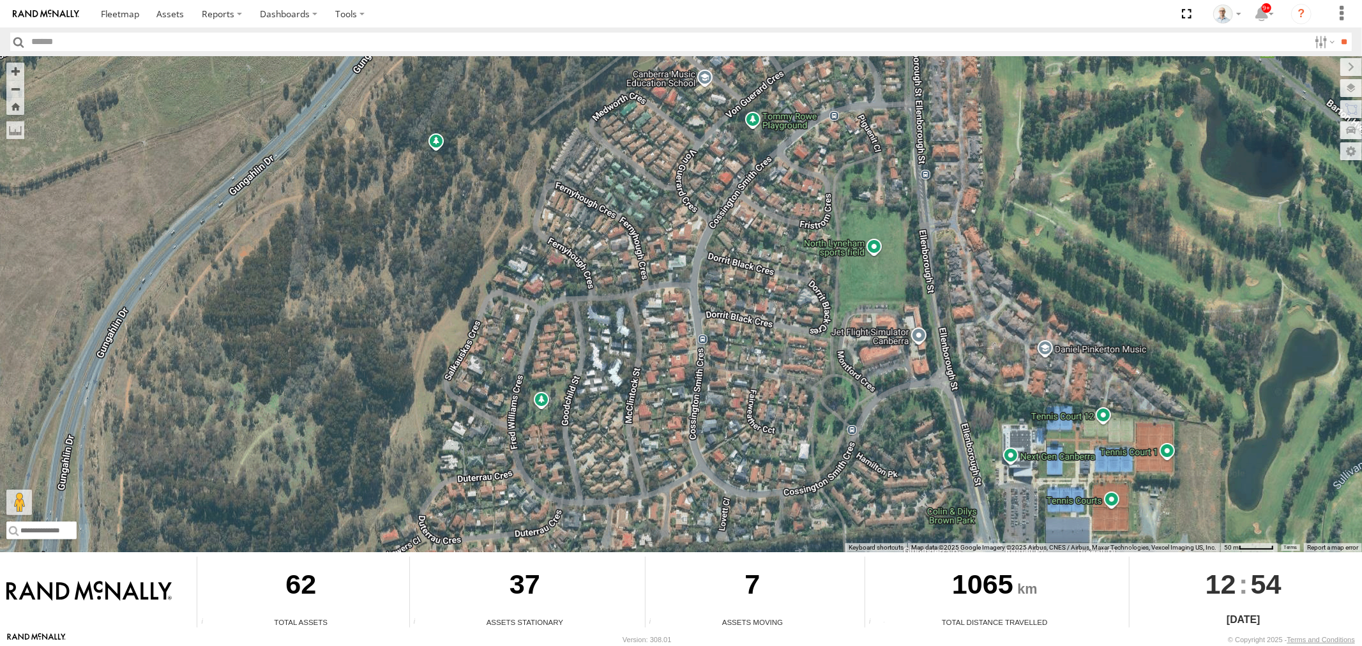
drag, startPoint x: 650, startPoint y: 185, endPoint x: 610, endPoint y: 231, distance: 60.2
click at [610, 231] on div "27QMC" at bounding box center [681, 304] width 1362 height 496
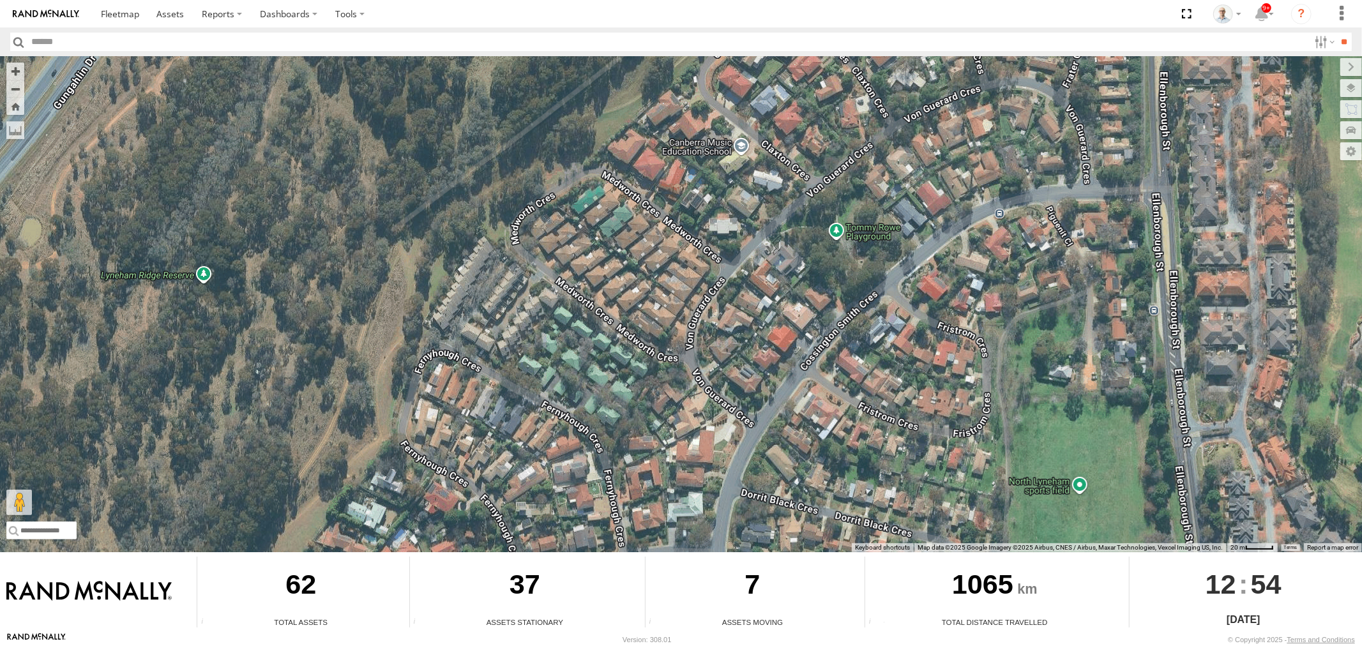
drag, startPoint x: 713, startPoint y: 188, endPoint x: 586, endPoint y: 375, distance: 226.7
click at [601, 380] on div "27QMC" at bounding box center [681, 304] width 1362 height 496
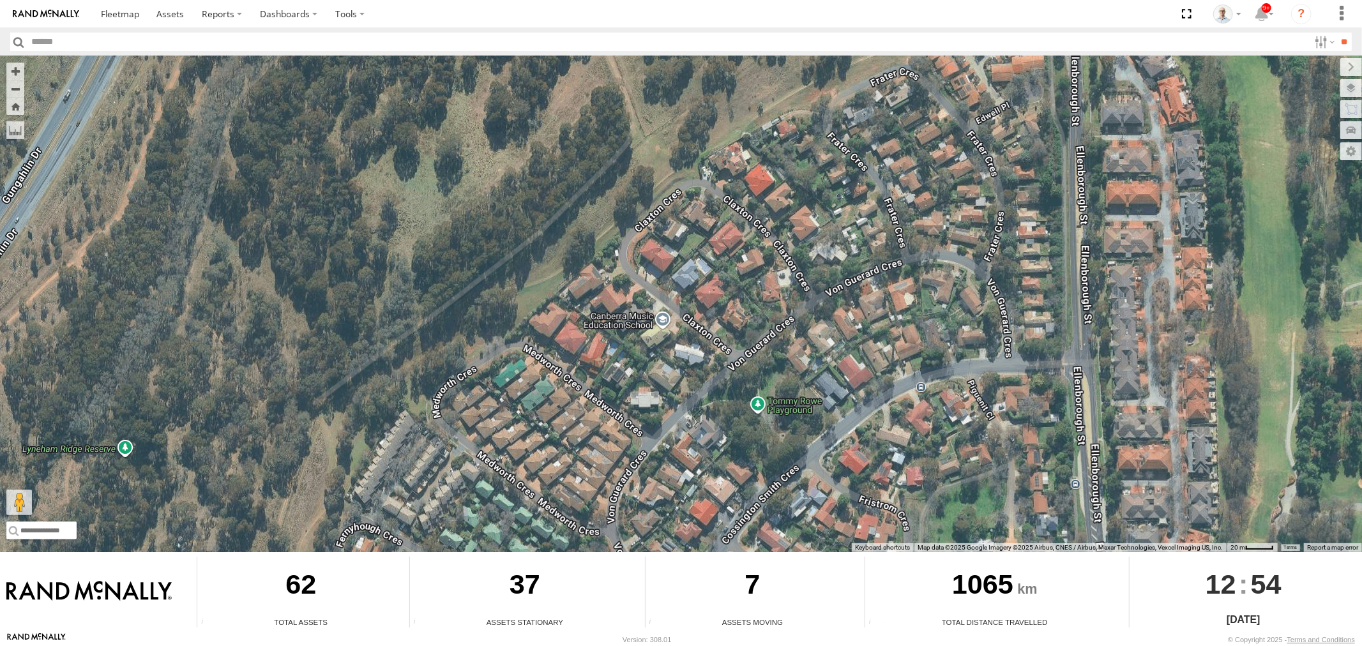
drag, startPoint x: 769, startPoint y: 136, endPoint x: 699, endPoint y: 308, distance: 186.2
click at [699, 308] on div "27QMC" at bounding box center [681, 304] width 1362 height 496
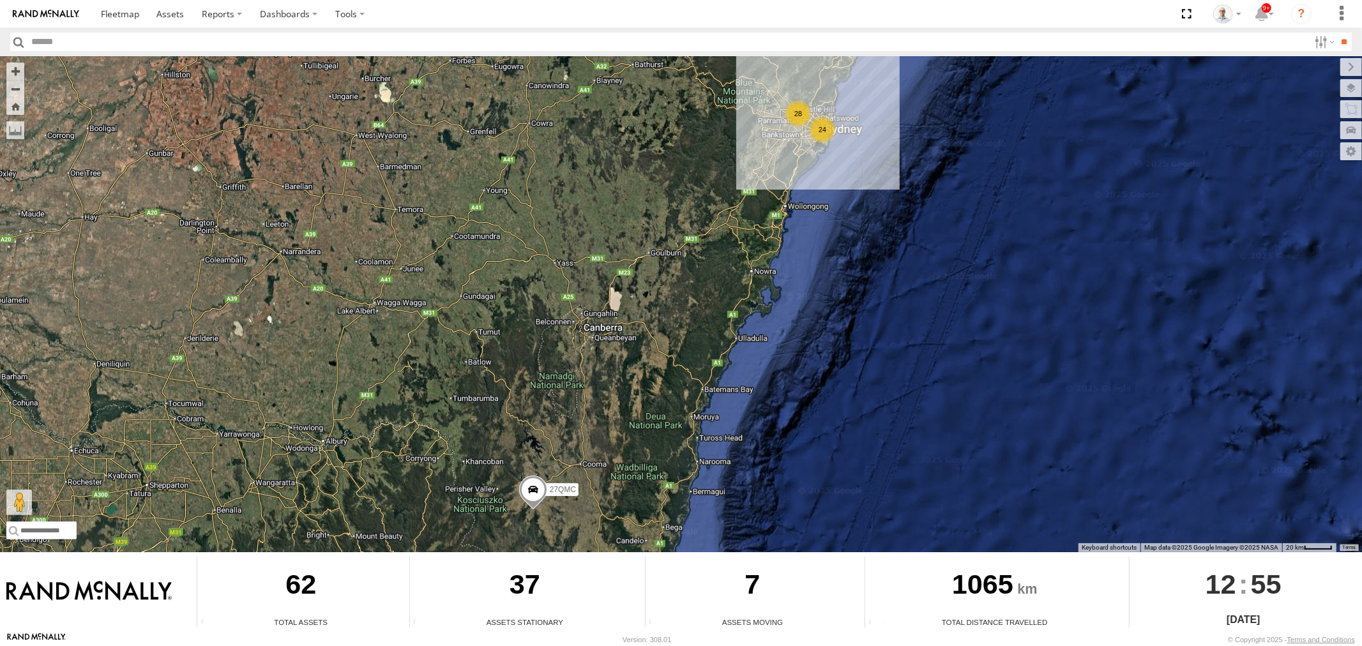
click at [795, 114] on div "28" at bounding box center [798, 114] width 26 height 26
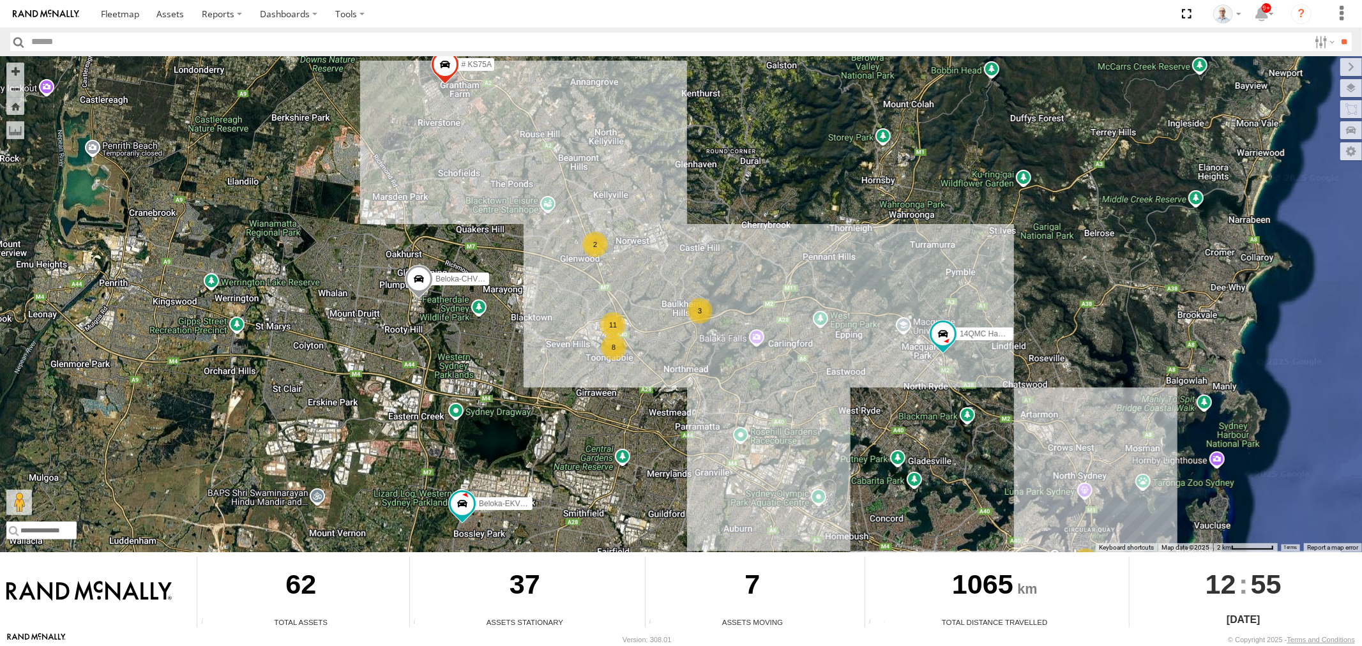
click at [614, 321] on div "11" at bounding box center [613, 325] width 26 height 26
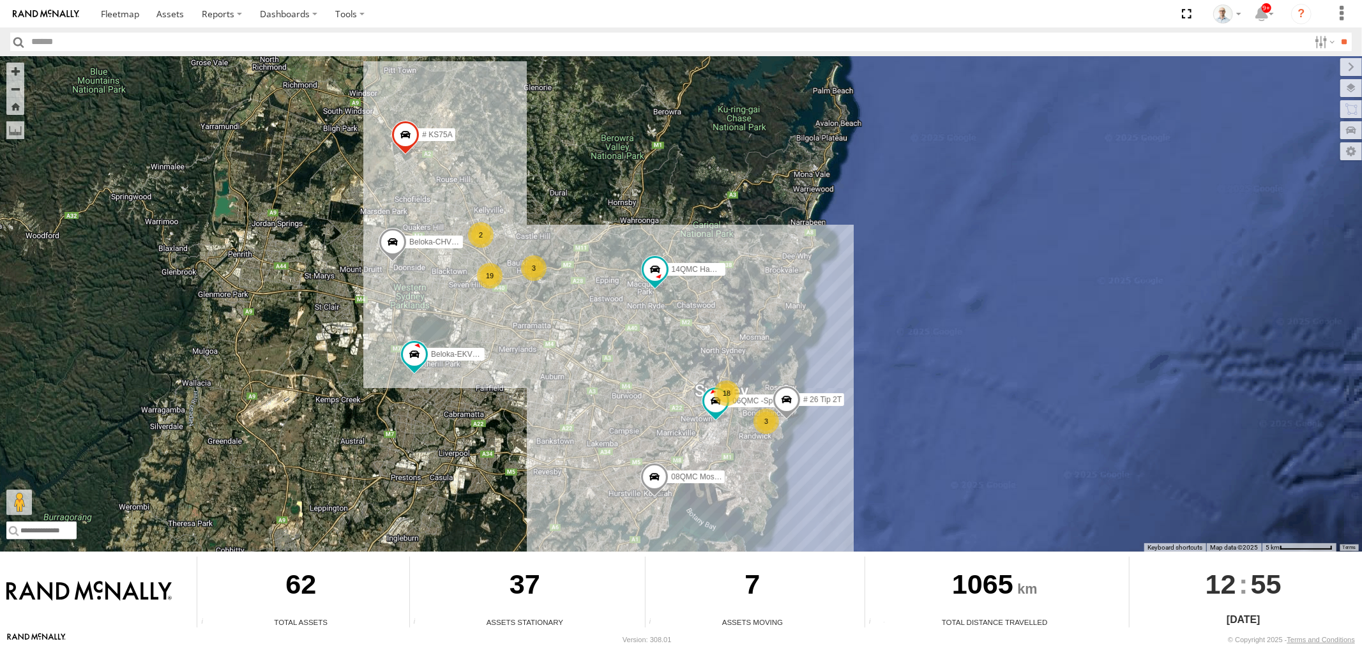
drag, startPoint x: 436, startPoint y: 345, endPoint x: 656, endPoint y: 298, distance: 225.5
click at [639, 302] on div "27QMC # KS75A Beloka-EKV93V 14QMC Hamza Beloka-CHV61N 18 08QMC Mostafa 3 19 3 #…" at bounding box center [681, 304] width 1362 height 496
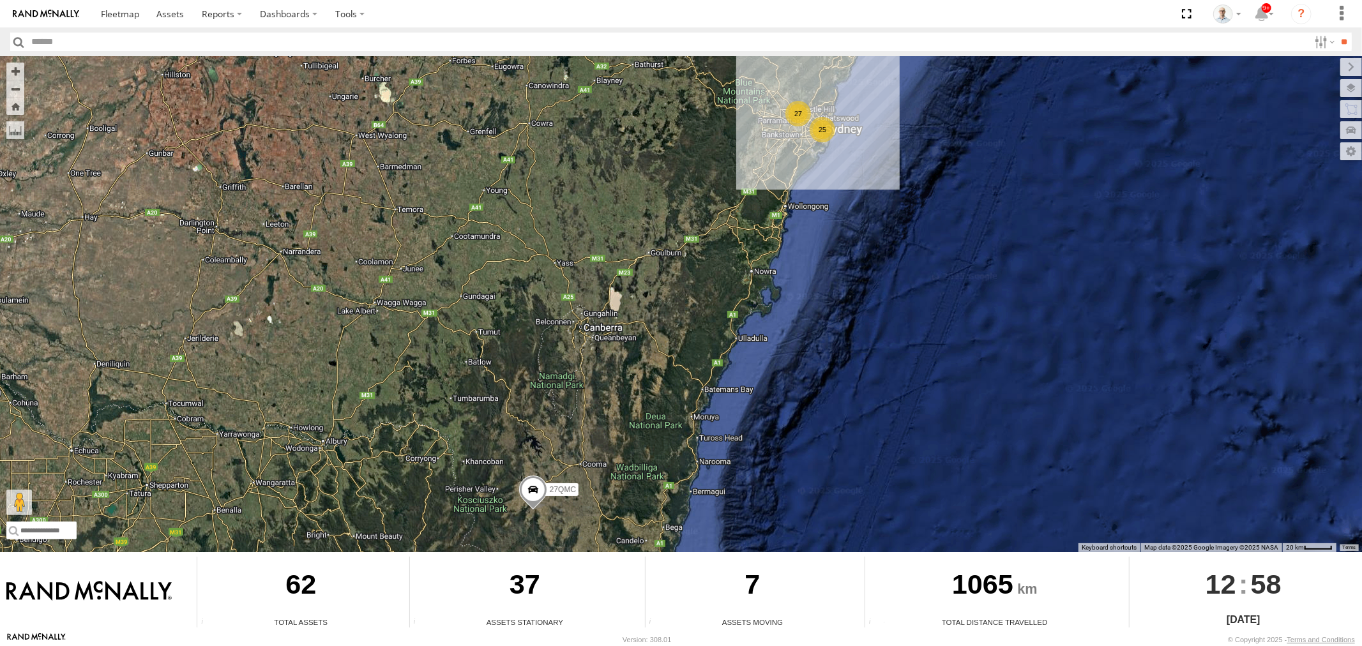
click at [797, 115] on div "27" at bounding box center [798, 114] width 26 height 26
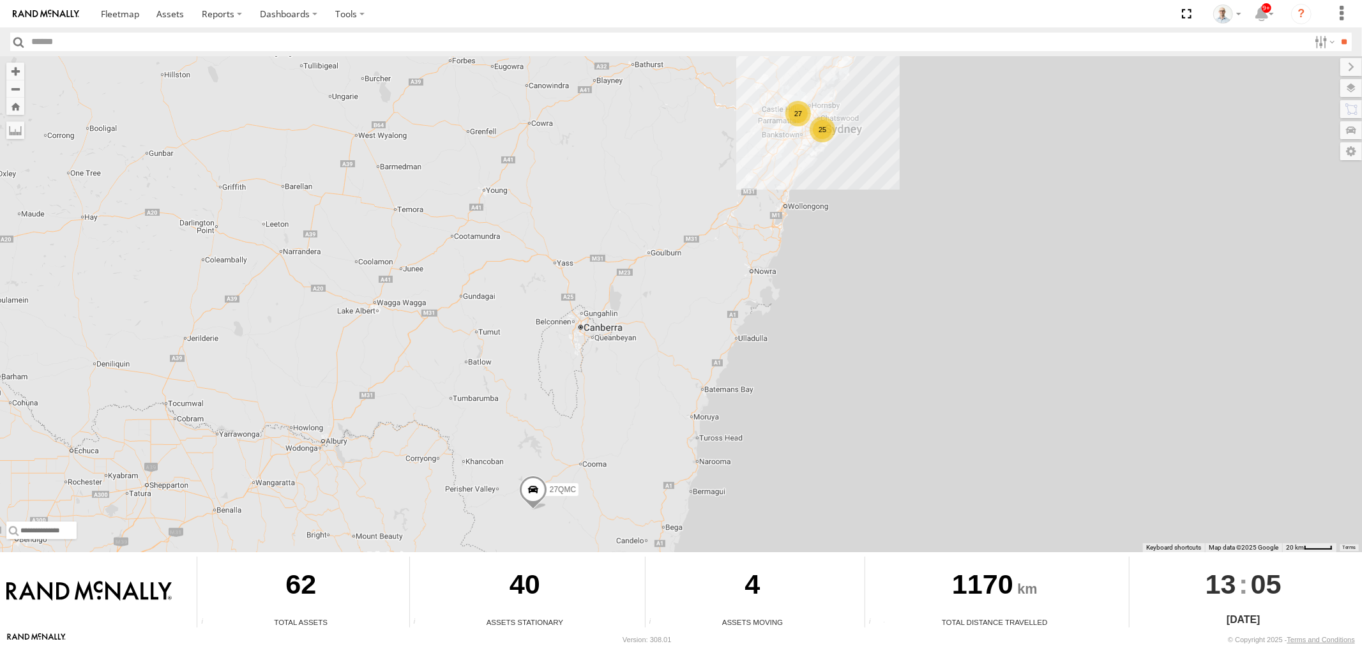
click at [798, 113] on div "27" at bounding box center [798, 114] width 26 height 26
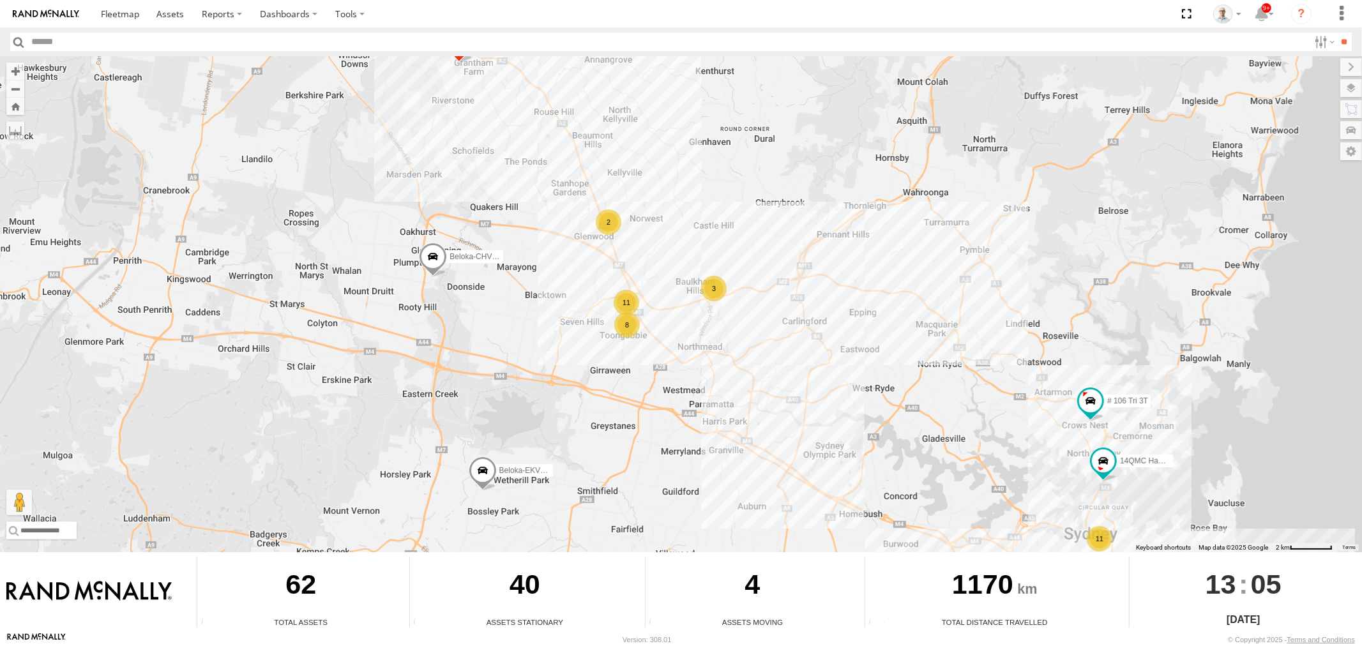
drag, startPoint x: 817, startPoint y: 471, endPoint x: 911, endPoint y: 441, distance: 98.7
click at [705, 444] on div "27QMC 11 3 11 # KS75A Beloka-EKV93V 8 14QMC Hamza Beloka-CHV61N 2 # 106 Tri 3T" at bounding box center [681, 304] width 1362 height 496
